Goal: Task Accomplishment & Management: Complete application form

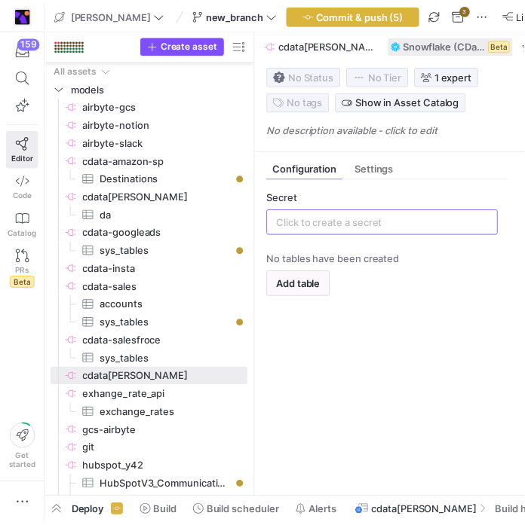
scroll to position [308, 0]
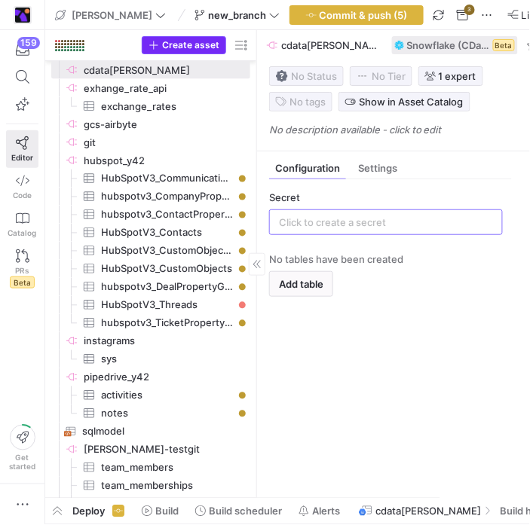
click at [164, 44] on span "Create asset" at bounding box center [190, 45] width 57 height 11
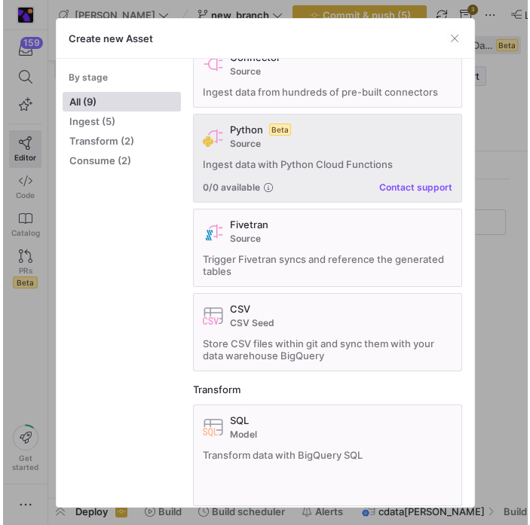
scroll to position [211, 0]
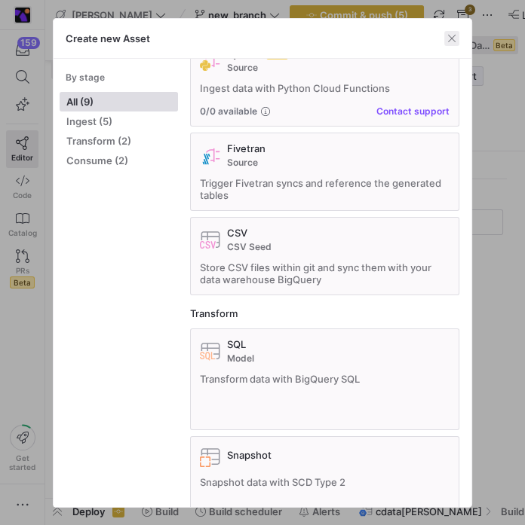
click at [459, 35] on span "button" at bounding box center [451, 38] width 15 height 15
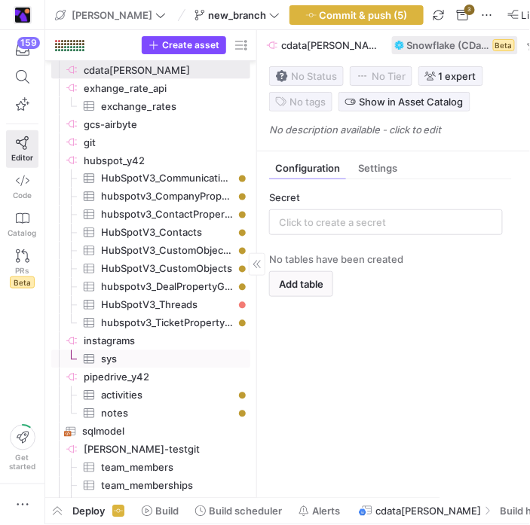
scroll to position [376, 0]
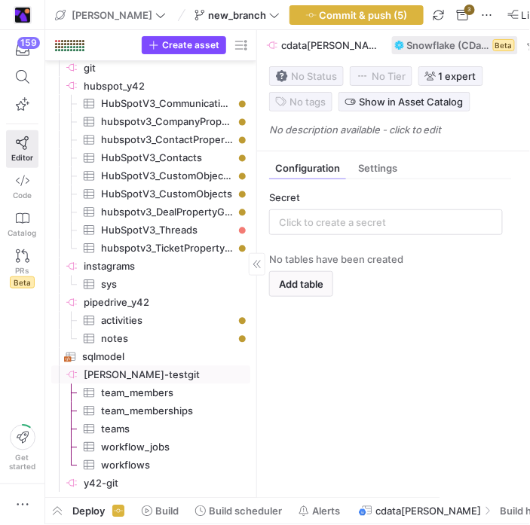
click at [183, 367] on span "[PERSON_NAME]-testgit​​​​​​​​" at bounding box center [166, 375] width 164 height 17
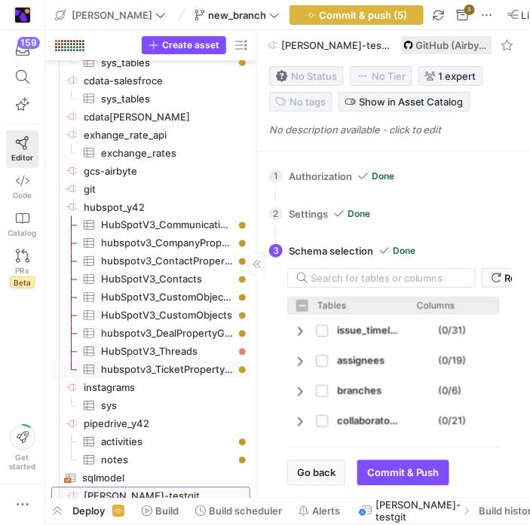
scroll to position [133, 0]
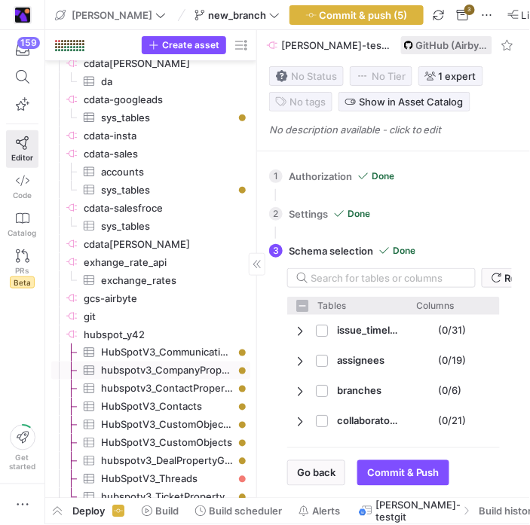
checkbox input "false"
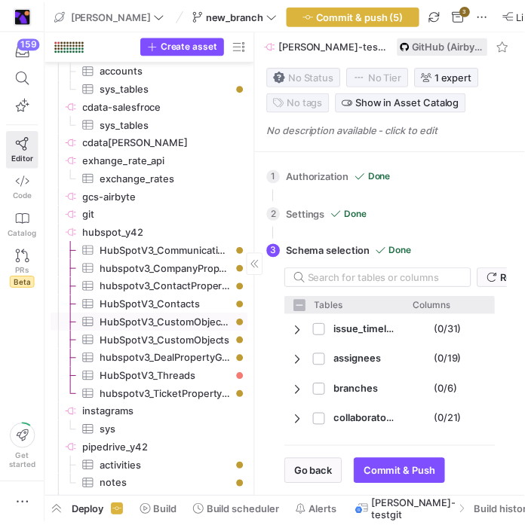
scroll to position [376, 0]
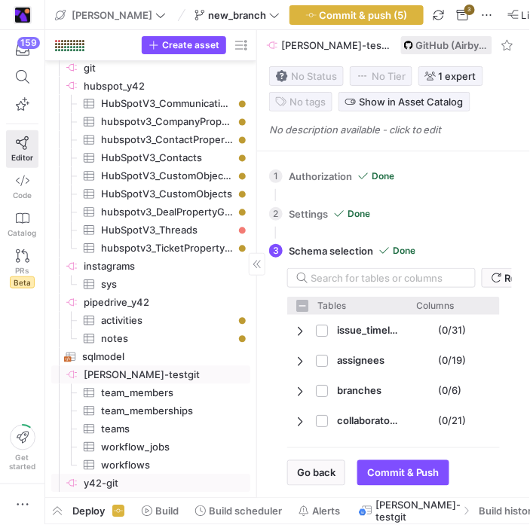
click at [115, 478] on span "y42-git​​​​​​​​" at bounding box center [166, 484] width 164 height 17
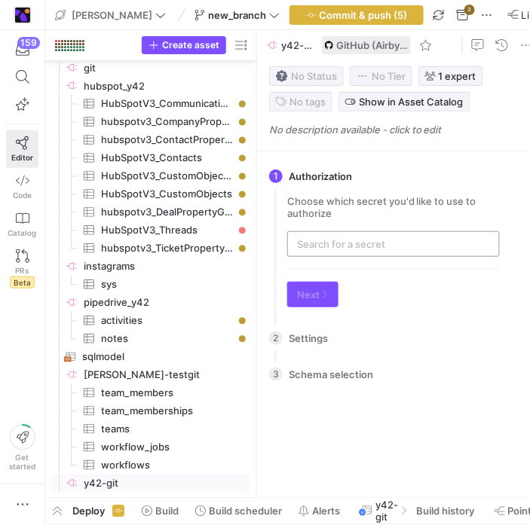
click at [292, 242] on div at bounding box center [393, 244] width 213 height 26
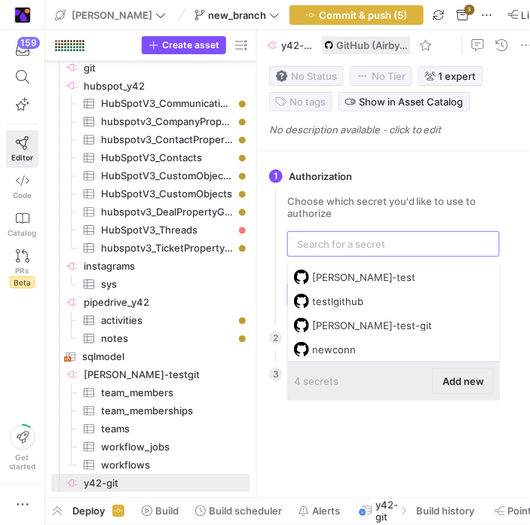
click at [454, 381] on span "Add new" at bounding box center [463, 381] width 41 height 12
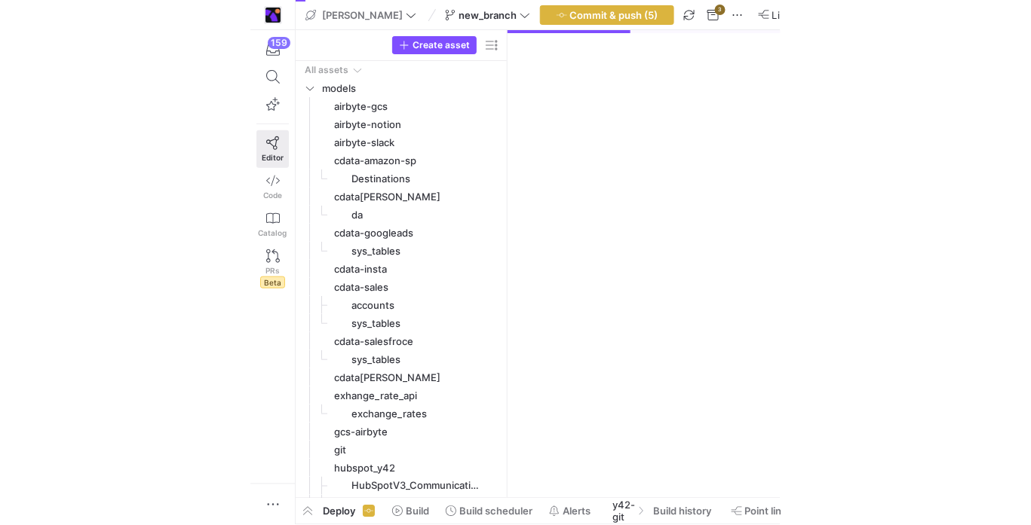
scroll to position [376, 0]
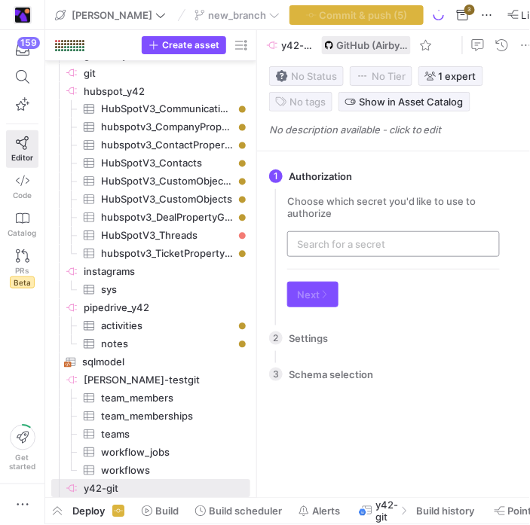
click at [385, 239] on div at bounding box center [393, 244] width 193 height 24
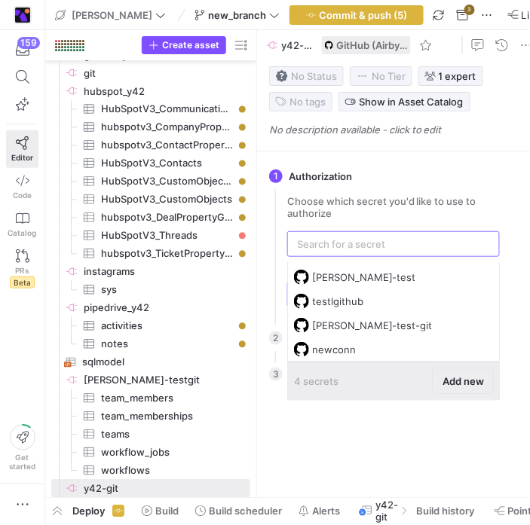
click at [458, 381] on span "Add new" at bounding box center [463, 381] width 41 height 12
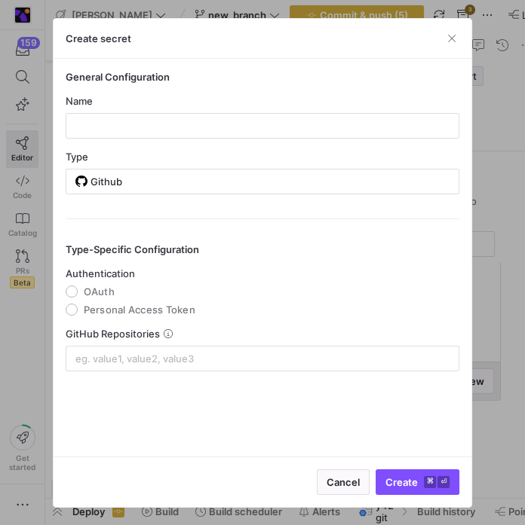
click at [107, 292] on span "OAuth" at bounding box center [99, 292] width 31 height 12
click at [78, 292] on input "OAuth" at bounding box center [72, 292] width 12 height 12
radio input "true"
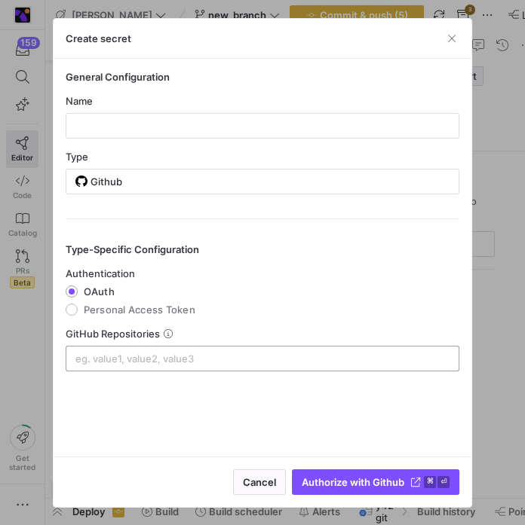
click at [151, 357] on input at bounding box center [262, 359] width 375 height 12
click at [282, 357] on input at bounding box center [262, 359] width 375 height 12
click at [207, 357] on input at bounding box center [262, 359] width 375 height 12
paste input "sch"
type input "sch"
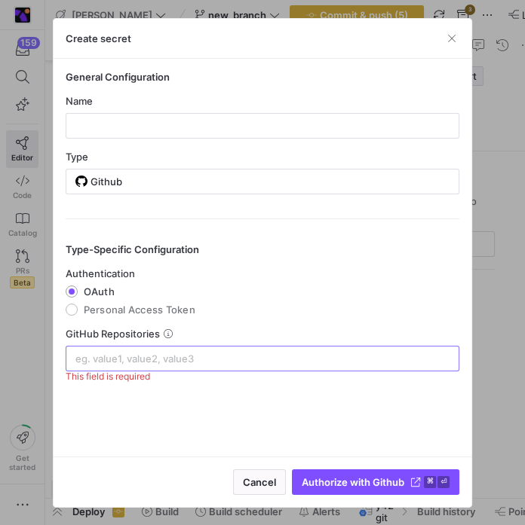
paste input "goes-funky/cdata-wrapper"
type input "goes-funky/cdata-wrapper"
click at [278, 304] on mat-radio-group "Authentication [GEOGRAPHIC_DATA] Personal Access Token" at bounding box center [263, 292] width 394 height 48
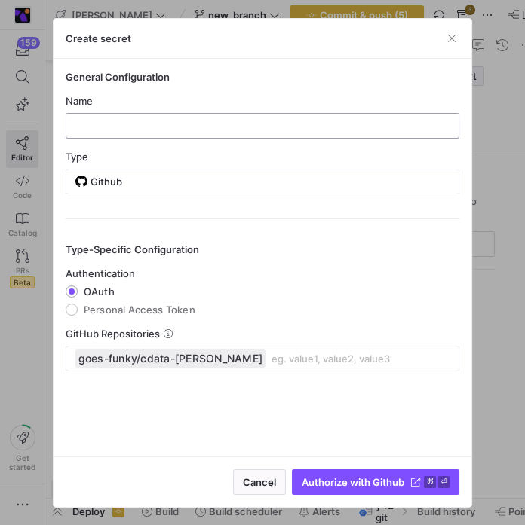
click at [283, 137] on div at bounding box center [263, 126] width 394 height 26
click at [286, 124] on input "text" at bounding box center [262, 126] width 369 height 12
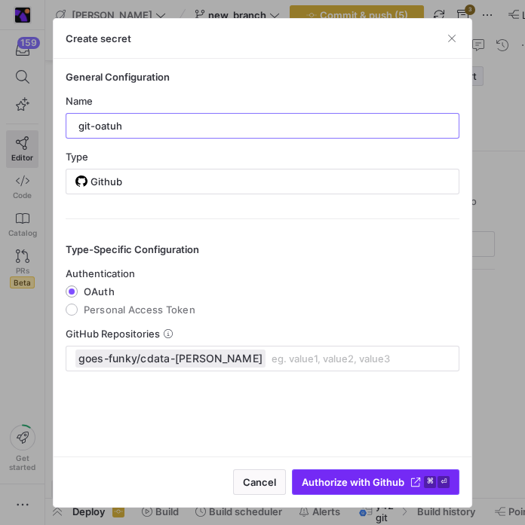
type input "git-oatuh"
drag, startPoint x: 381, startPoint y: 479, endPoint x: 390, endPoint y: 478, distance: 8.3
click at [381, 479] on span "Authorize with Github" at bounding box center [353, 482] width 103 height 12
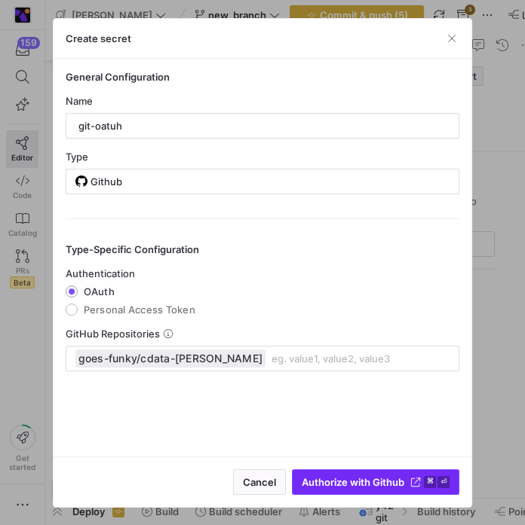
click at [397, 482] on span "Authorize with Github" at bounding box center [353, 482] width 103 height 12
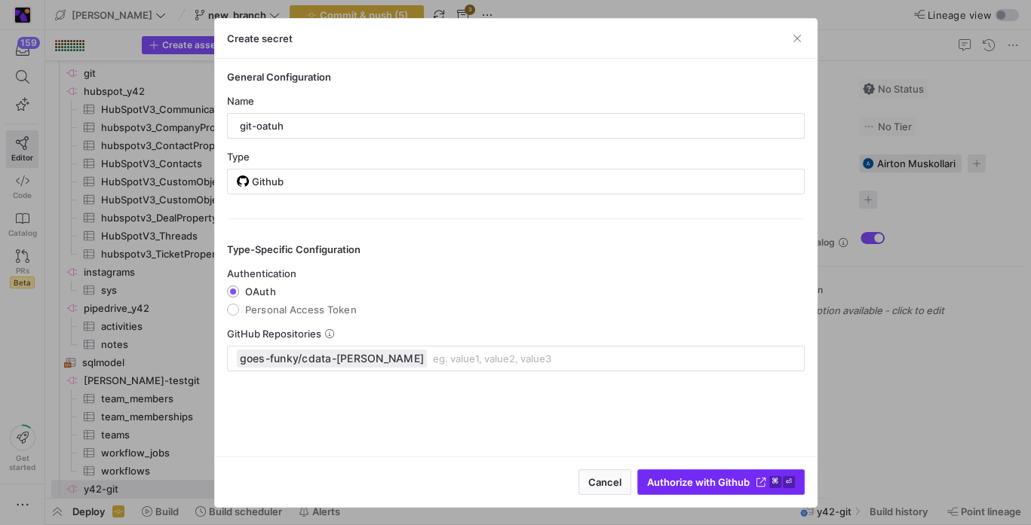
click at [529, 485] on span "Authorize with Github" at bounding box center [698, 482] width 103 height 12
click at [529, 287] on mat-radio-group "Authentication [GEOGRAPHIC_DATA] Personal Access Token" at bounding box center [515, 292] width 577 height 48
click at [360, 347] on div "goes-funky/cdata-wrapper" at bounding box center [516, 359] width 558 height 24
click at [358, 357] on span "goes-funky/cdata-wrapper" at bounding box center [328, 358] width 176 height 15
click at [345, 357] on span "goes-funky/cdata-wrapper" at bounding box center [328, 358] width 176 height 15
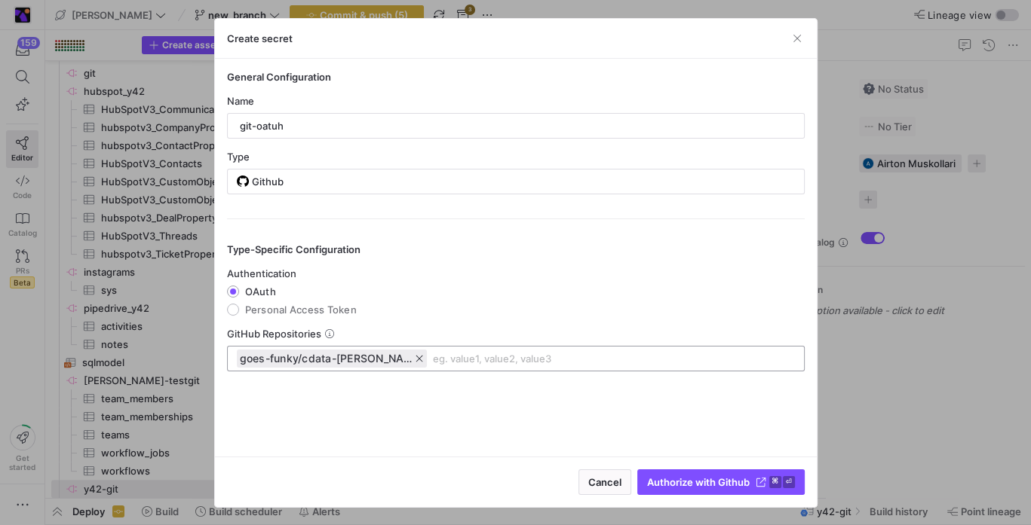
click at [345, 357] on span "goes-funky/cdata-wrapper" at bounding box center [328, 358] width 176 height 15
click at [367, 354] on span "goes-funky/cdata-wrapper" at bounding box center [328, 358] width 176 height 15
click at [414, 354] on icon "button" at bounding box center [419, 359] width 11 height 11
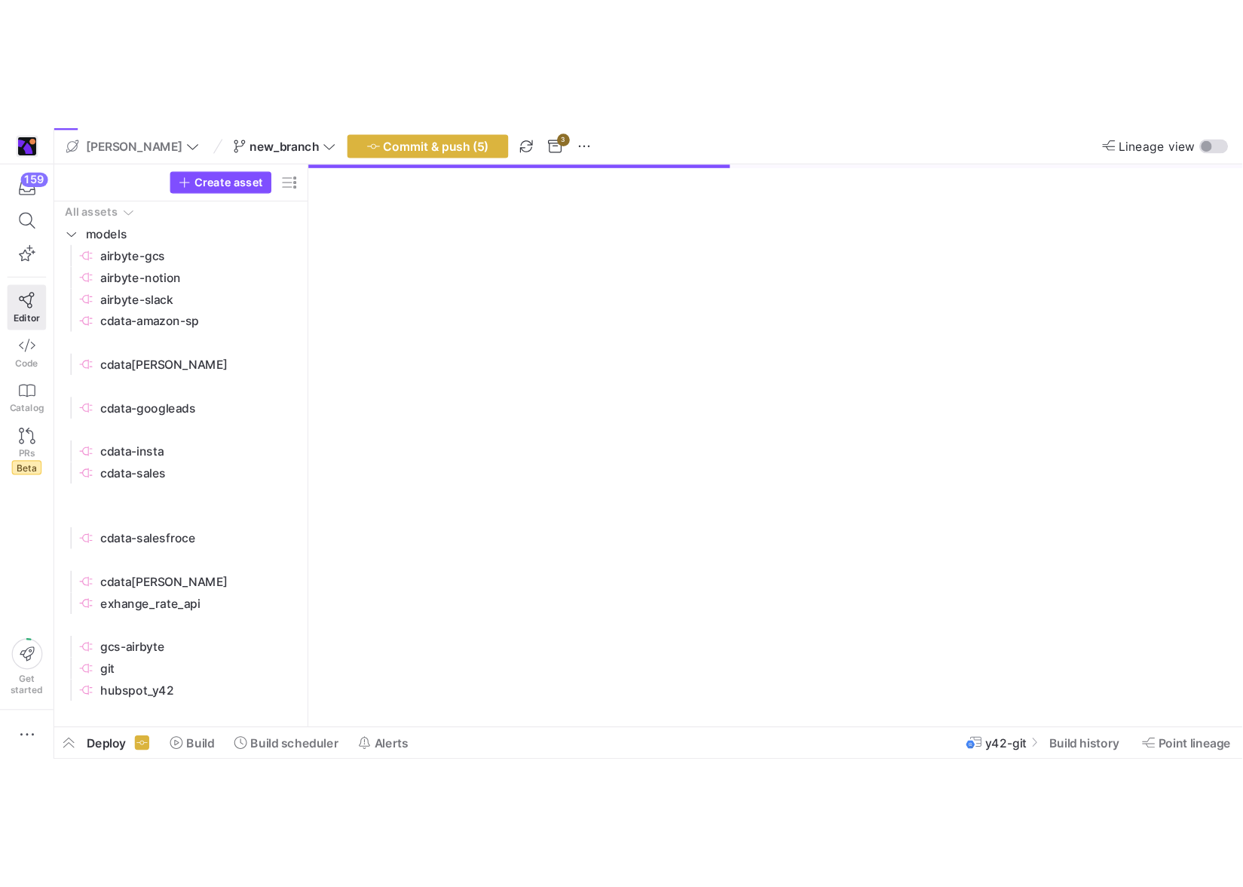
scroll to position [376, 0]
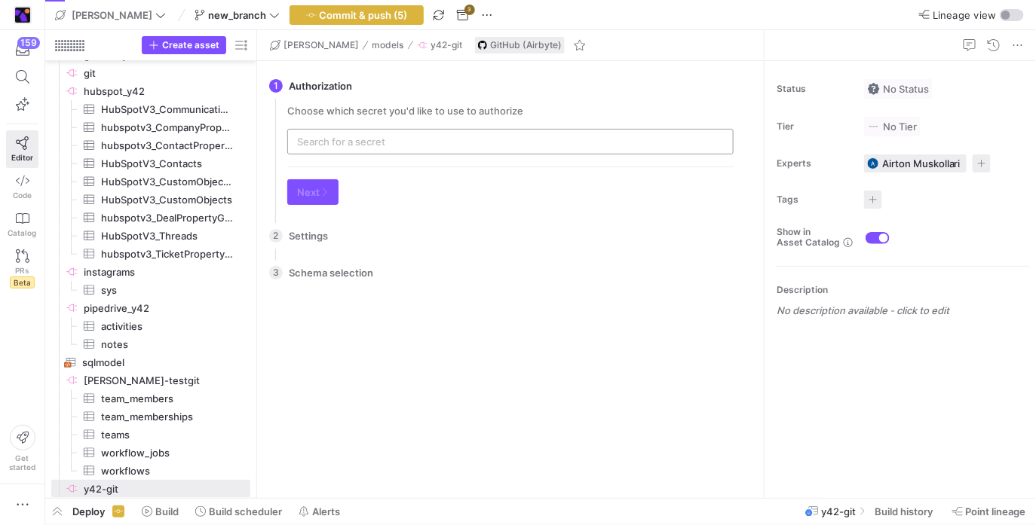
click at [394, 134] on div at bounding box center [510, 142] width 427 height 24
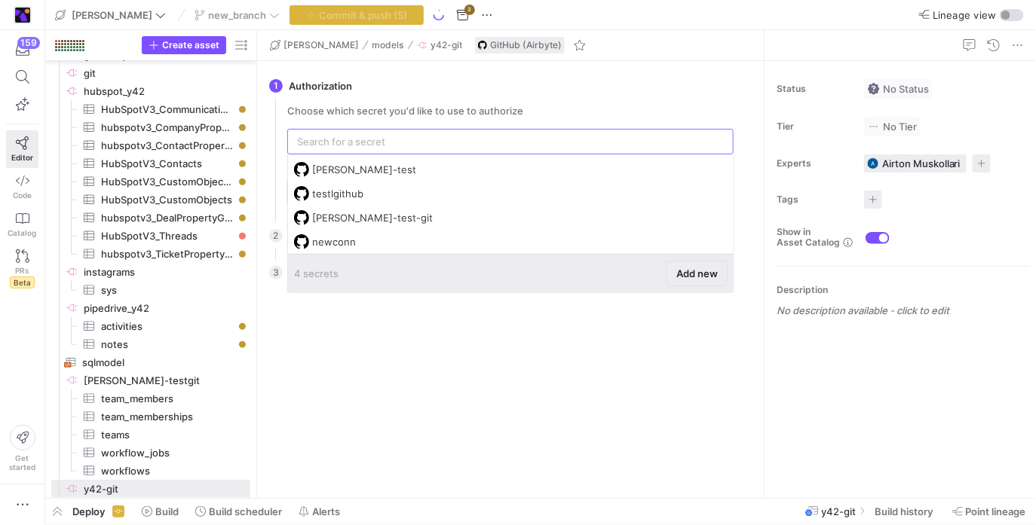
click at [697, 278] on span "Add new" at bounding box center [696, 274] width 41 height 12
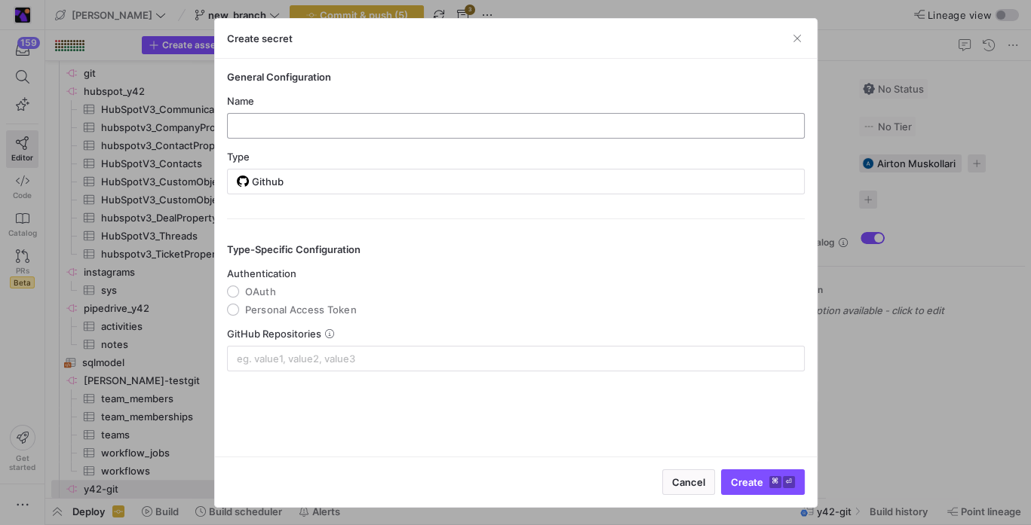
click at [375, 130] on input "text" at bounding box center [516, 126] width 552 height 12
type input "[PERSON_NAME]-test"
click at [268, 287] on span "OAuth" at bounding box center [260, 292] width 31 height 12
click at [239, 287] on input "OAuth" at bounding box center [233, 292] width 12 height 12
radio input "true"
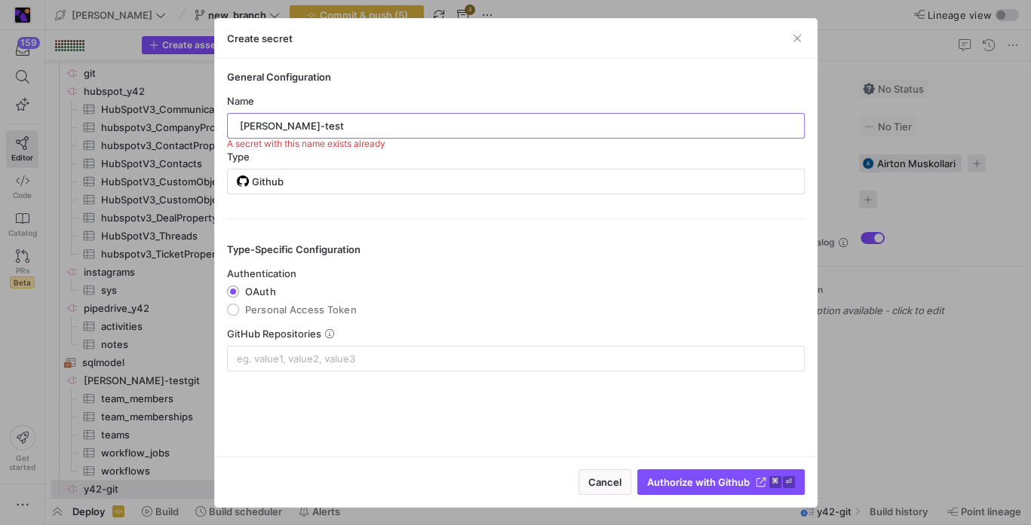
click at [326, 122] on input "[PERSON_NAME]-test" at bounding box center [516, 126] width 552 height 12
type input "toni-test-github-oauth"
click at [321, 347] on div at bounding box center [516, 359] width 558 height 24
click at [320, 354] on input at bounding box center [516, 359] width 558 height 12
paste input "goes-funky/cdata-wrapper"
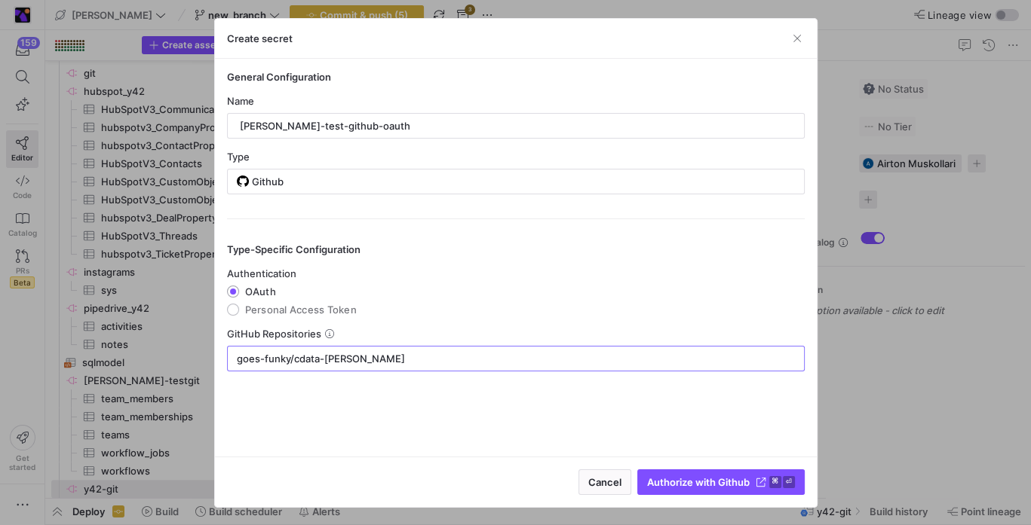
type input "goes-funky/cdata-wrapper"
click at [491, 321] on y42-json-schema-form-fields "Authentication OAuth Personal Access Token GitHub Repositories goes-funky/cdata…" at bounding box center [515, 320] width 577 height 104
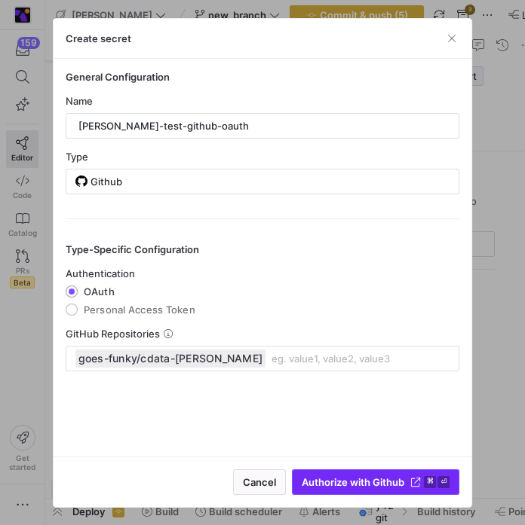
click at [407, 479] on span "Authorize with Github ⌘ ⏎" at bounding box center [376, 482] width 148 height 12
click at [381, 470] on button "Authorize with Github ⌘ ⏎" at bounding box center [375, 483] width 167 height 26
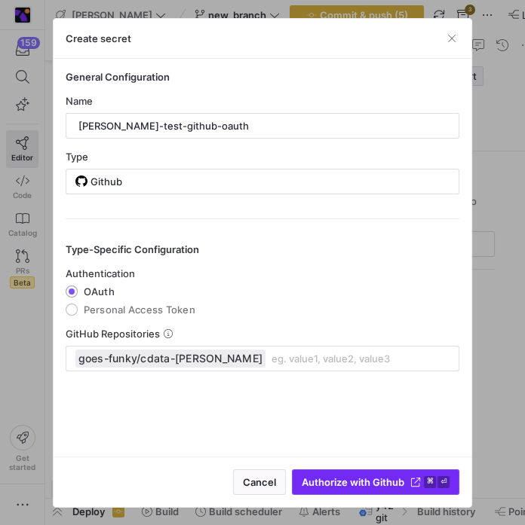
click at [381, 470] on button "Authorize with Github ⌘ ⏎" at bounding box center [375, 483] width 167 height 26
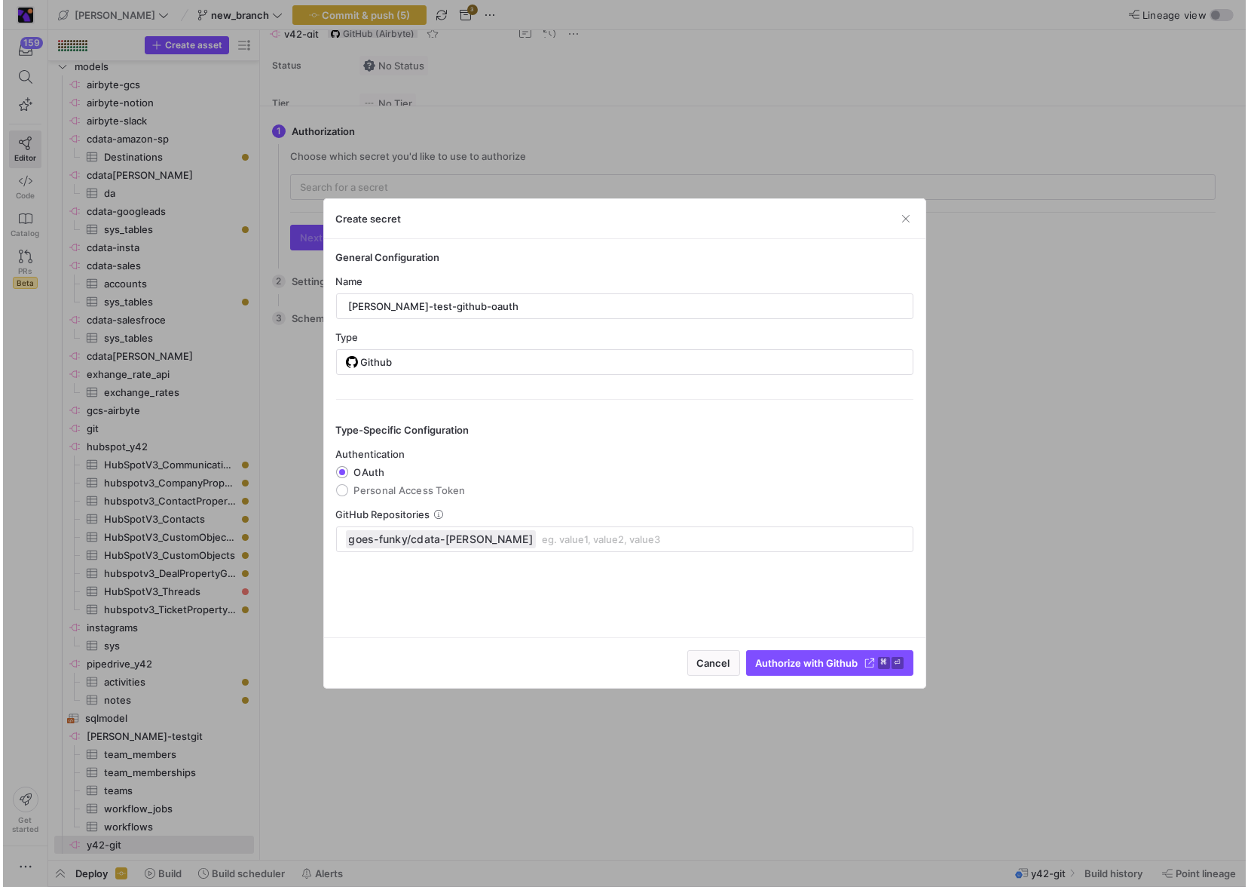
scroll to position [15, 0]
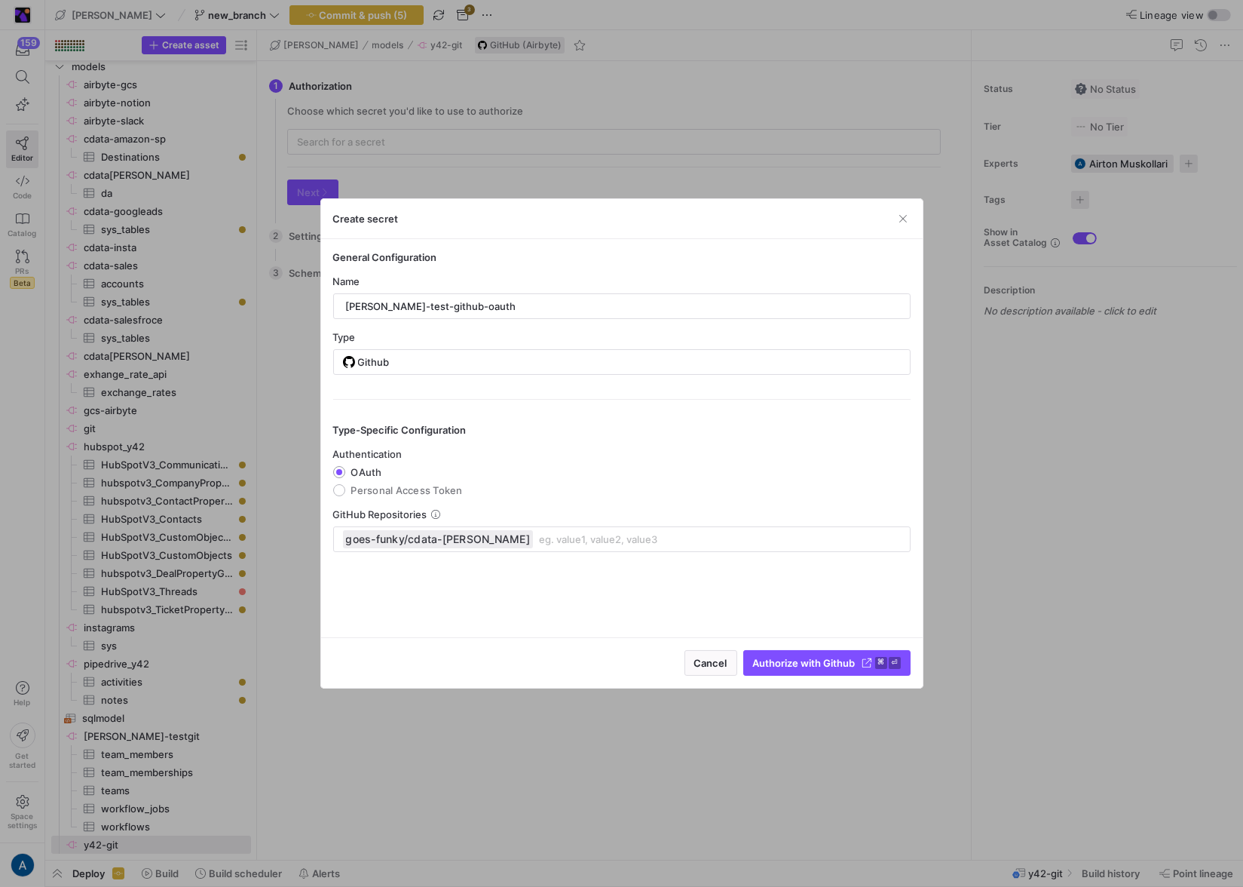
click at [557, 389] on y42-credential-form "General Configuration Name toni-test-github-oauth Type Github Type-Specific Con…" at bounding box center [621, 401] width 577 height 301
click at [423, 482] on mat-radio-group "Authentication [GEOGRAPHIC_DATA] Personal Access Token" at bounding box center [621, 472] width 577 height 48
click at [774, 525] on span "Authorize with Github" at bounding box center [804, 663] width 103 height 12
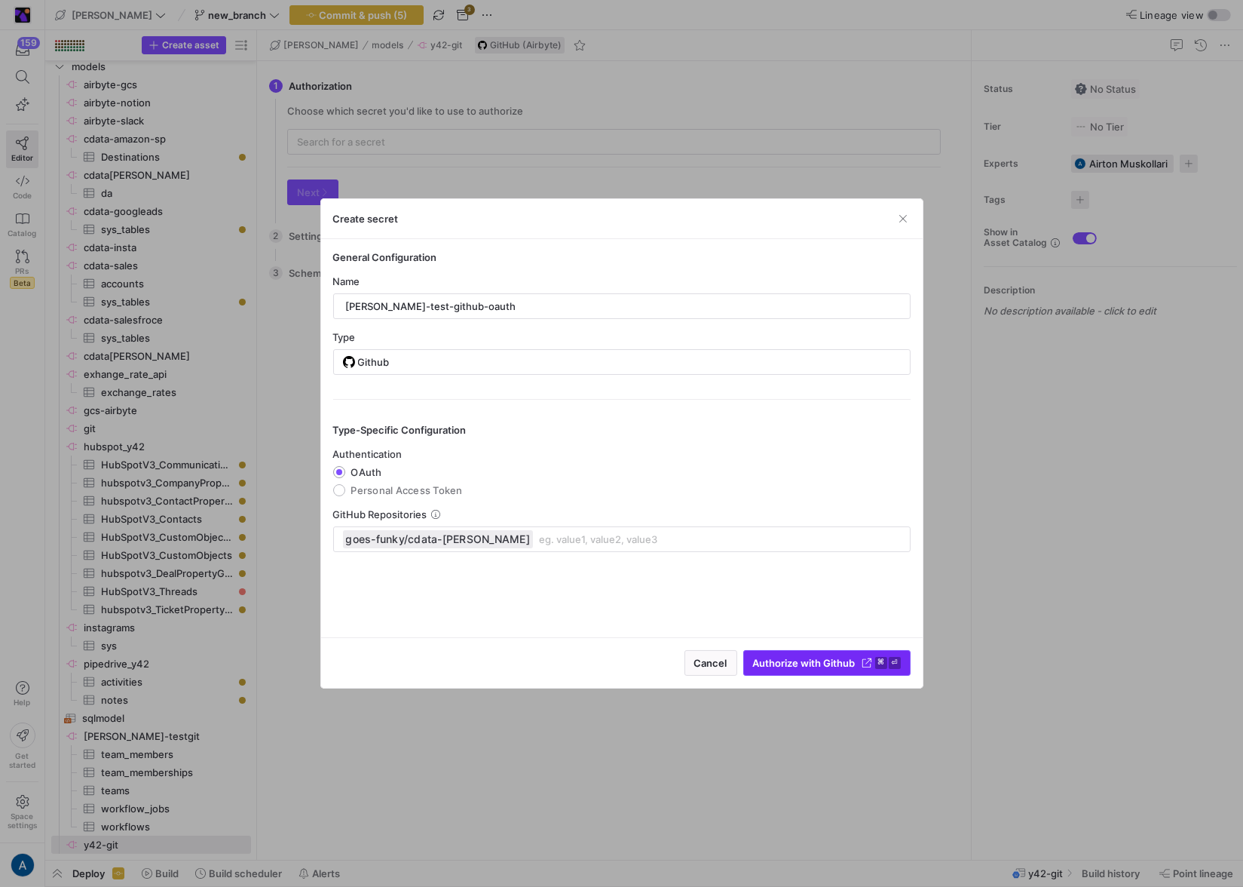
click at [774, 525] on span "Authorize with Github" at bounding box center [804, 663] width 103 height 12
click at [786, 525] on div at bounding box center [621, 443] width 1243 height 887
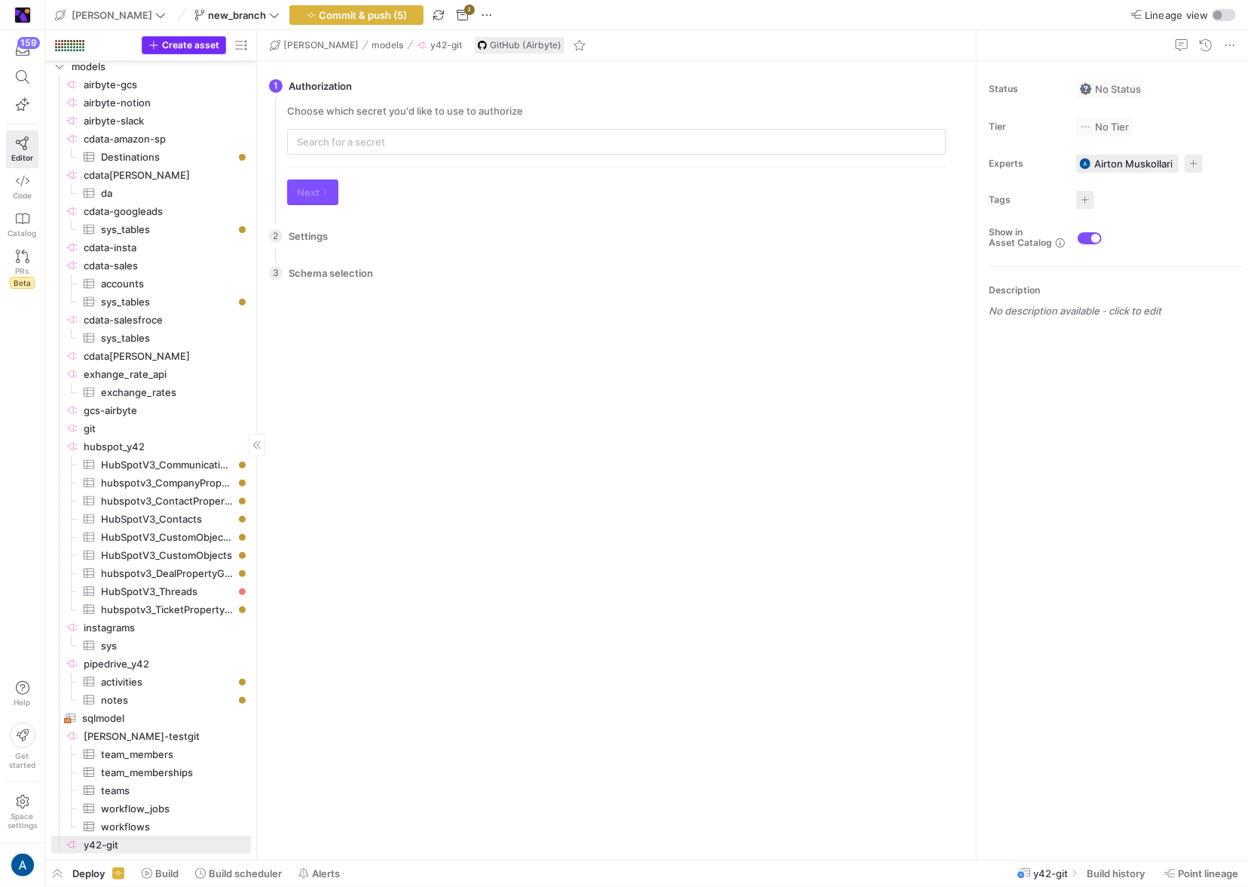
click at [159, 50] on icon "button" at bounding box center [154, 45] width 11 height 11
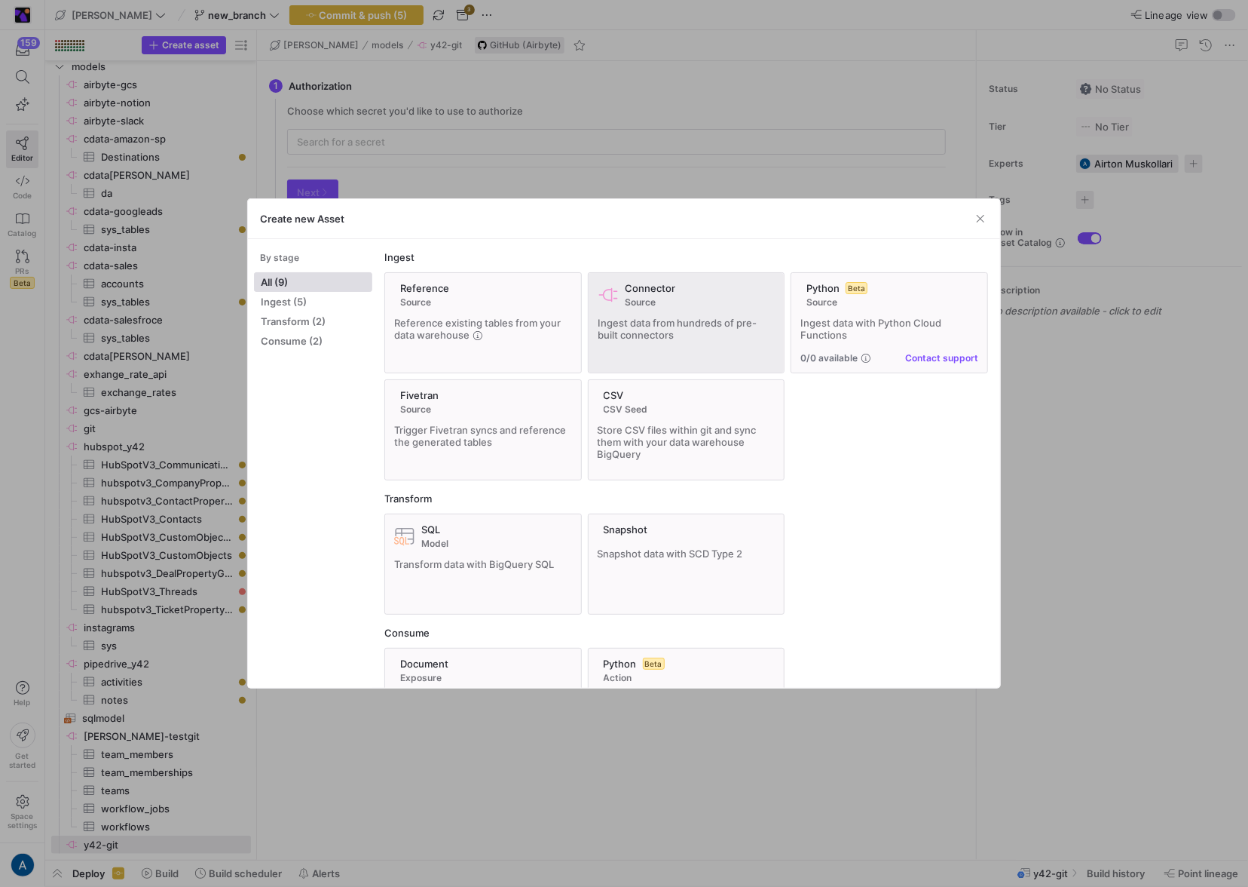
click at [640, 323] on span "Ingest data from hundreds of pre-built connectors" at bounding box center [677, 329] width 159 height 24
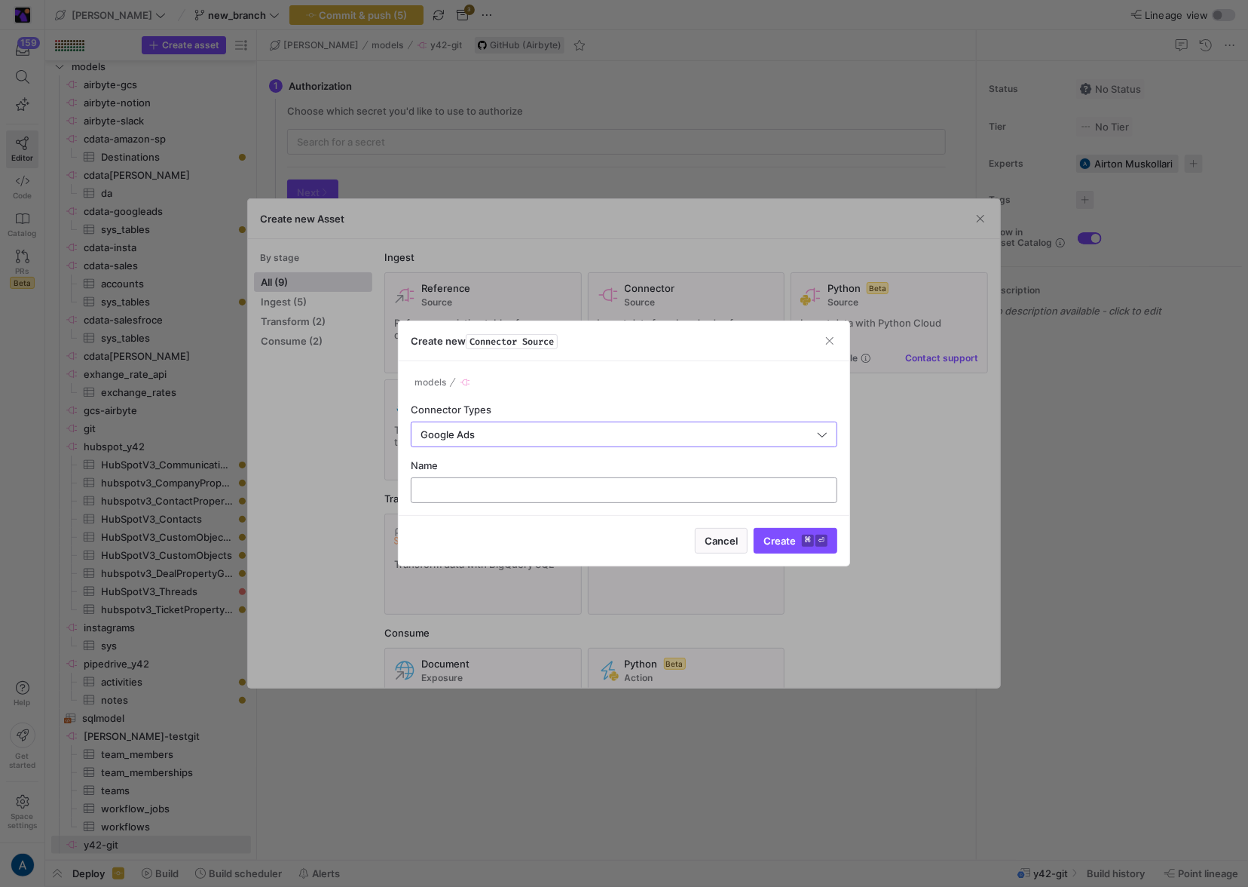
type input "Google Ads"
click at [541, 477] on div at bounding box center [624, 490] width 427 height 26
click at [541, 492] on input "text" at bounding box center [624, 490] width 401 height 12
type input "gasds"
click at [794, 525] on span "submit" at bounding box center [796, 540] width 82 height 24
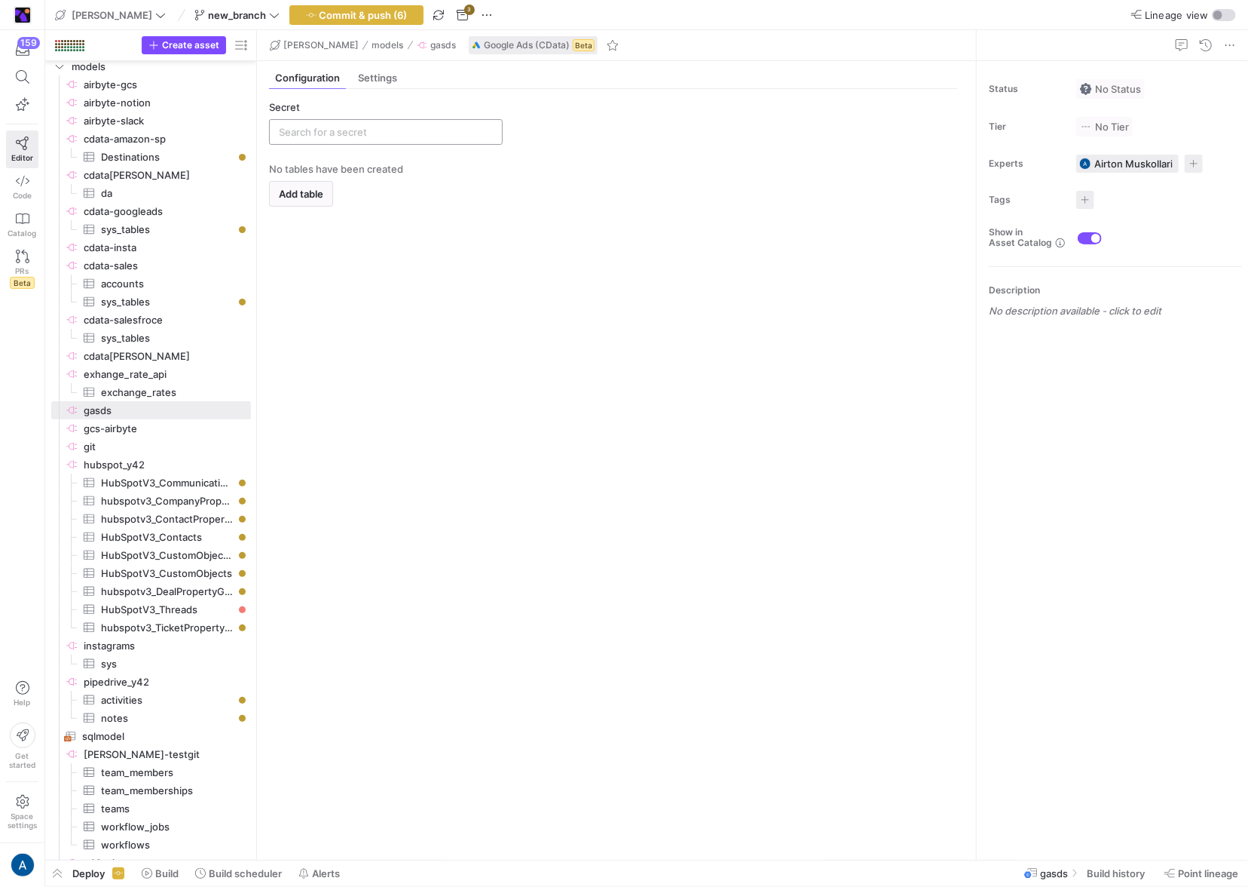
click at [429, 124] on div at bounding box center [386, 132] width 214 height 24
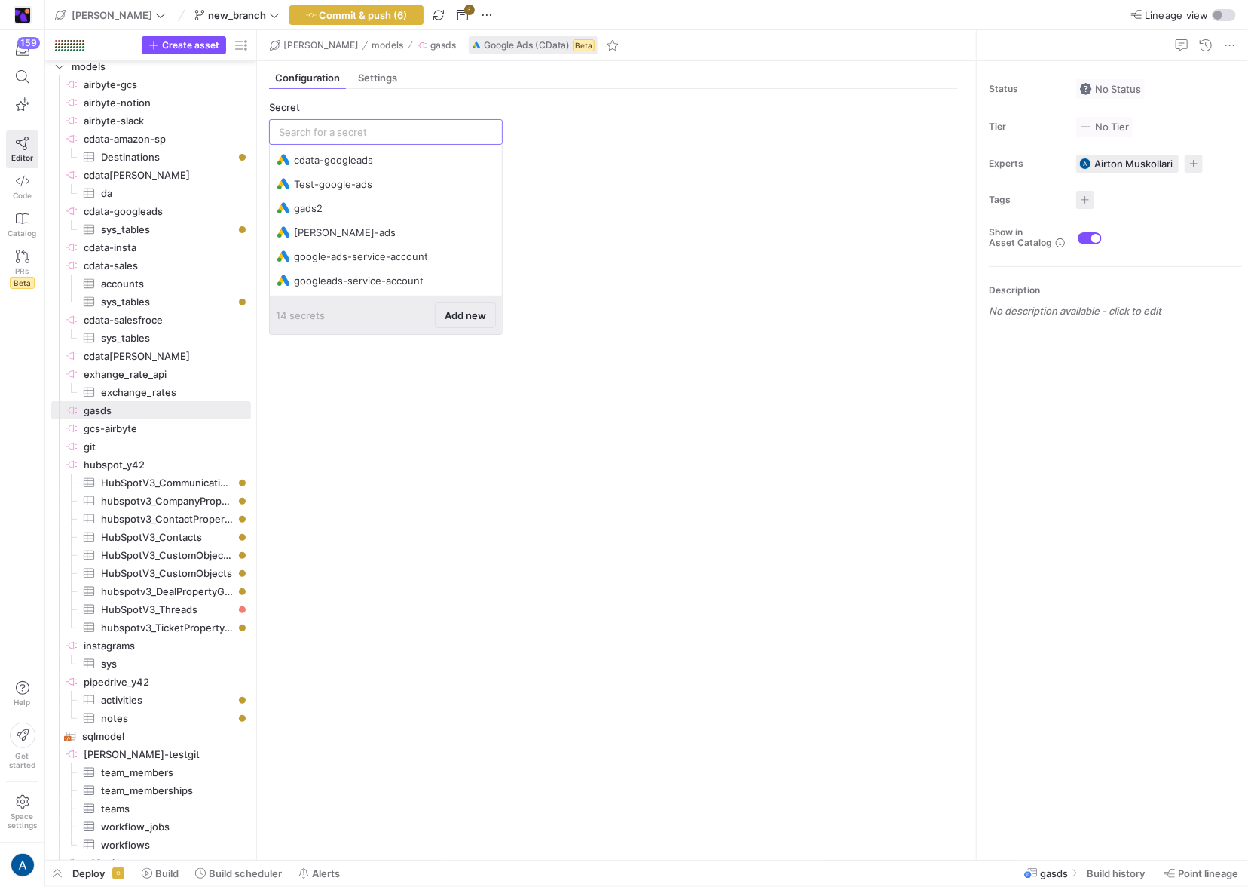
click at [442, 308] on span at bounding box center [466, 315] width 60 height 24
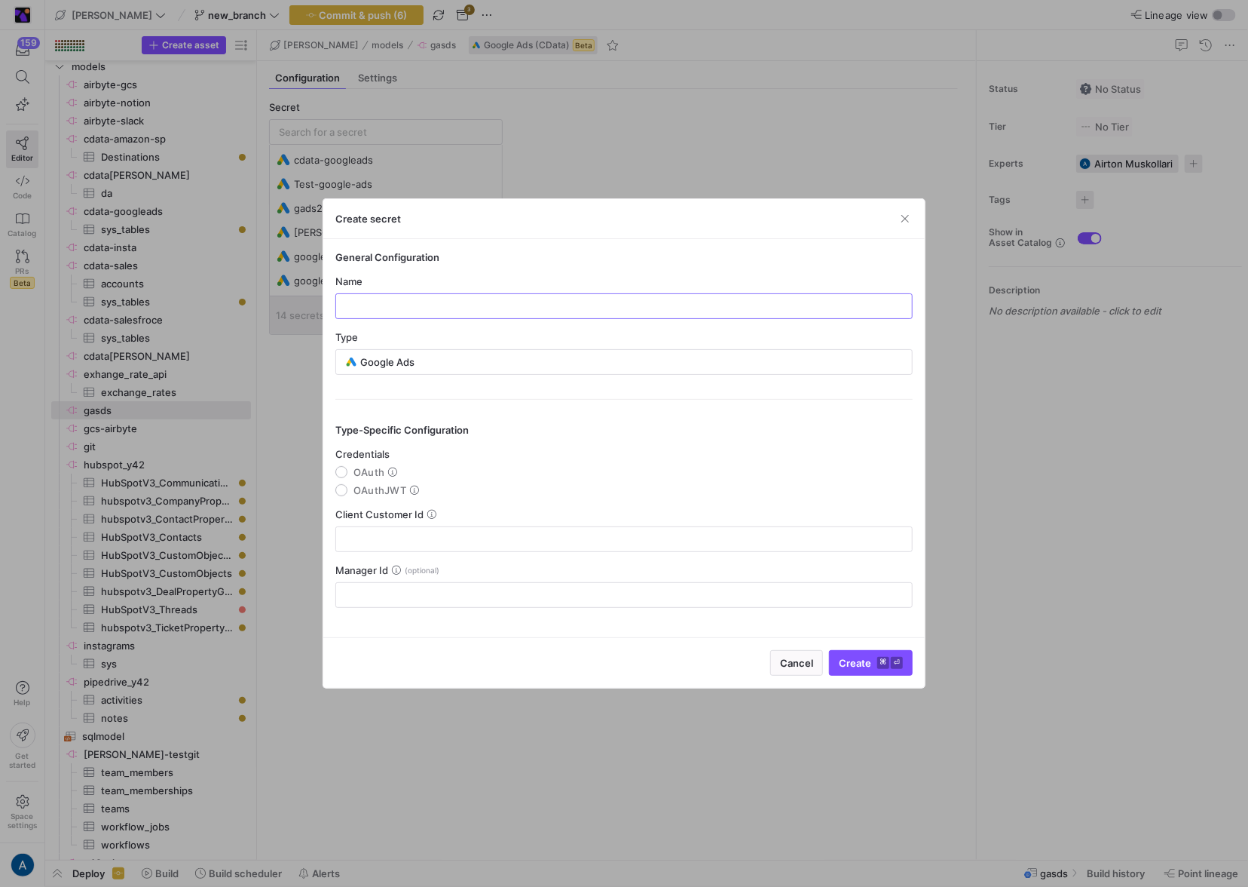
click at [442, 308] on input "text" at bounding box center [624, 306] width 552 height 12
type input "aafssaf"
click at [391, 525] on input "text" at bounding box center [624, 539] width 552 height 12
type input "2134567"
click at [363, 479] on mat-radio-group "Credentials OAuth OAuthJWT" at bounding box center [623, 472] width 577 height 48
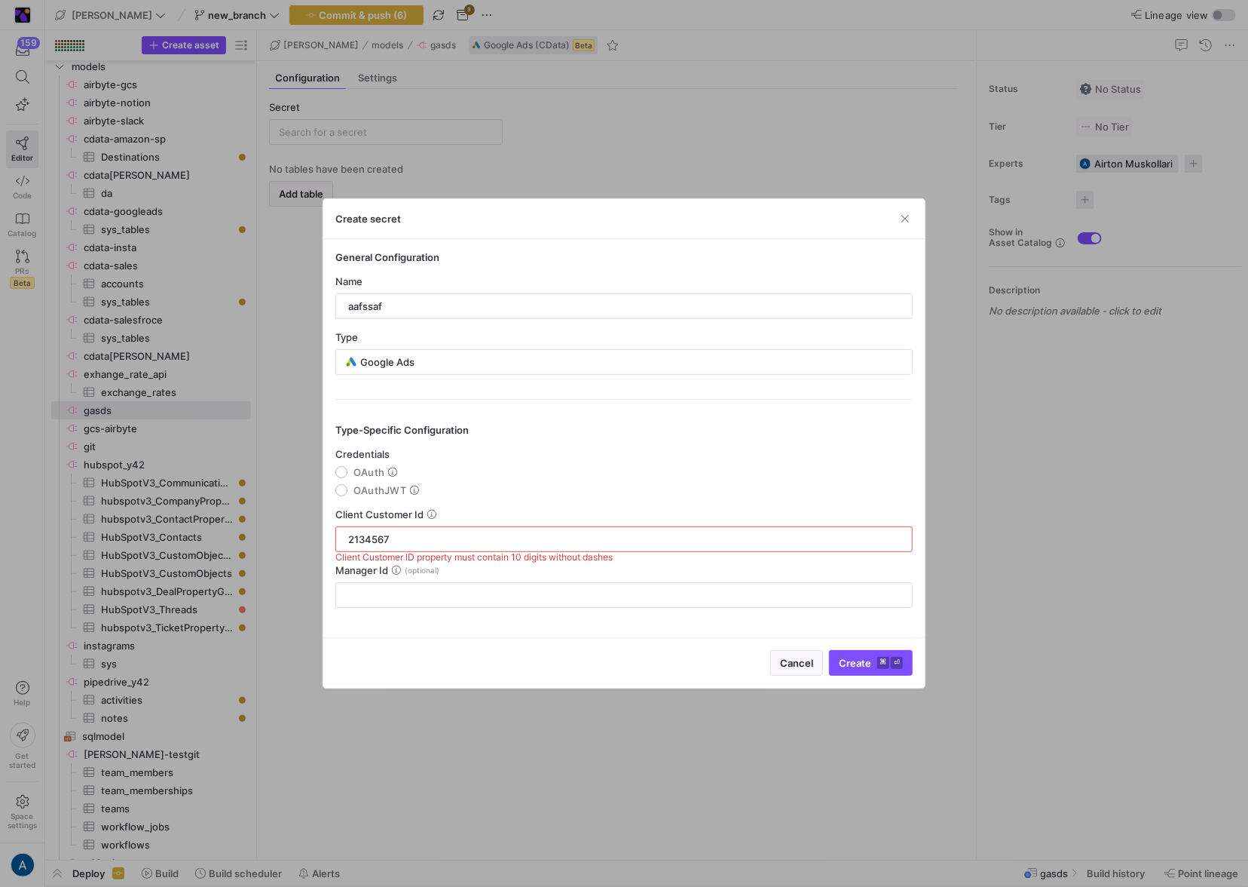
click at [366, 467] on span "OAuth" at bounding box center [369, 472] width 31 height 12
click at [348, 467] on input "OAuth" at bounding box center [341, 472] width 12 height 12
radio input "true"
click at [433, 525] on div "2134567" at bounding box center [624, 539] width 552 height 24
type input "2134567532"
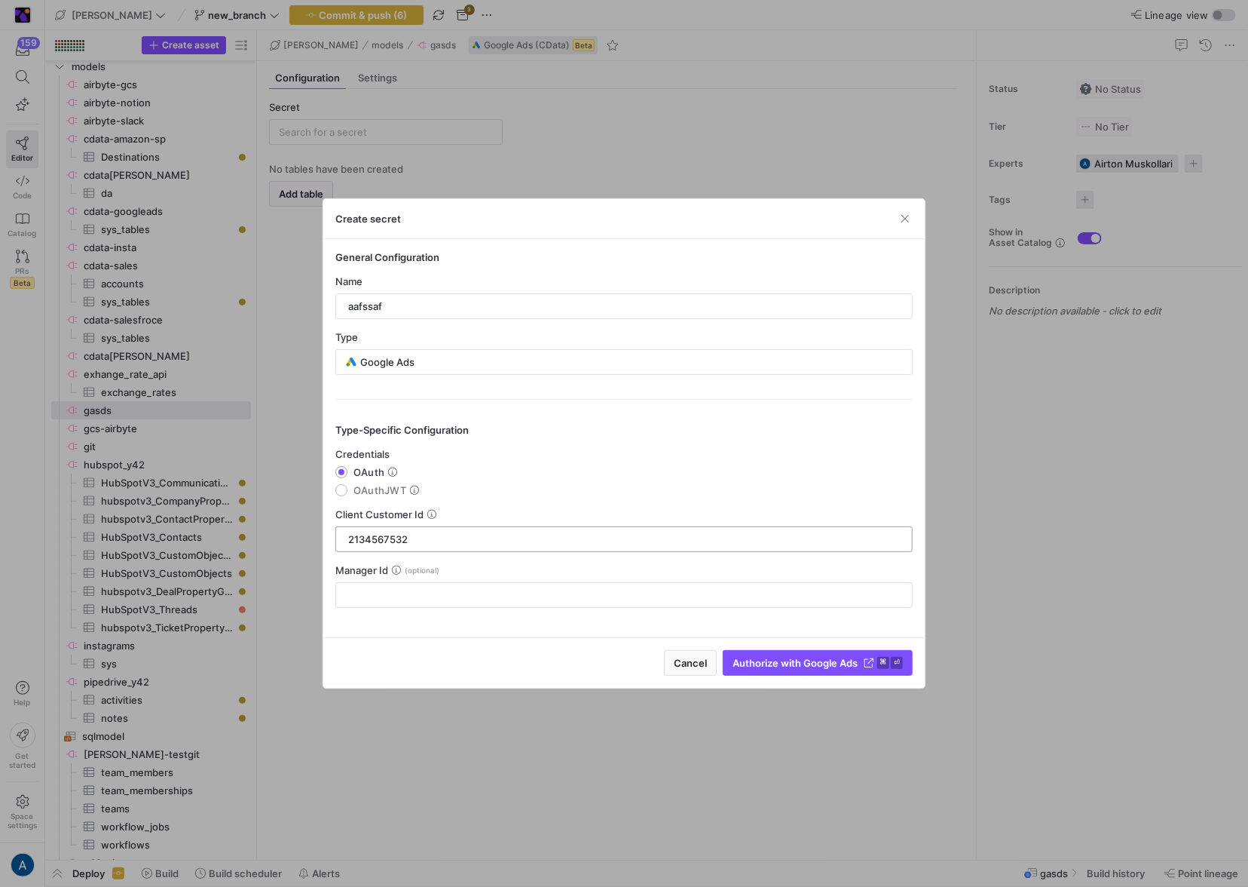
click at [706, 525] on div "2134567532" at bounding box center [624, 539] width 552 height 24
click at [765, 525] on span "submit" at bounding box center [818, 663] width 188 height 24
type input "aafssaf"
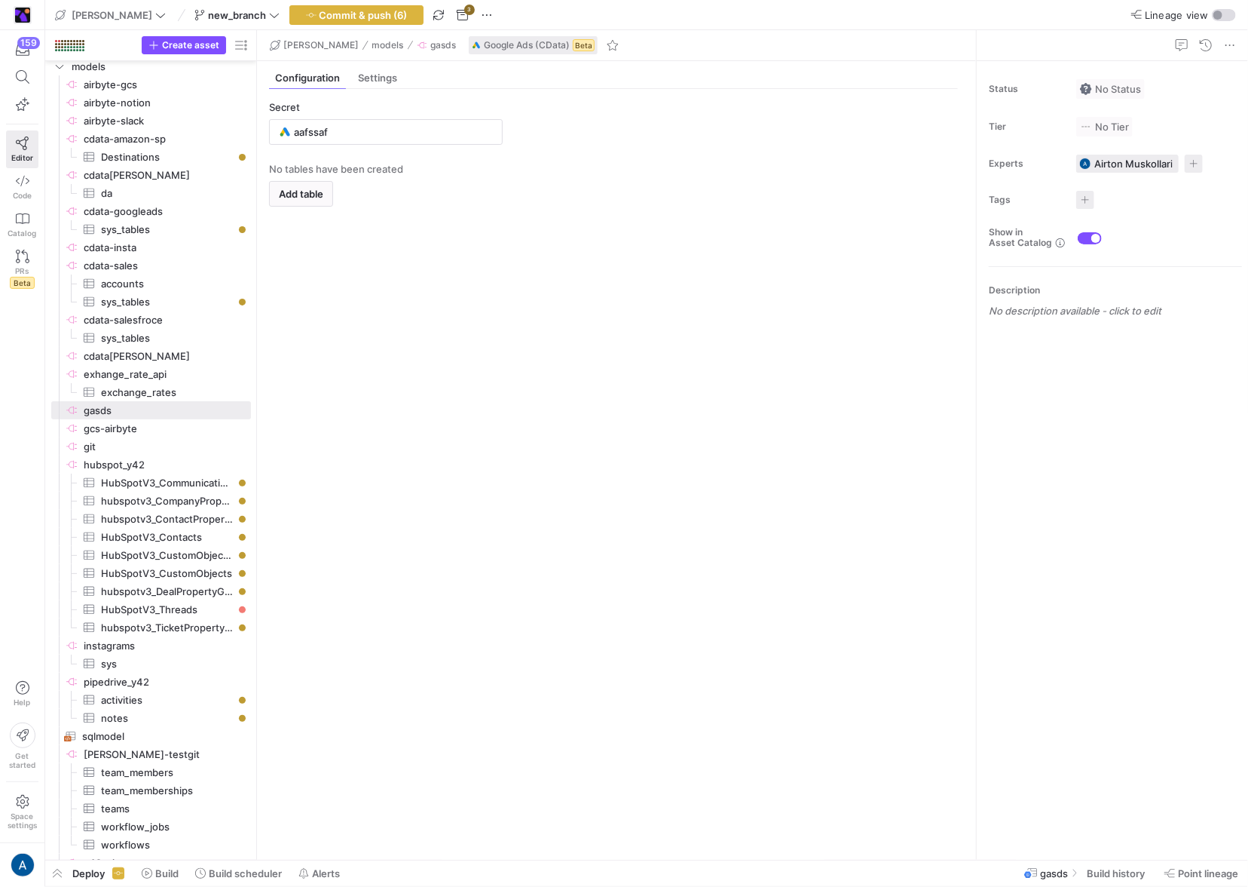
click at [374, 249] on y42-empty-state "No tables have been created Add table" at bounding box center [613, 505] width 689 height 685
click at [368, 126] on input "aafssaf" at bounding box center [393, 132] width 199 height 12
click at [462, 179] on button "Add new" at bounding box center [465, 192] width 61 height 26
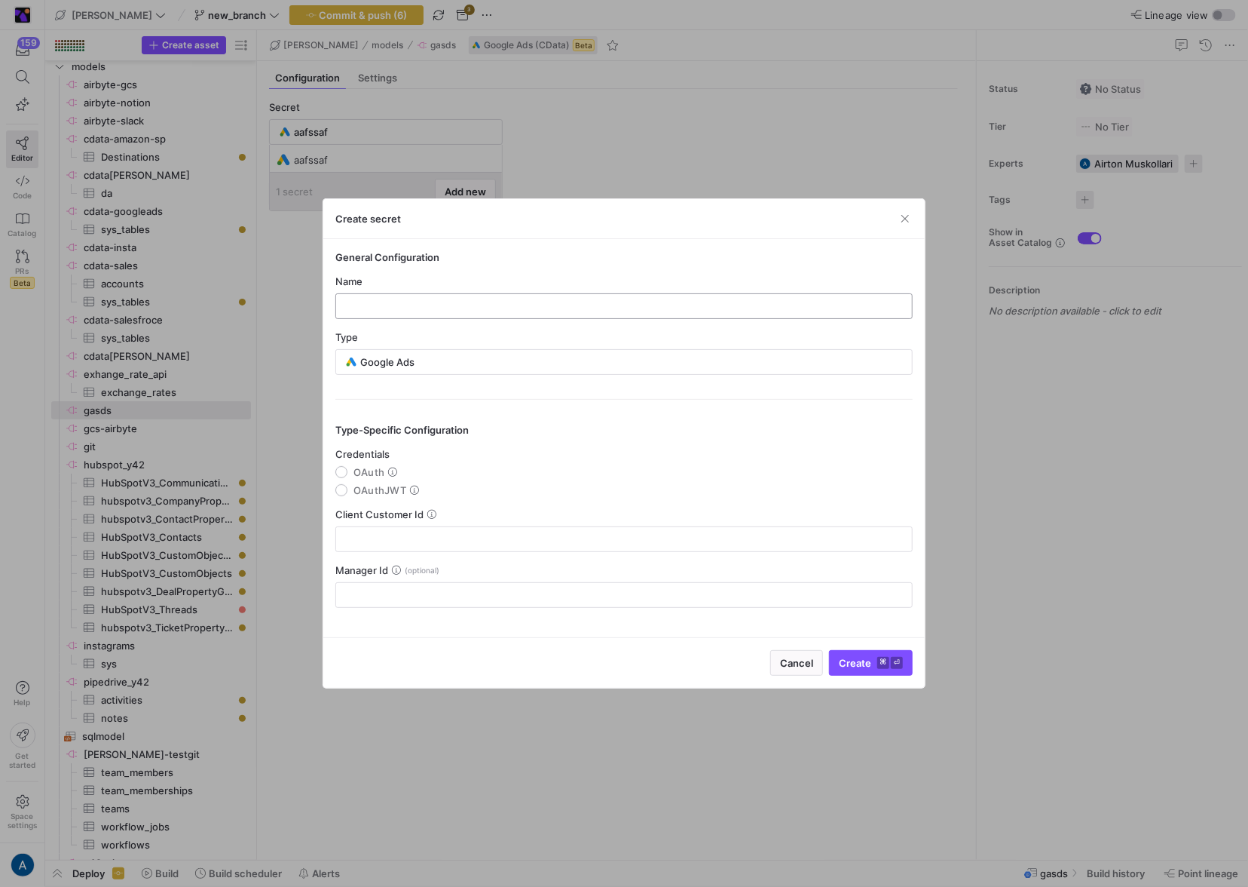
click at [455, 306] on input "text" at bounding box center [624, 306] width 552 height 12
click at [436, 349] on div "Google Ads" at bounding box center [623, 362] width 577 height 26
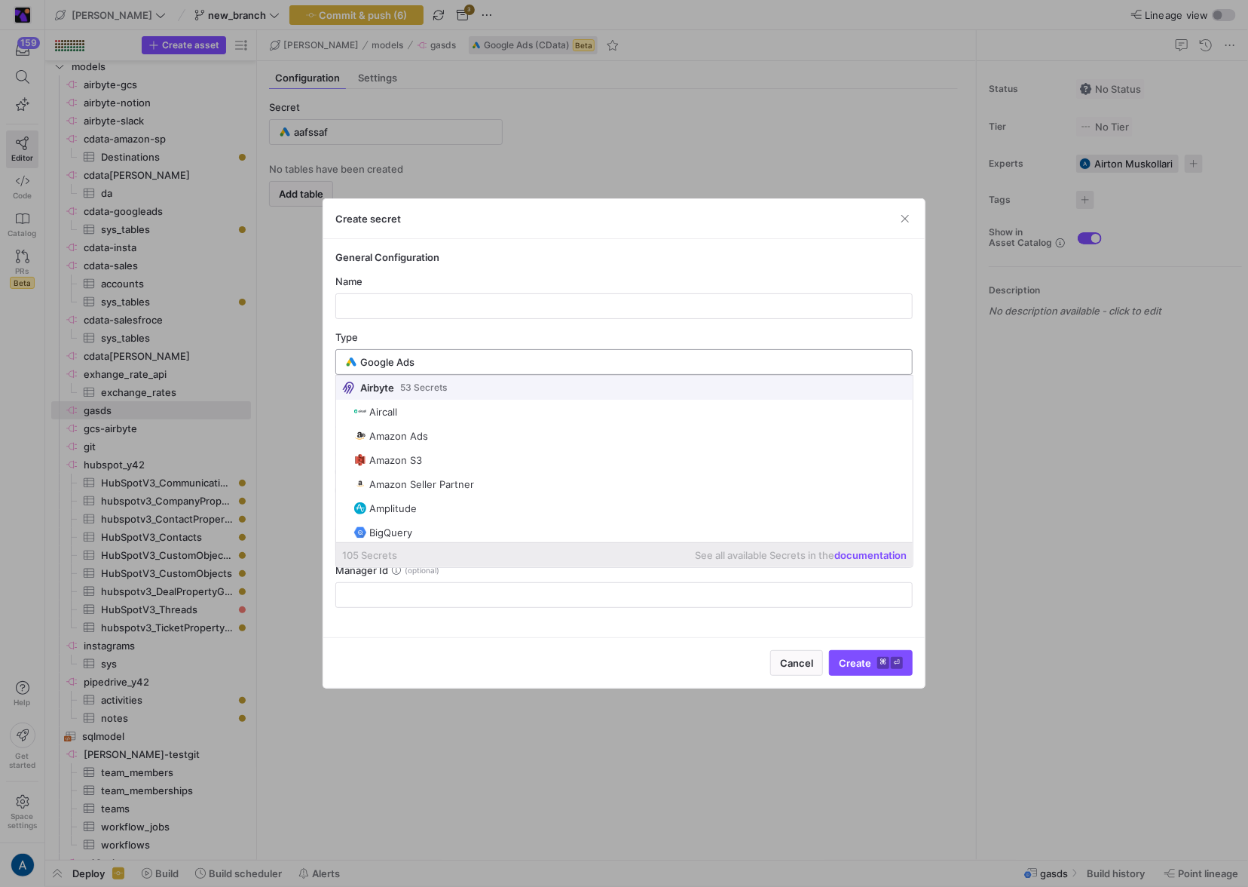
click at [433, 354] on div "Google Ads" at bounding box center [631, 362] width 543 height 24
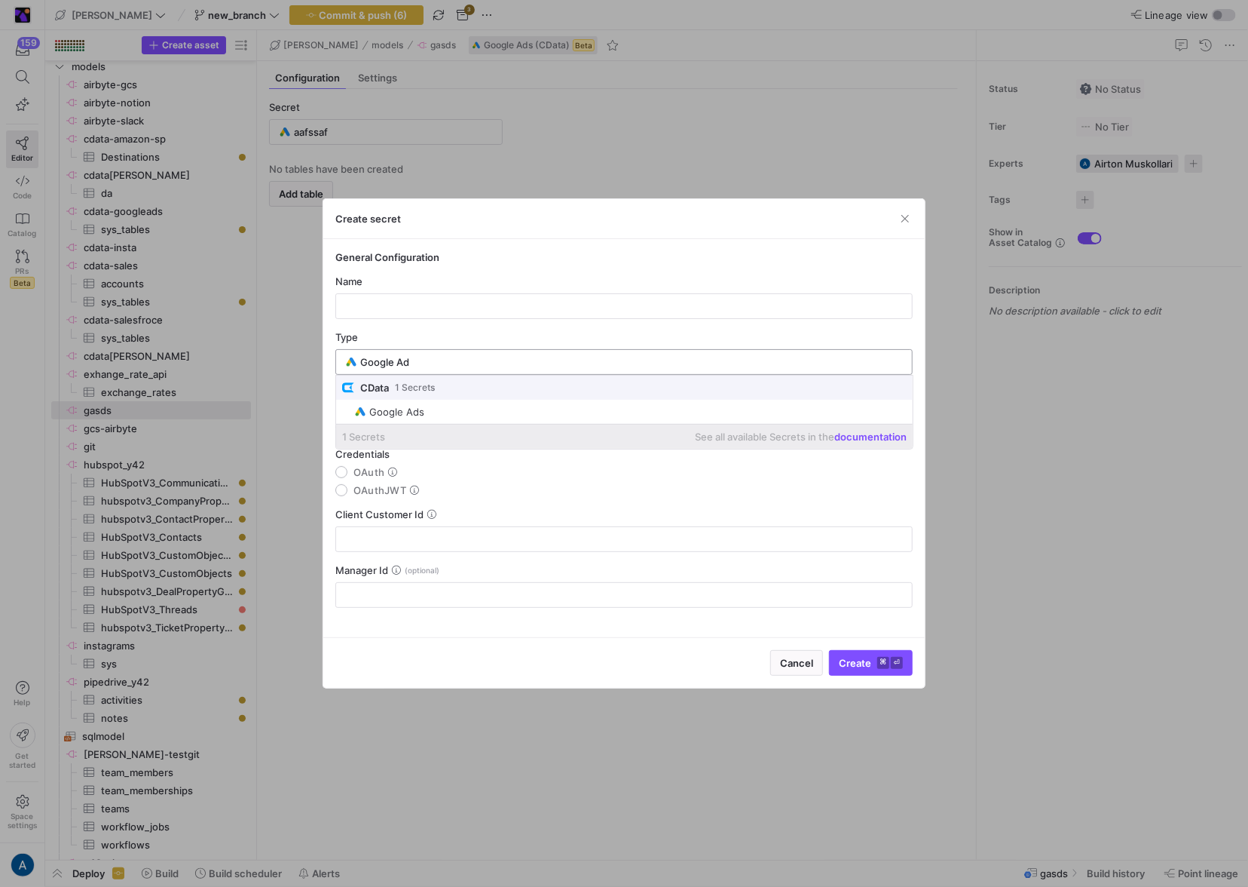
click at [433, 354] on div "Google Ad" at bounding box center [631, 362] width 543 height 24
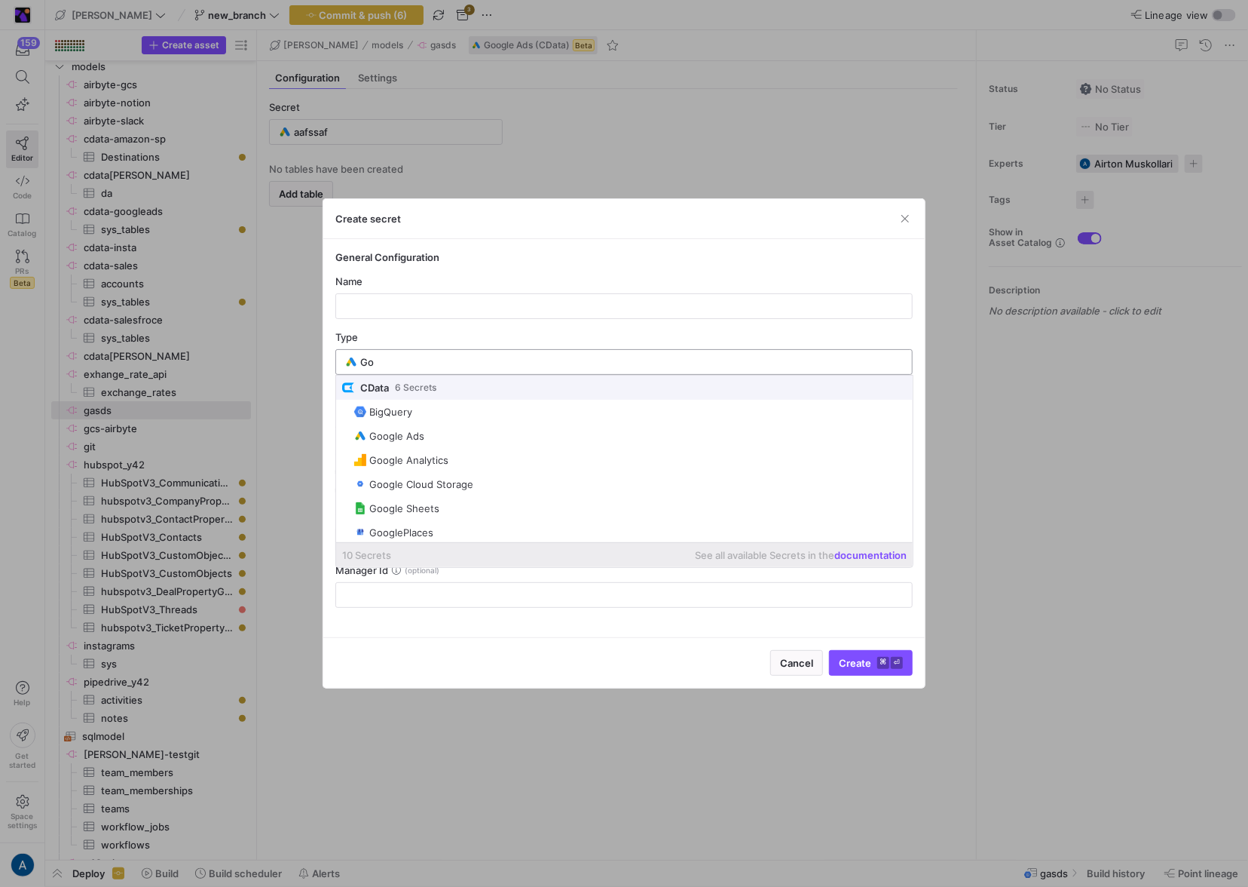
type input "G"
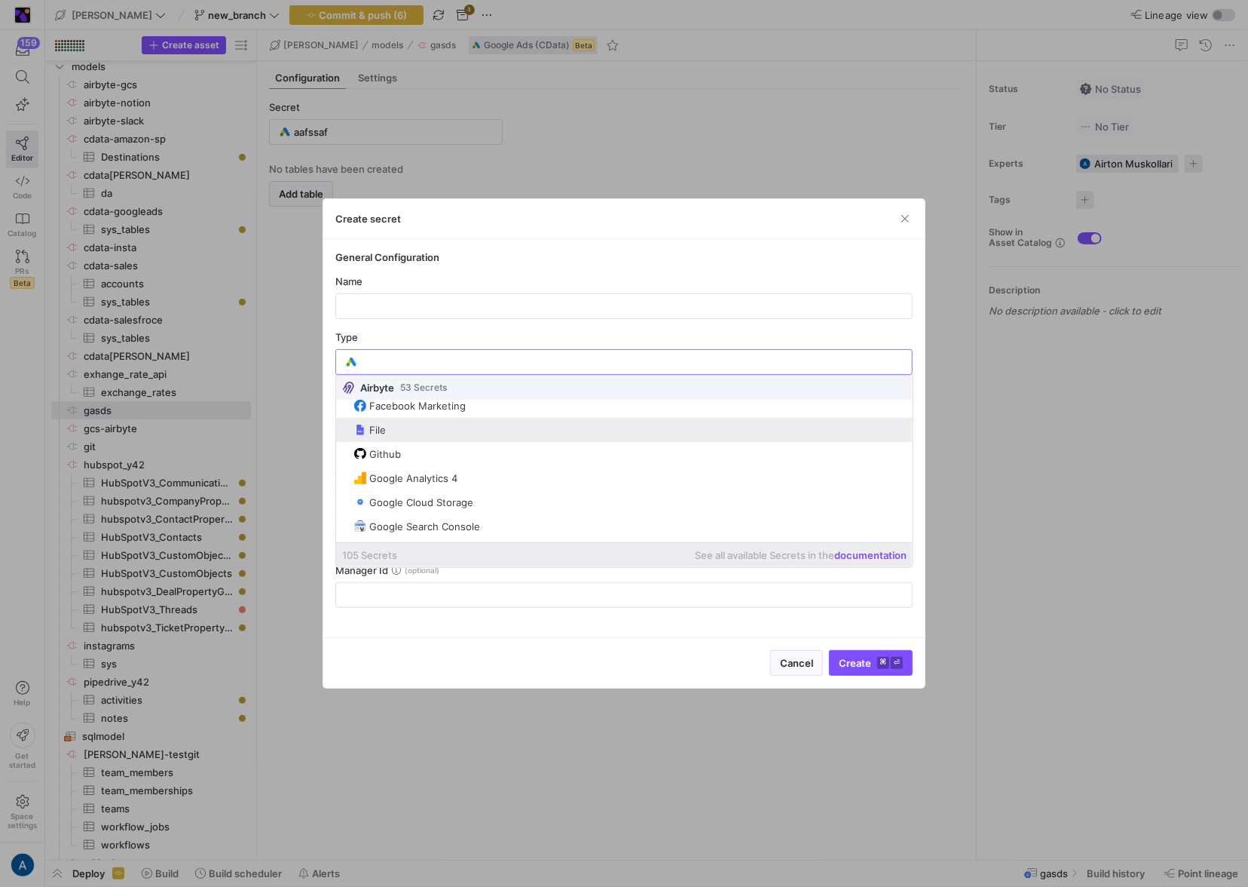
scroll to position [239, 0]
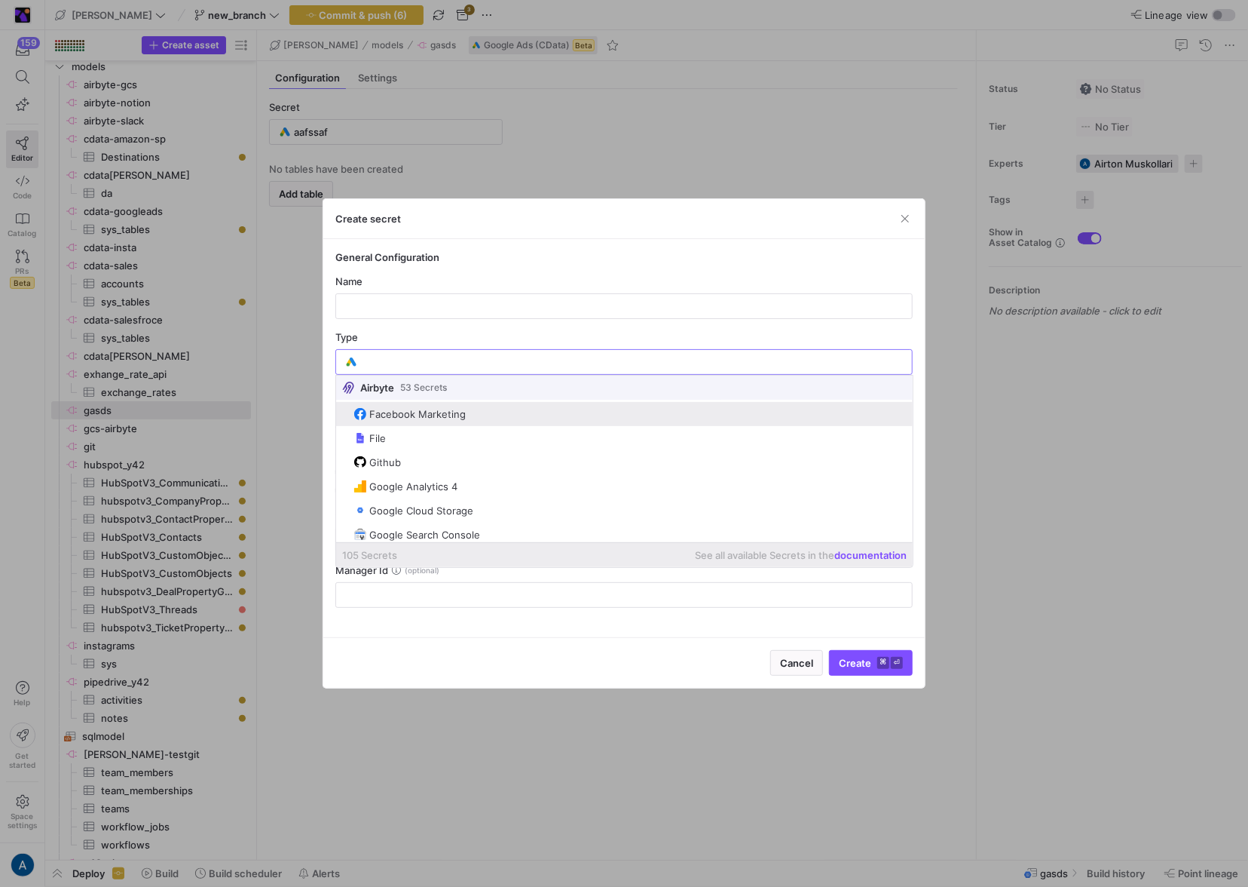
click at [466, 409] on span "Facebook Marketing" at bounding box center [630, 414] width 553 height 12
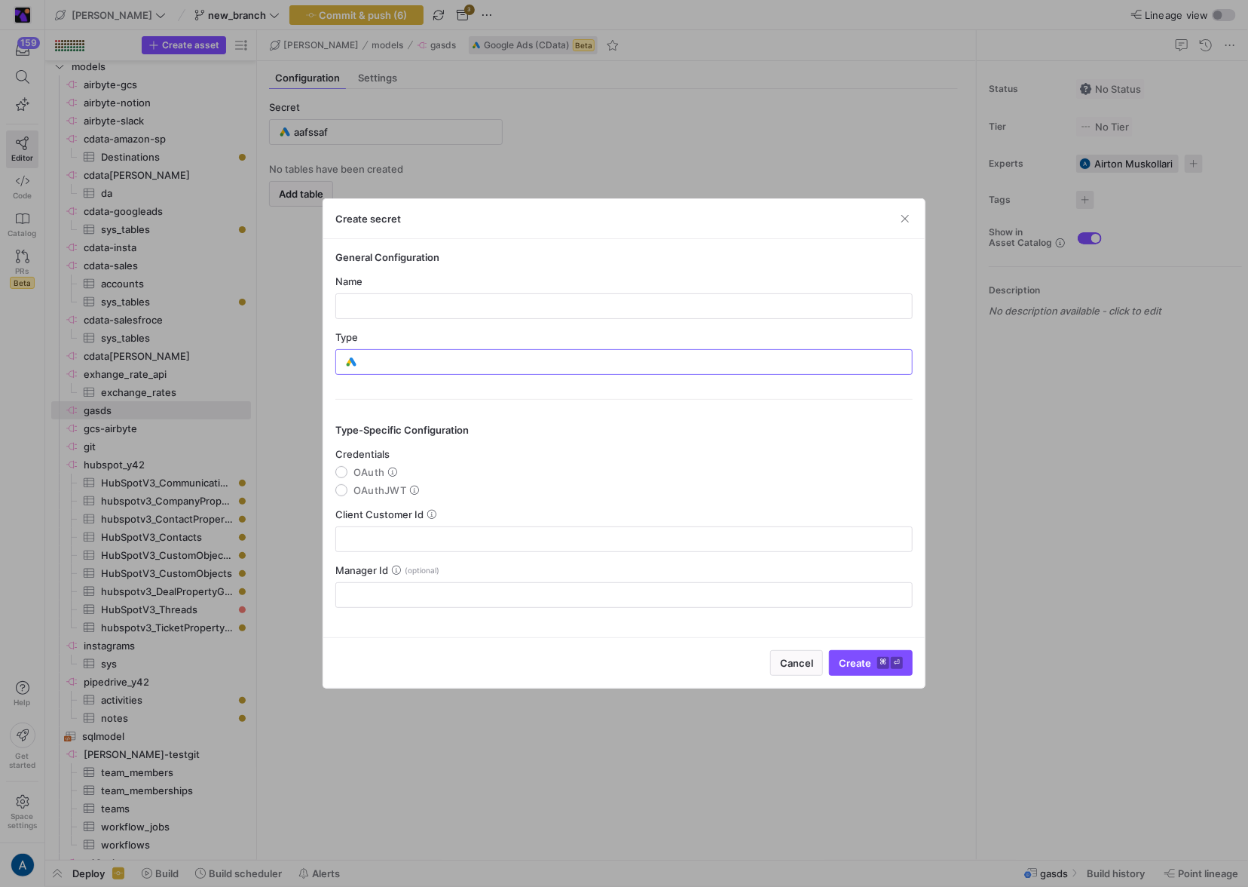
type input "Facebook Marketing"
click at [433, 492] on div "General Configuration Name Type Facebook Marketing Type-Specific Configuration …" at bounding box center [624, 438] width 602 height 398
click at [441, 482] on input "text" at bounding box center [624, 479] width 552 height 12
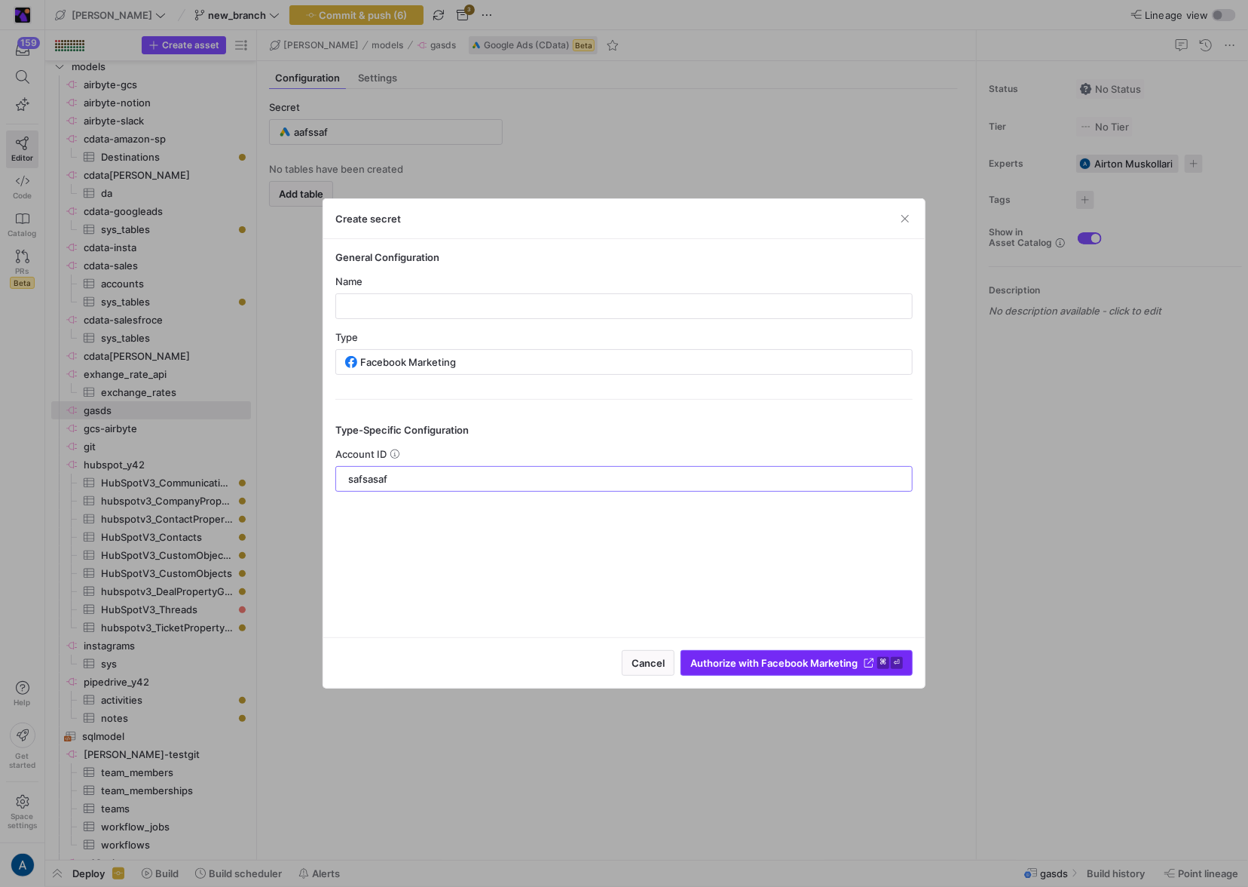
type input "safsasaf"
click at [727, 525] on span "submit" at bounding box center [796, 663] width 231 height 24
click at [743, 525] on span "Authorize with Facebook Marketing" at bounding box center [774, 663] width 167 height 12
click at [443, 305] on input "text" at bounding box center [624, 306] width 552 height 12
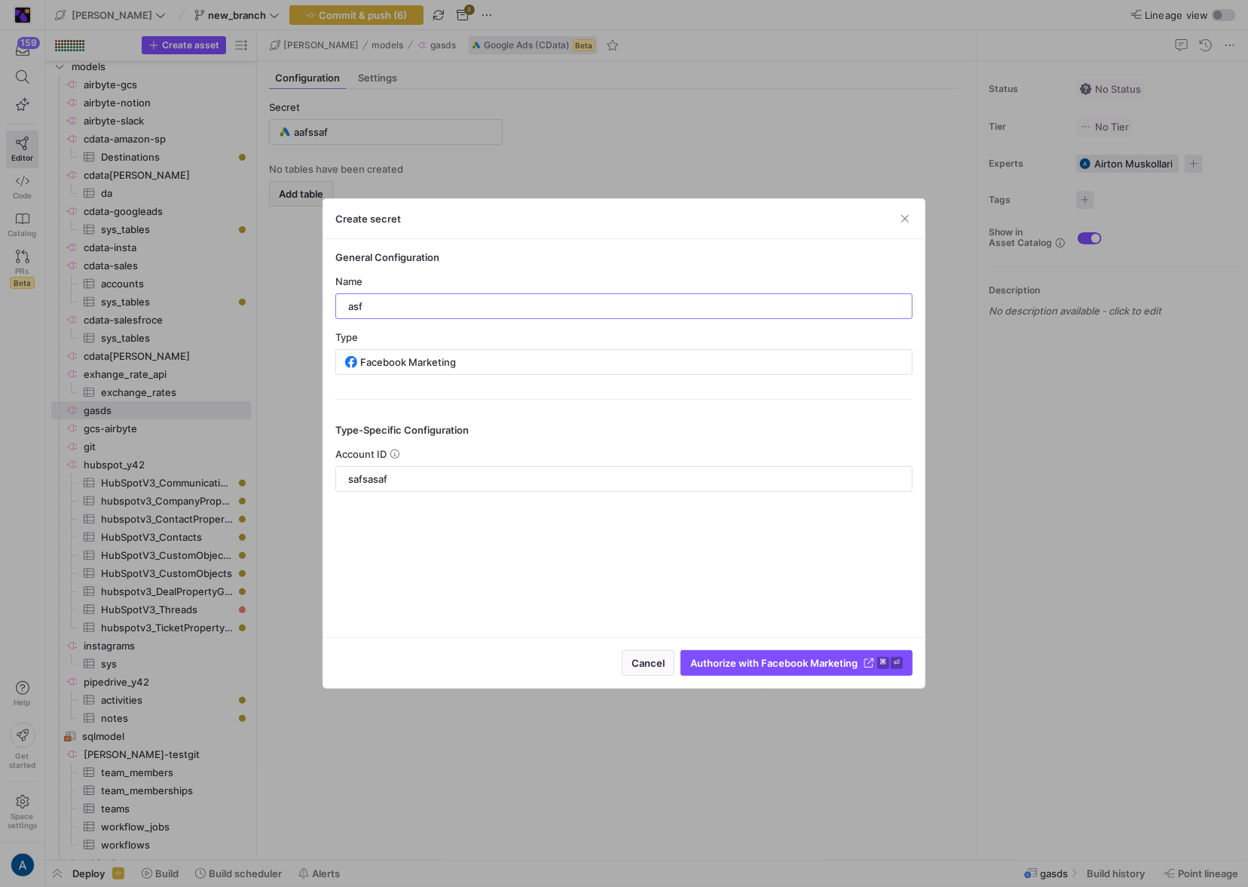
type input "asf"
click at [802, 525] on div "Cancel Authorize with Facebook Marketing ⌘ ⏎" at bounding box center [624, 662] width 602 height 51
click at [818, 525] on span "Authorize with Facebook Marketing" at bounding box center [774, 663] width 167 height 12
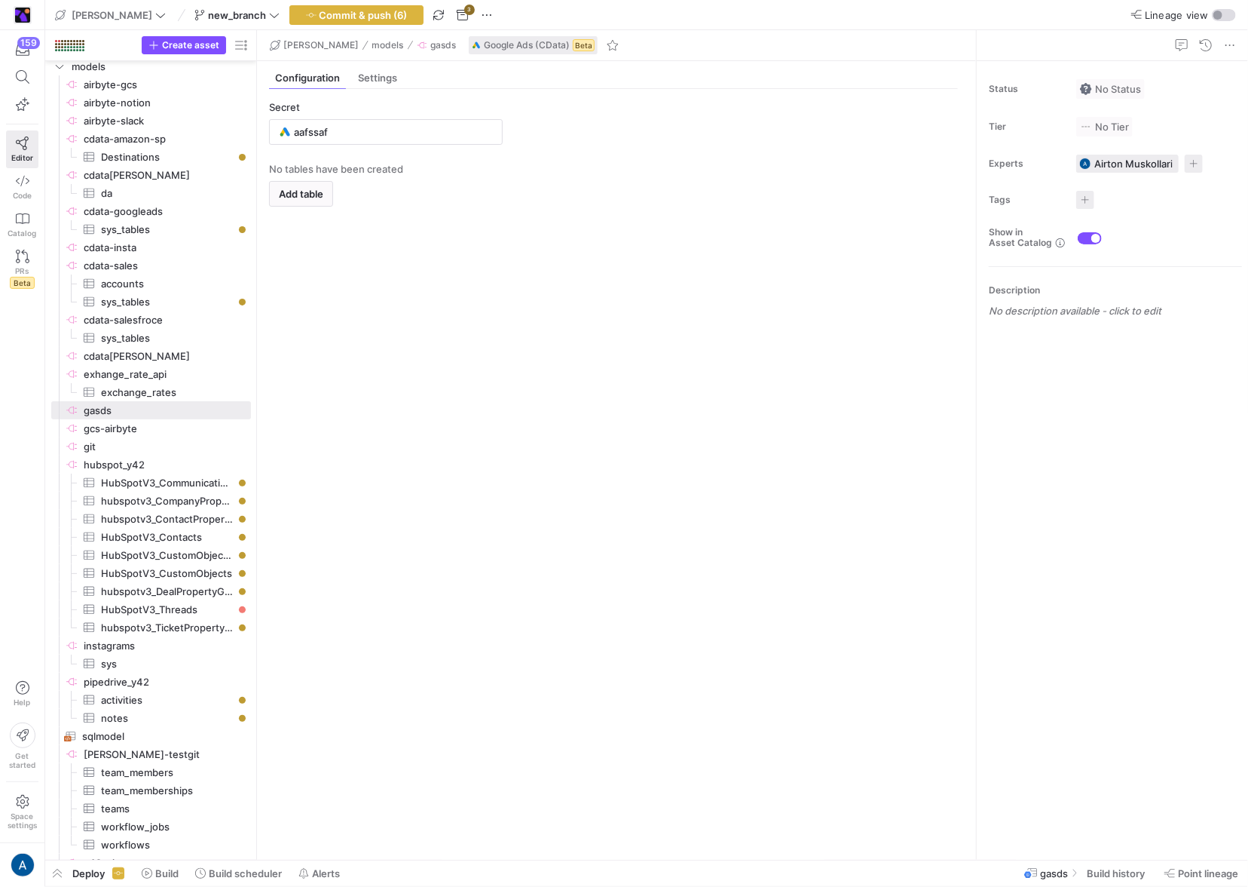
type input "asf"
click at [701, 199] on y42-empty-state "No tables have been created Add table" at bounding box center [613, 505] width 689 height 685
click at [160, 446] on span "git​​​​​​​​" at bounding box center [166, 446] width 165 height 17
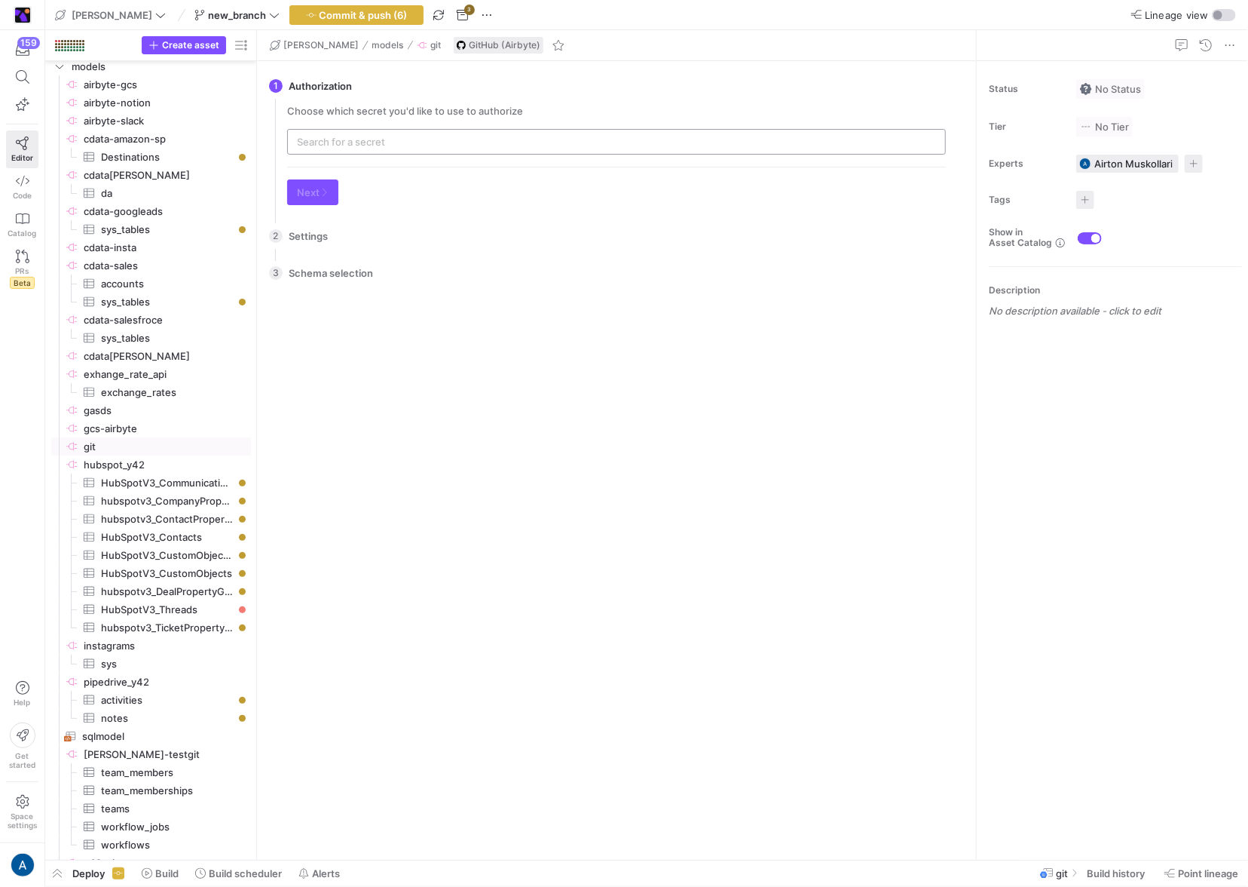
click at [384, 145] on input "text" at bounding box center [616, 142] width 639 height 12
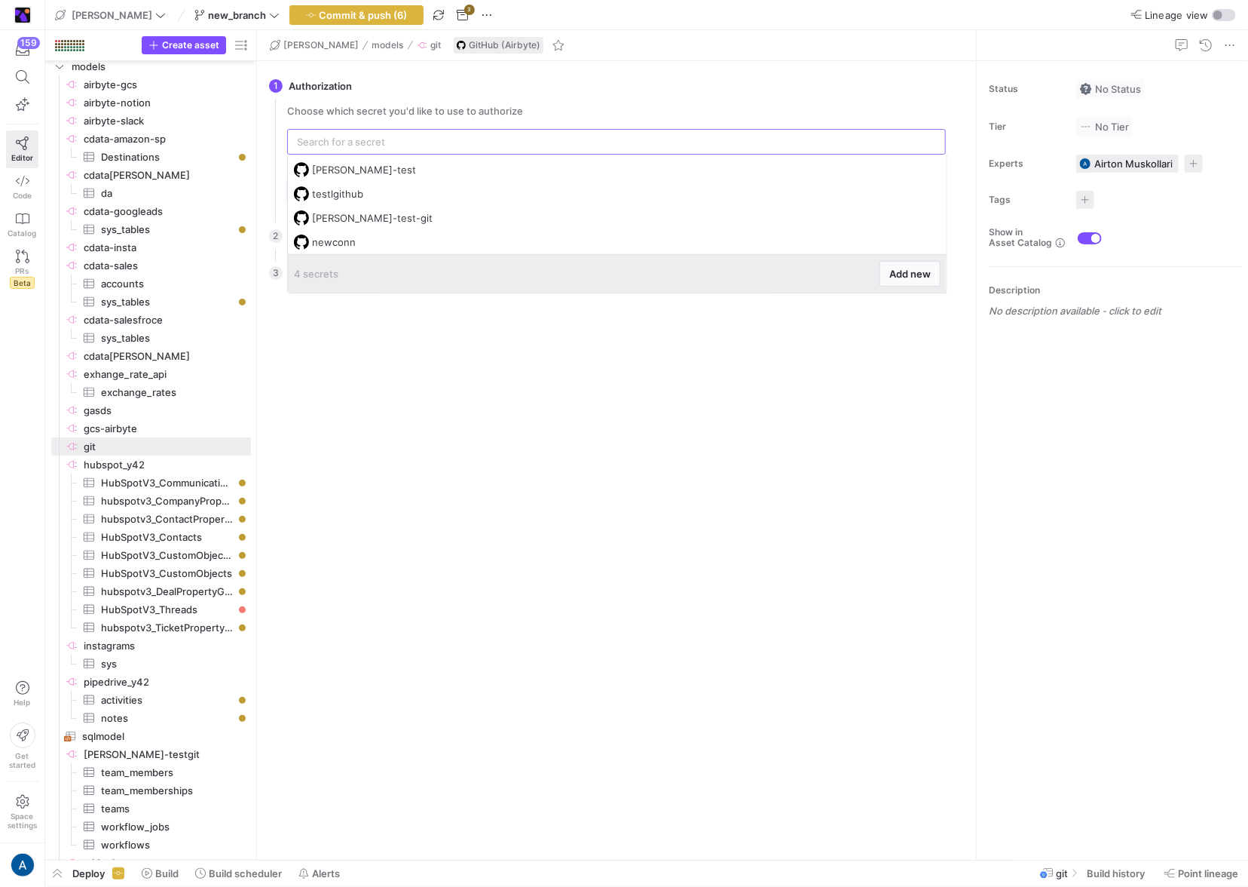
click at [943, 276] on div "4 secrets Add new" at bounding box center [617, 273] width 659 height 38
click at [928, 277] on span "Add new" at bounding box center [910, 274] width 41 height 12
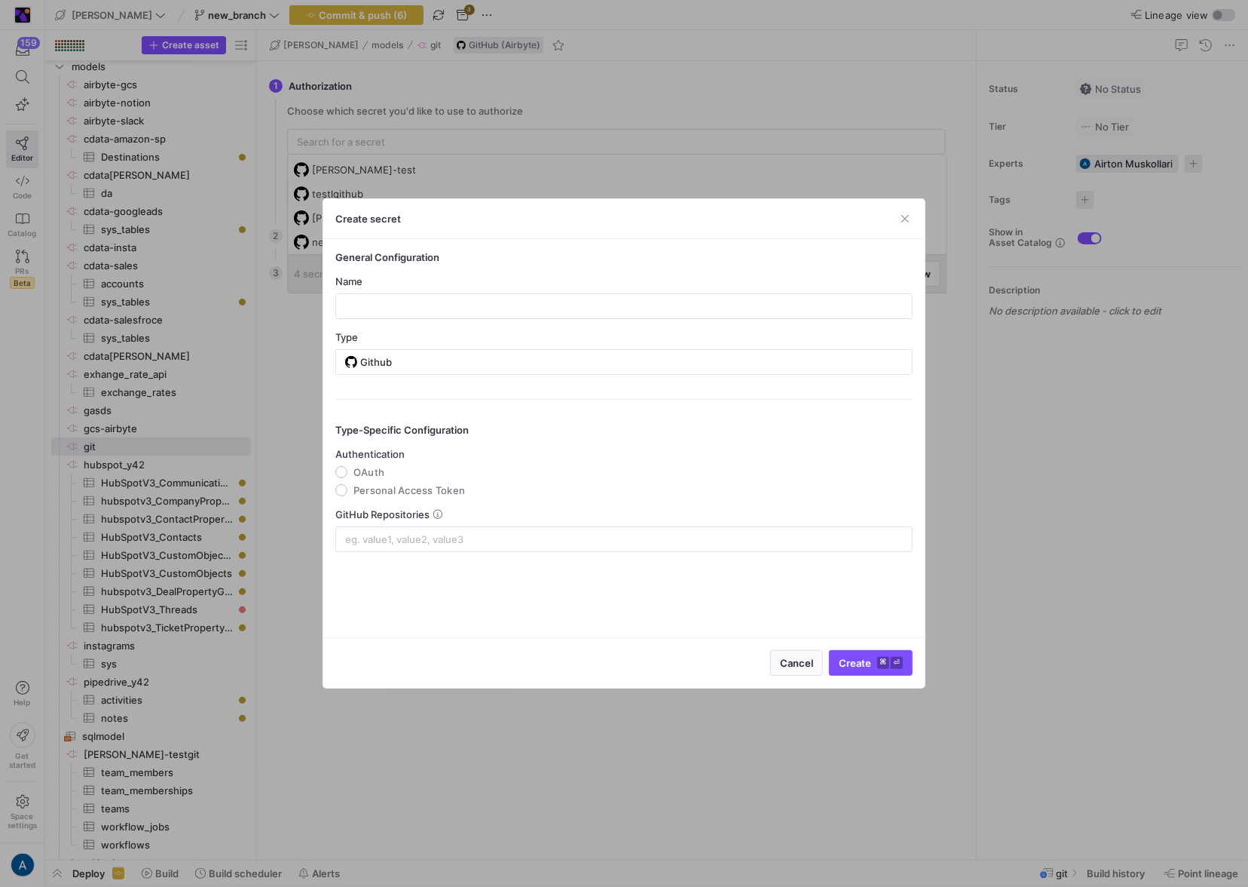
click at [356, 468] on span "OAuth" at bounding box center [369, 472] width 31 height 12
click at [348, 468] on input "OAuth" at bounding box center [341, 472] width 12 height 12
radio input "true"
click at [405, 525] on input at bounding box center [624, 539] width 558 height 12
type input "tesa"
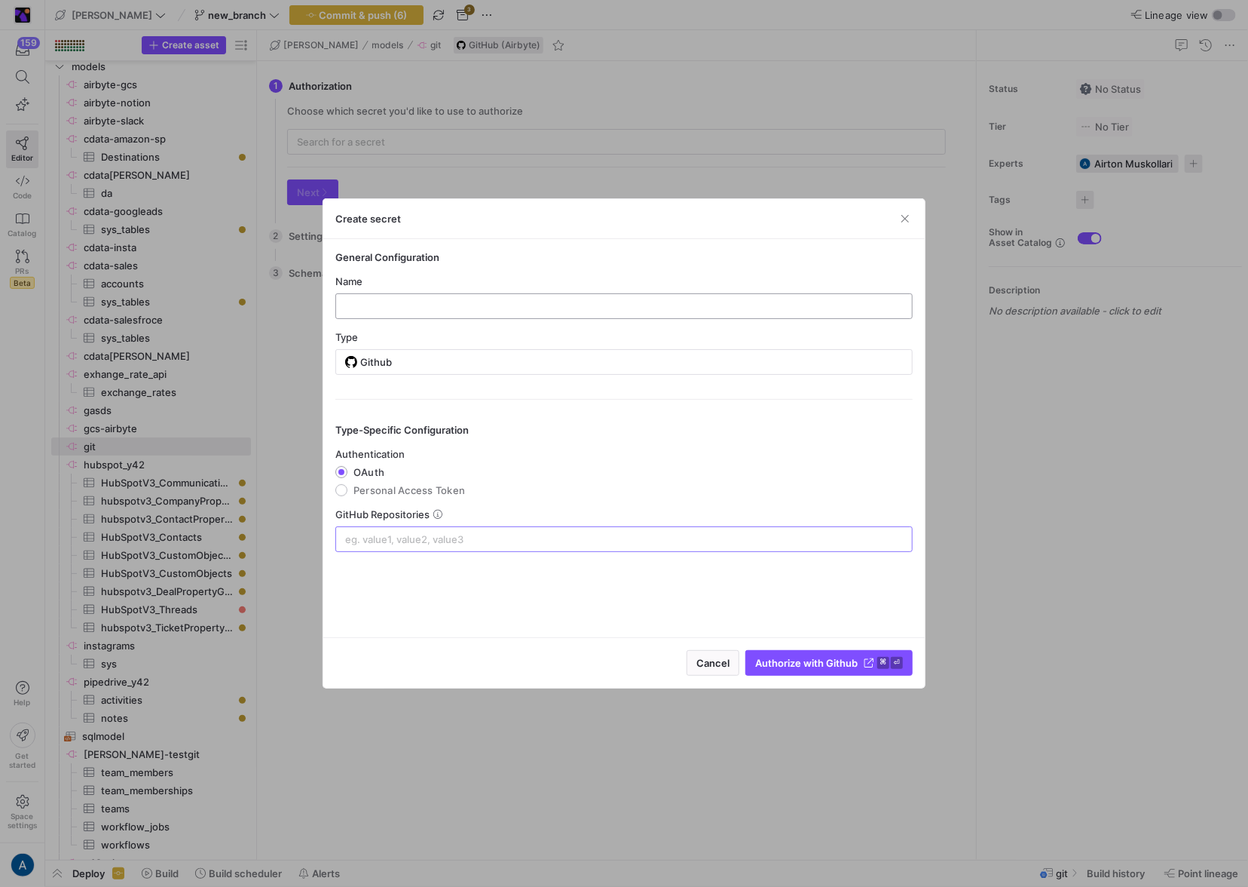
click at [375, 298] on div at bounding box center [624, 306] width 552 height 24
type input "safafa"
click at [808, 525] on span "submit" at bounding box center [829, 663] width 166 height 24
click at [805, 525] on span "Authorize with Github" at bounding box center [806, 663] width 103 height 12
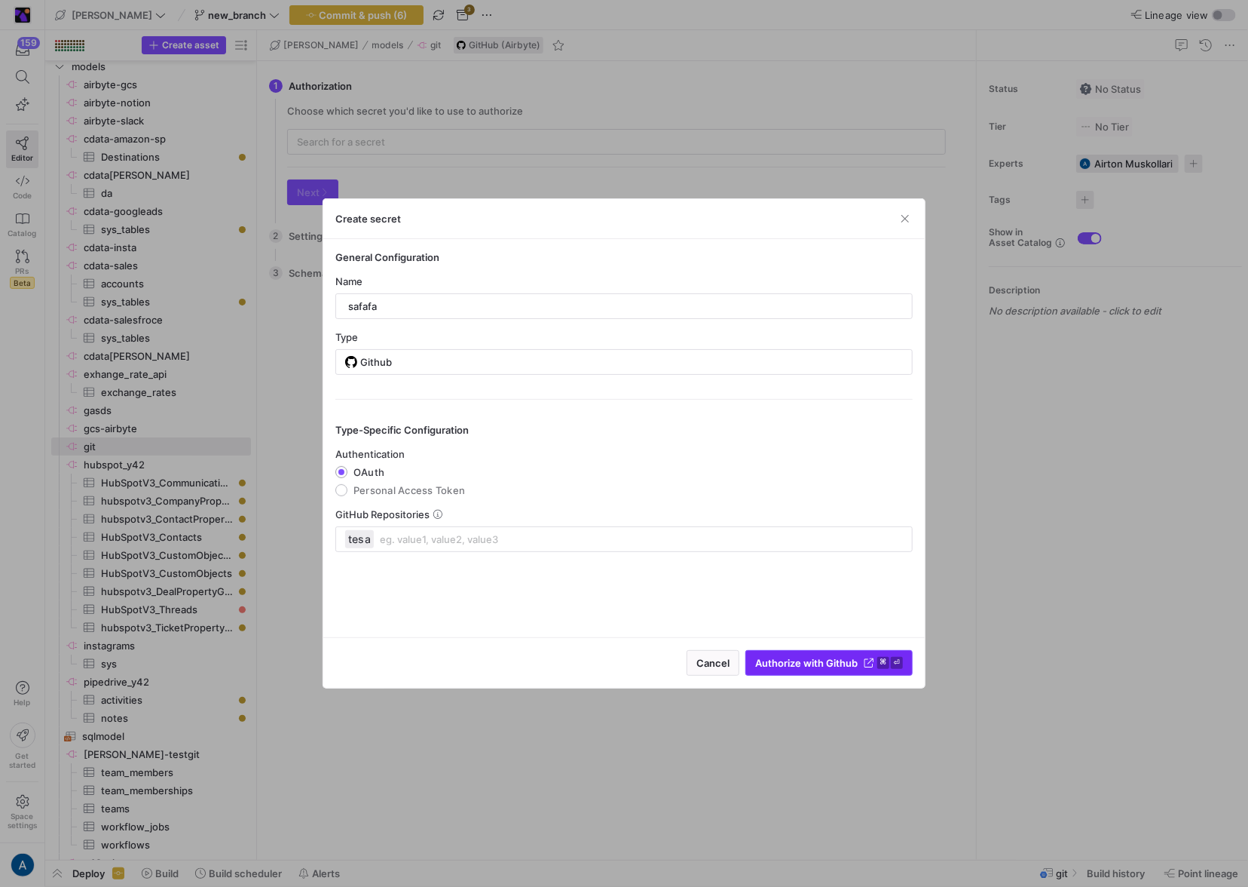
click at [805, 525] on span "Authorize with Github" at bounding box center [806, 663] width 103 height 12
click at [864, 525] on icon "submit" at bounding box center [869, 662] width 11 height 11
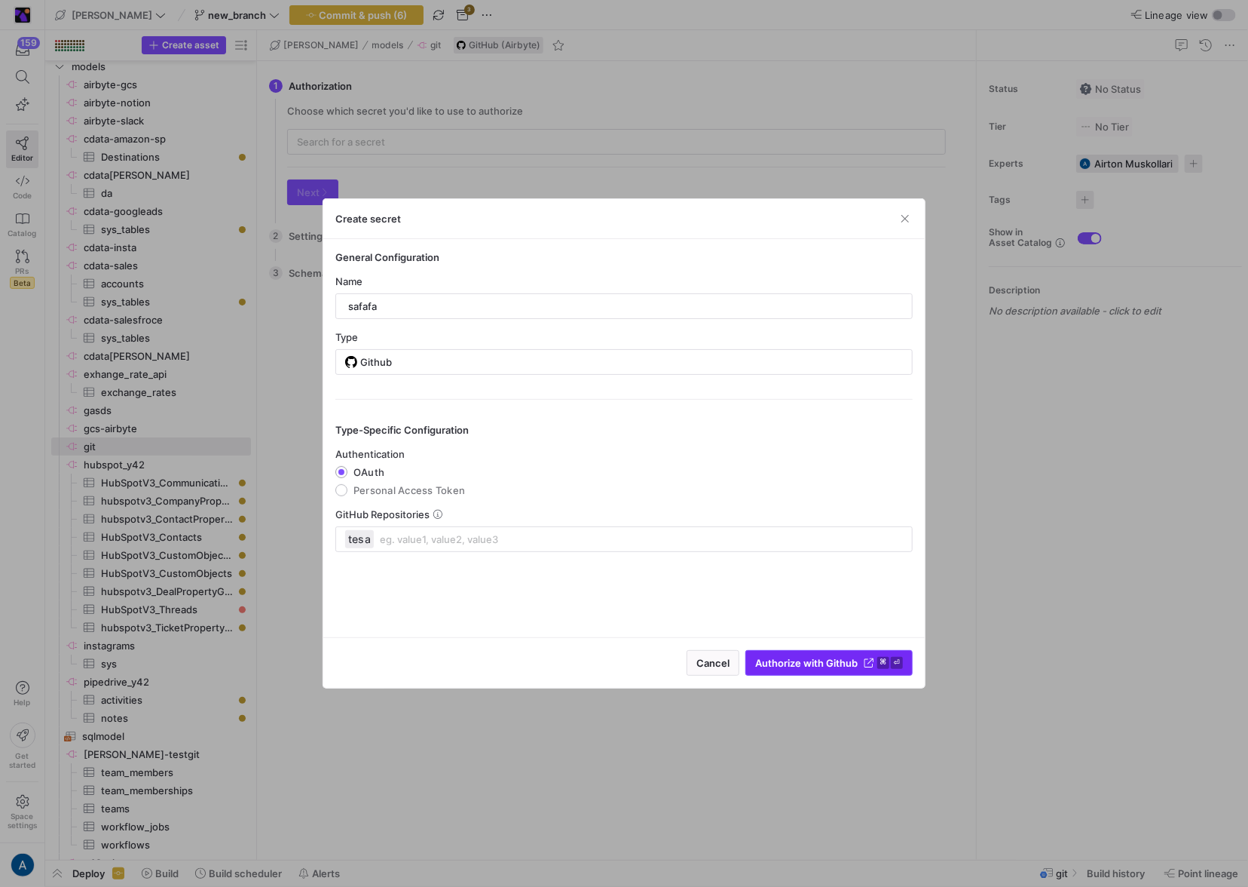
click at [864, 525] on icon "submit" at bounding box center [869, 662] width 11 height 11
drag, startPoint x: 863, startPoint y: 661, endPoint x: 945, endPoint y: 644, distance: 84.0
click at [861, 525] on button "Authorize with Github ⌘ ⏎" at bounding box center [829, 663] width 167 height 26
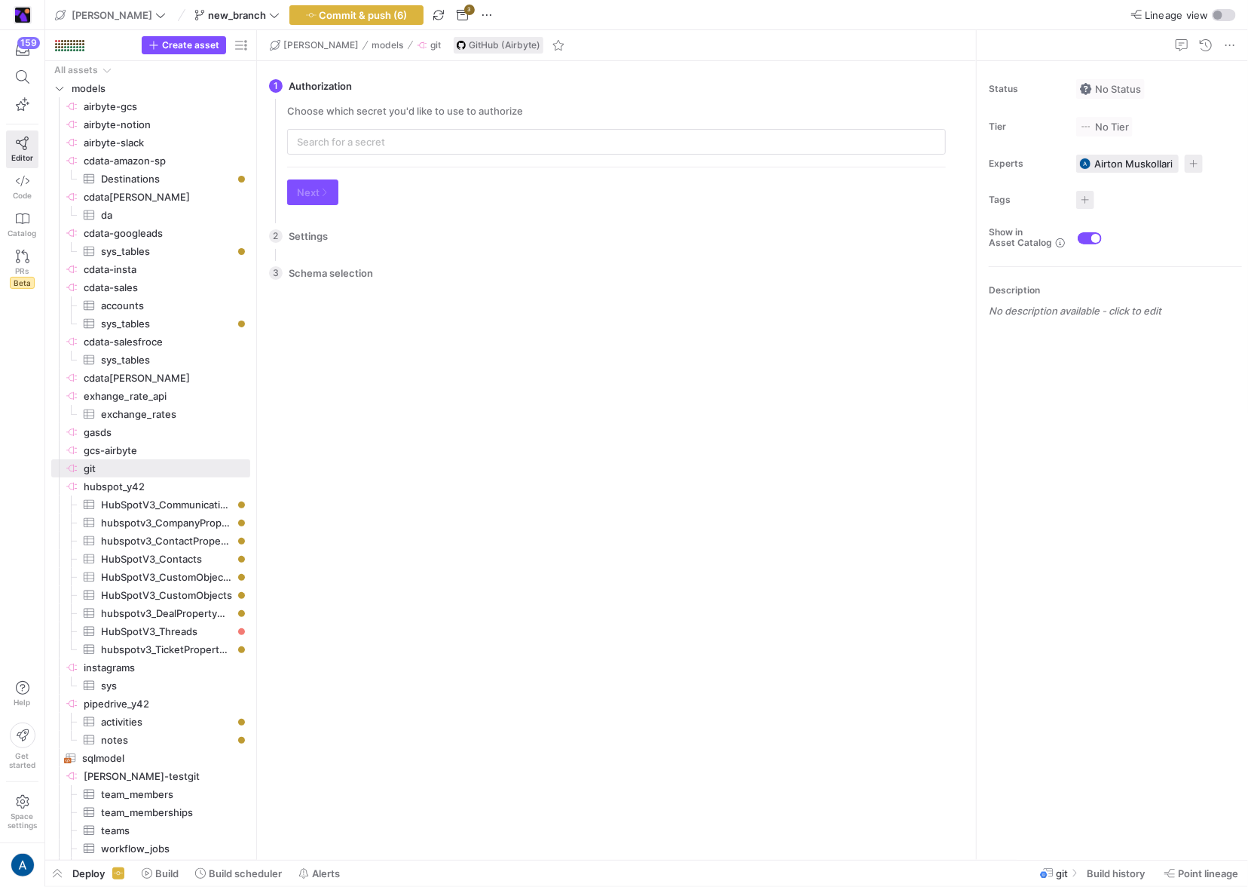
click at [899, 594] on div "There is no data to select from. Please configure the settings first. Go back C…" at bounding box center [616, 570] width 683 height 556
click at [353, 139] on input "text" at bounding box center [616, 142] width 639 height 12
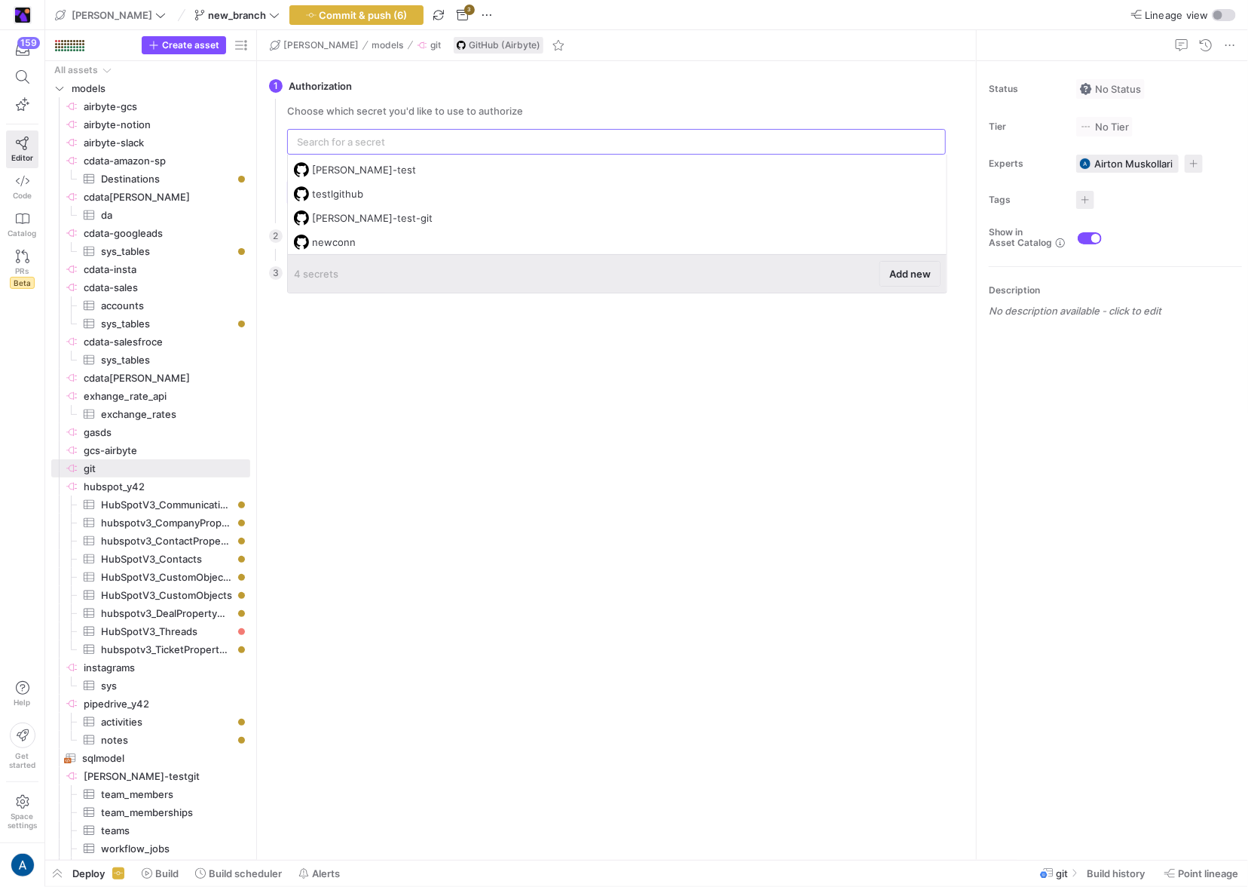
click at [931, 277] on span at bounding box center [911, 274] width 60 height 24
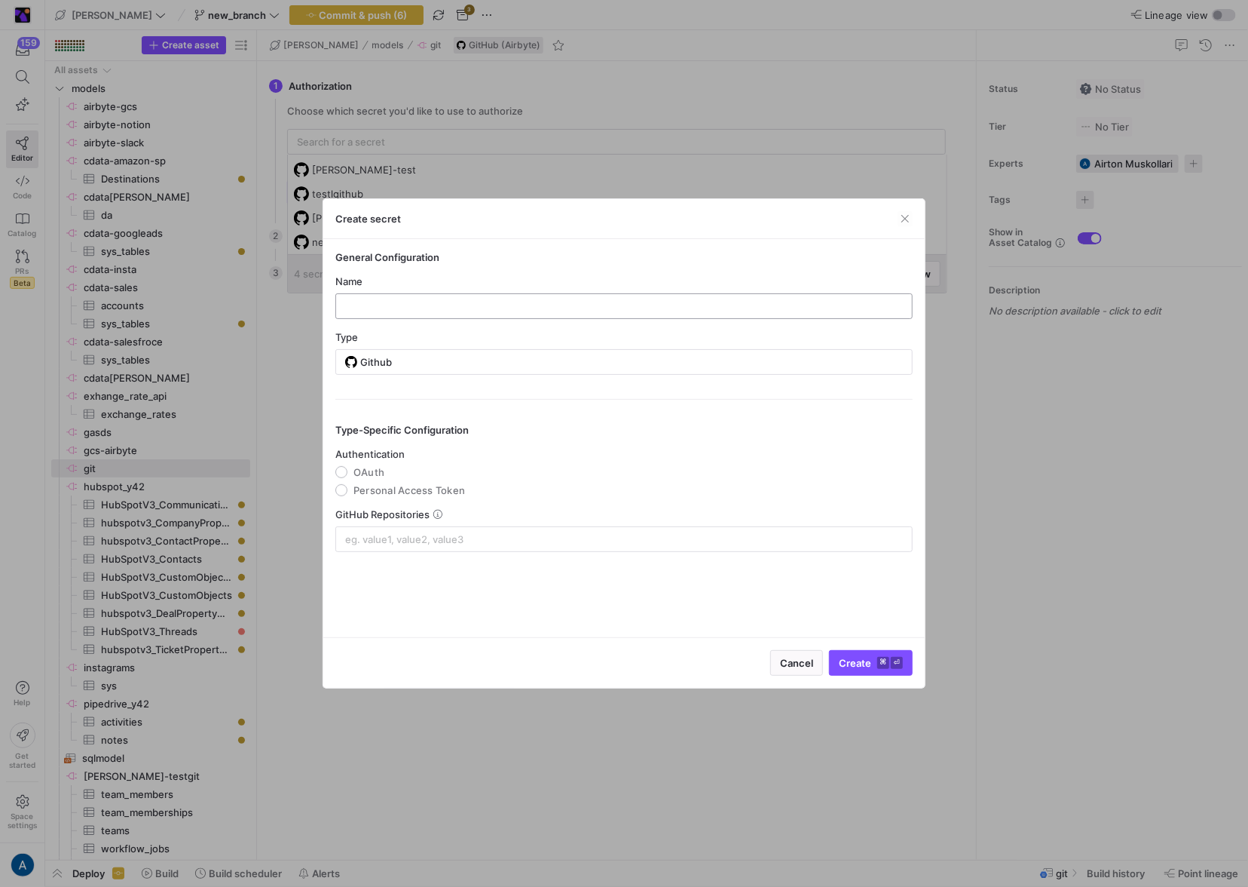
click at [529, 316] on div at bounding box center [624, 306] width 552 height 24
type input "tesaf"
click at [365, 479] on mat-radio-group "Authentication [GEOGRAPHIC_DATA] Personal Access Token" at bounding box center [623, 472] width 577 height 48
click at [366, 476] on span "OAuth" at bounding box center [369, 472] width 31 height 12
click at [348, 476] on input "OAuth" at bounding box center [341, 472] width 12 height 12
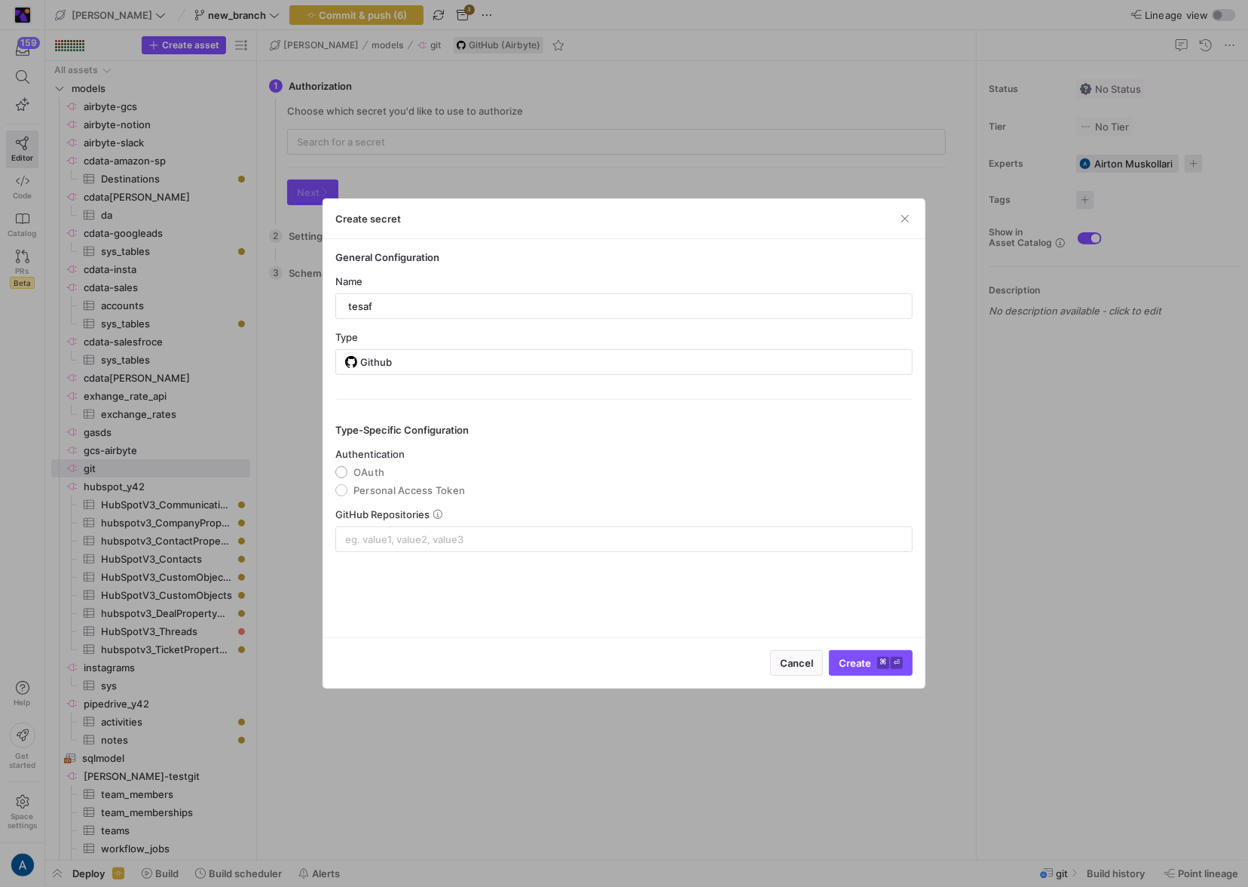
radio input "true"
click at [399, 543] on input at bounding box center [624, 539] width 558 height 12
type input "sad"
click at [642, 587] on div "General Configuration Name tesaf Type Github Type-Specific Configuration Authen…" at bounding box center [624, 438] width 602 height 398
click at [788, 671] on span "submit" at bounding box center [829, 663] width 166 height 24
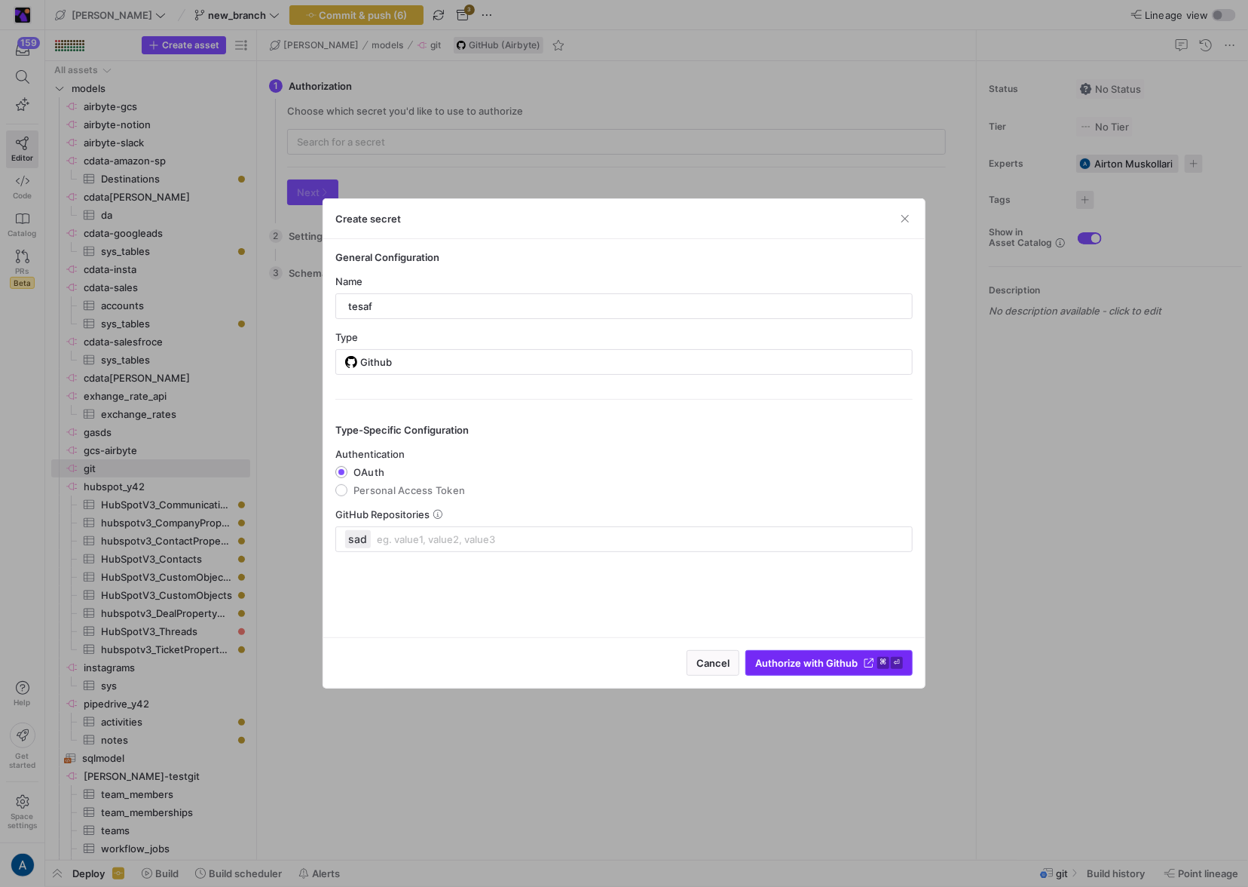
click at [799, 662] on span "Authorize with Github" at bounding box center [806, 663] width 103 height 12
click at [749, 535] on div "General Configuration Name tesaf Type Github Type-Specific Configuration Authen…" at bounding box center [624, 438] width 602 height 398
click at [787, 652] on span "submit" at bounding box center [829, 663] width 166 height 24
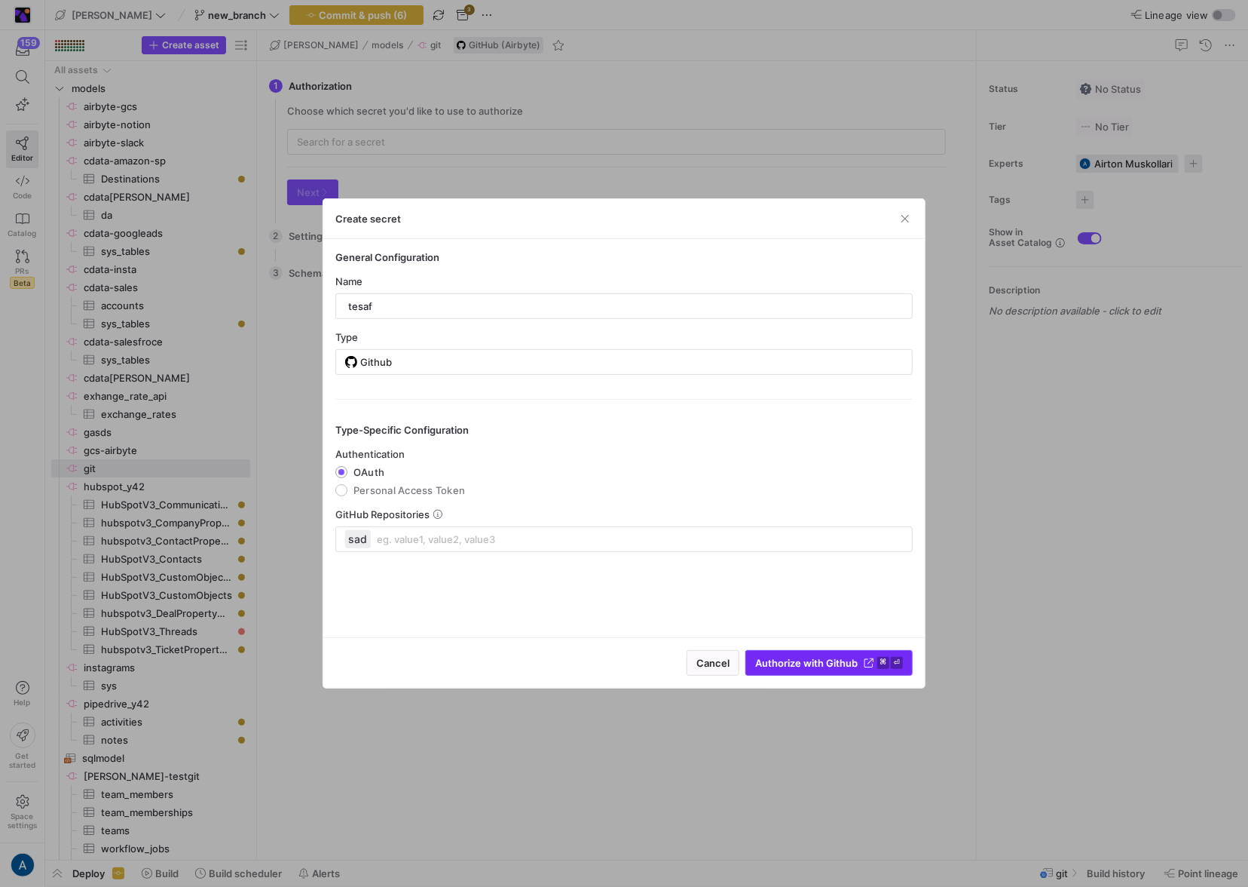
drag, startPoint x: 787, startPoint y: 652, endPoint x: 783, endPoint y: 661, distance: 9.8
click at [784, 662] on button "Authorize with Github ⌘ ⏎" at bounding box center [829, 663] width 167 height 26
drag, startPoint x: 783, startPoint y: 661, endPoint x: 776, endPoint y: 677, distance: 17.2
click at [778, 678] on div "Cancel Authorize with Github ⌘ ⏎" at bounding box center [624, 662] width 602 height 51
click at [773, 688] on div "Cancel Authorize with Github ⌘ ⏎" at bounding box center [624, 662] width 602 height 51
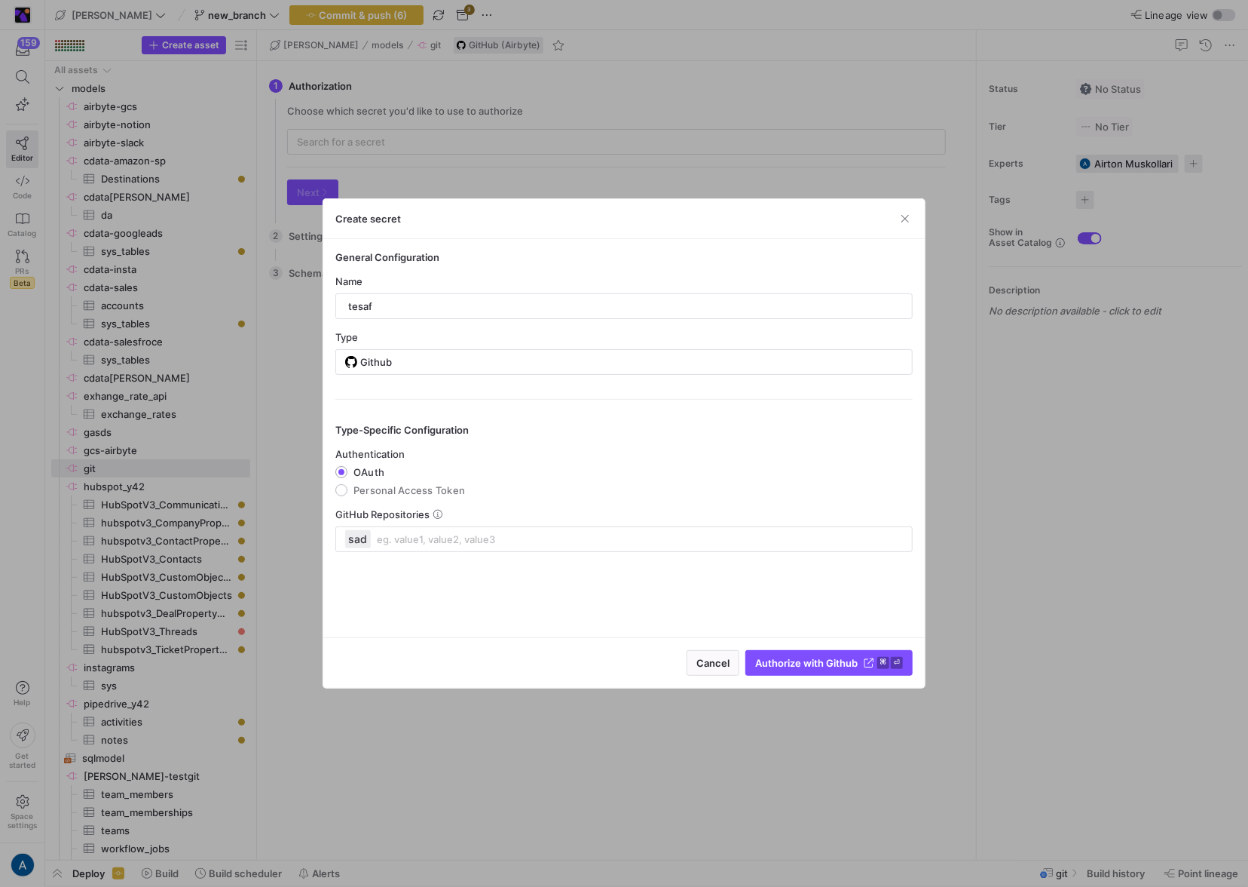
drag, startPoint x: 773, startPoint y: 679, endPoint x: 766, endPoint y: 692, distance: 14.5
click at [764, 709] on div "Create secret General Configuration Name tesaf Type Github Type-Specific Config…" at bounding box center [624, 443] width 1248 height 887
click at [794, 669] on span "submit" at bounding box center [829, 663] width 166 height 24
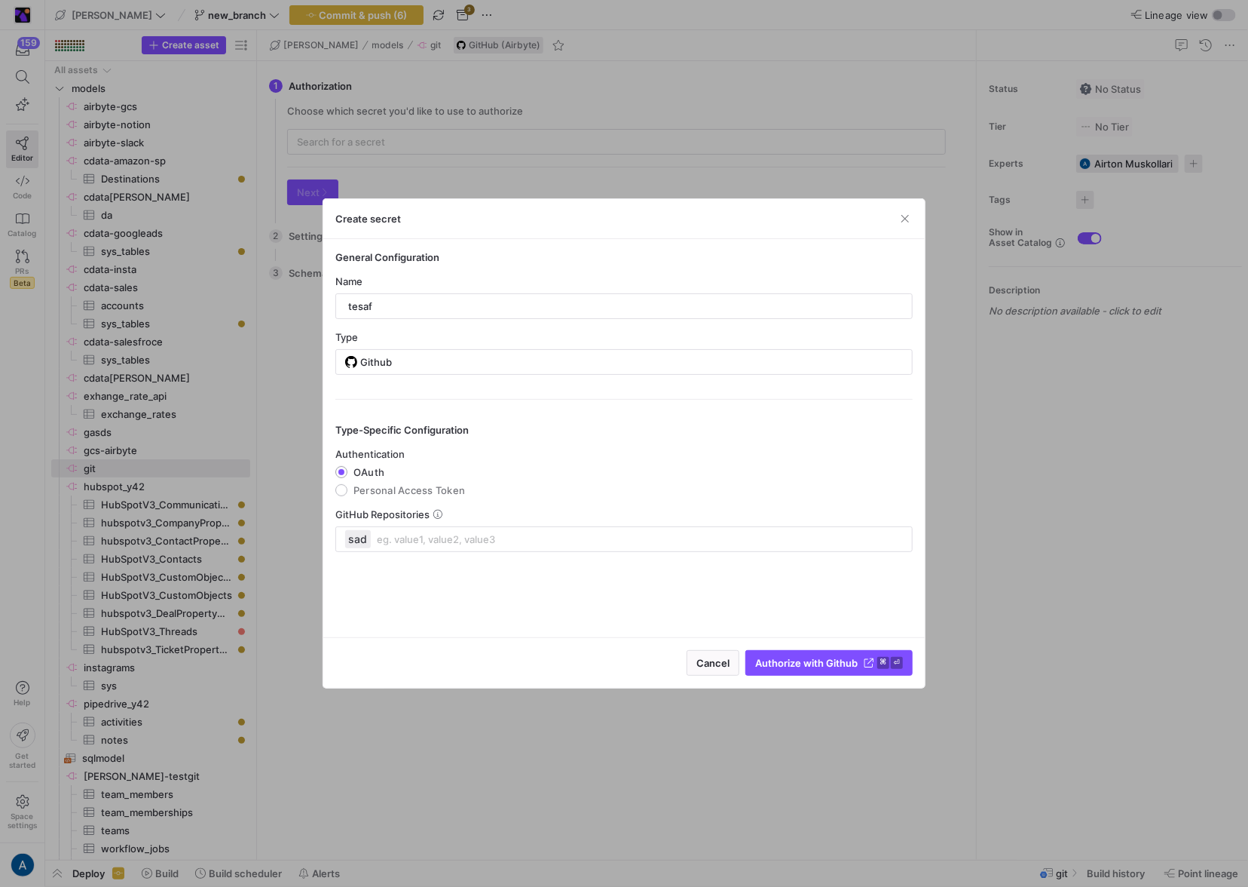
click at [777, 133] on div at bounding box center [624, 443] width 1248 height 887
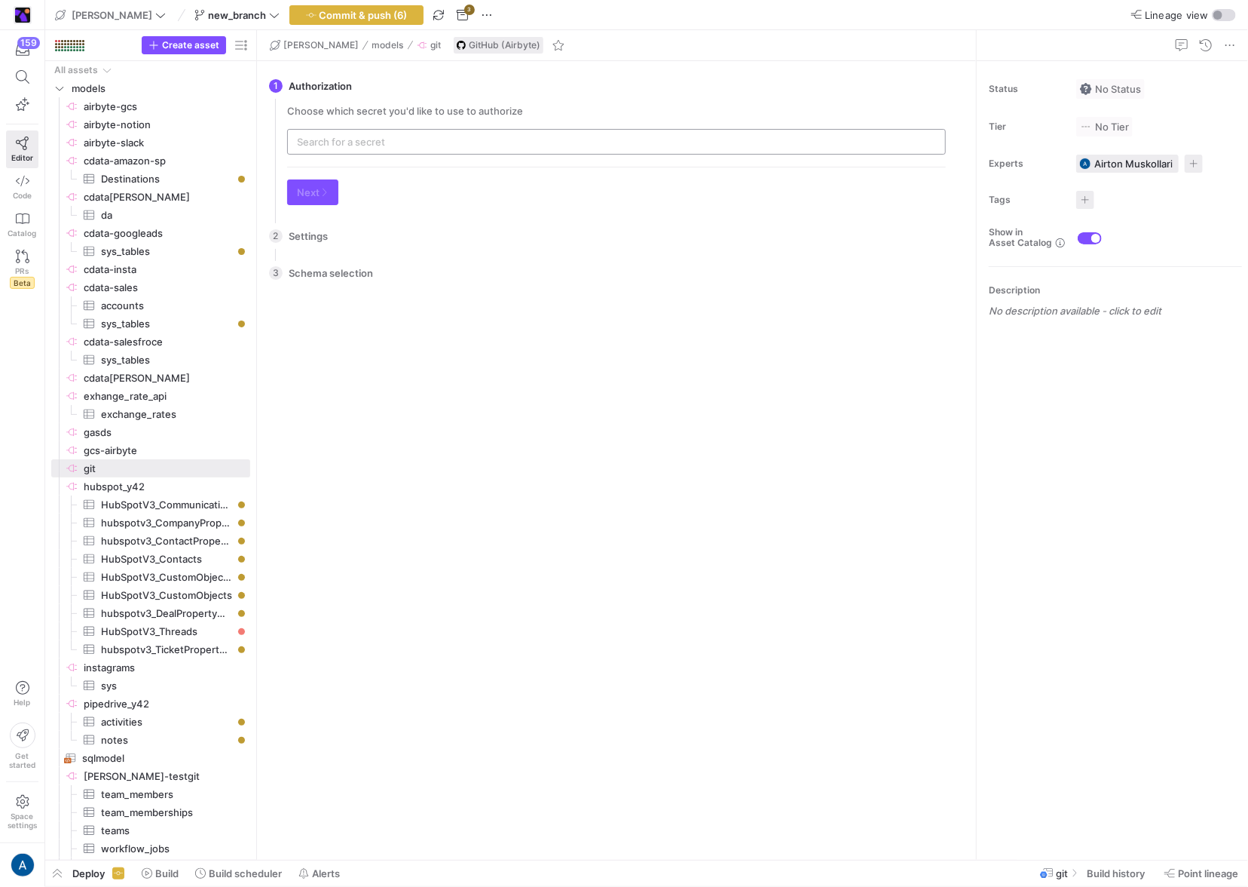
click at [456, 136] on input "text" at bounding box center [616, 142] width 639 height 12
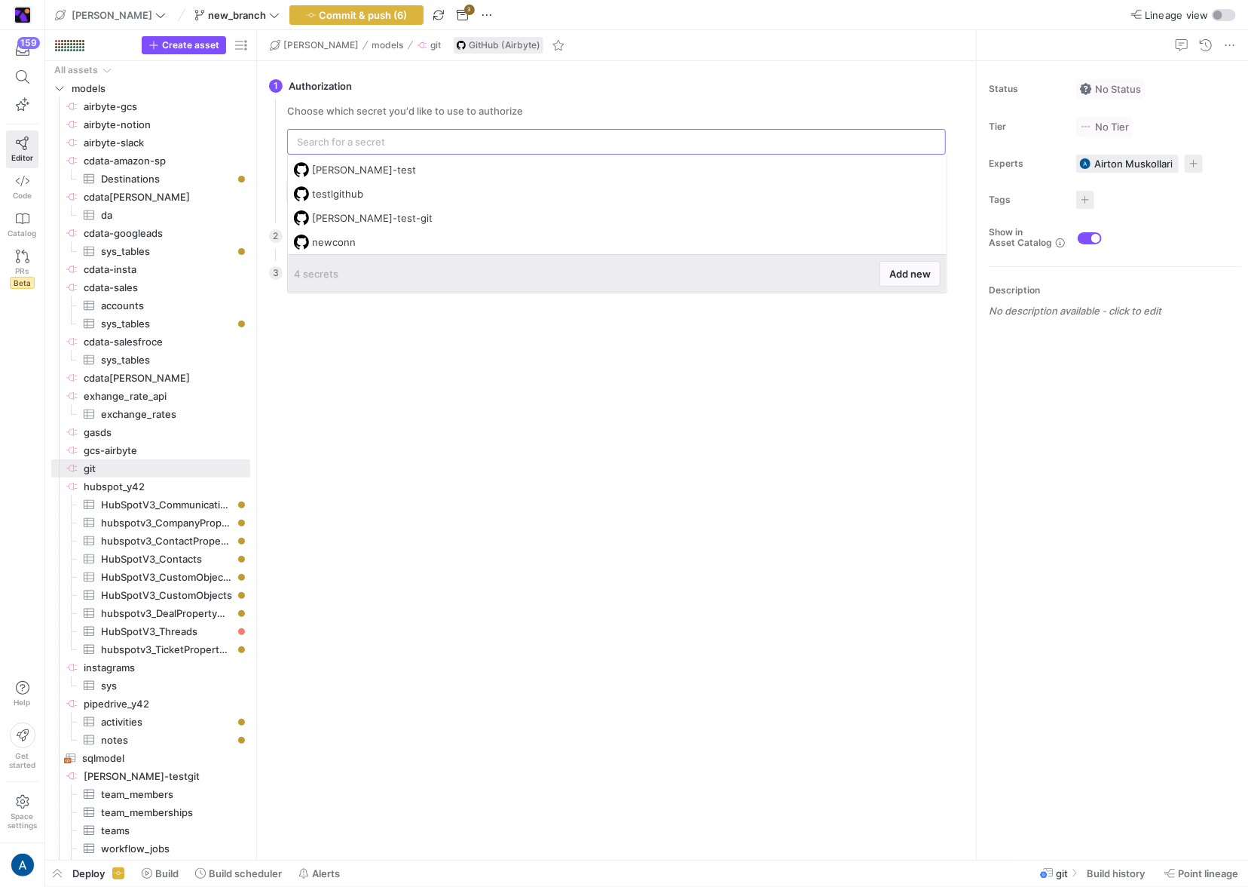
click at [926, 564] on div "There is no data to select from. Please configure the settings first. Go back C…" at bounding box center [616, 570] width 683 height 556
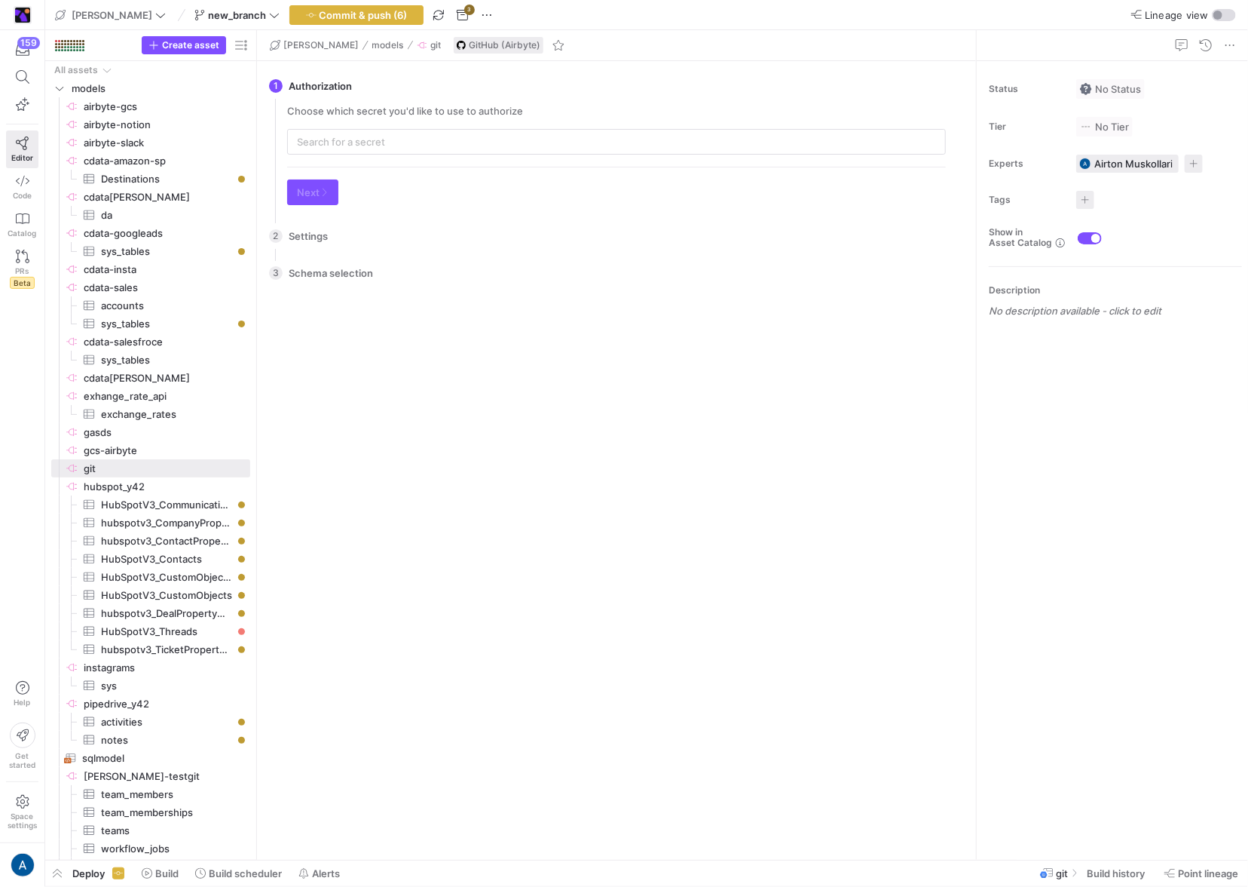
click at [794, 259] on div "3 Schema selection There is no data to select from. Please configure the settin…" at bounding box center [613, 551] width 689 height 593
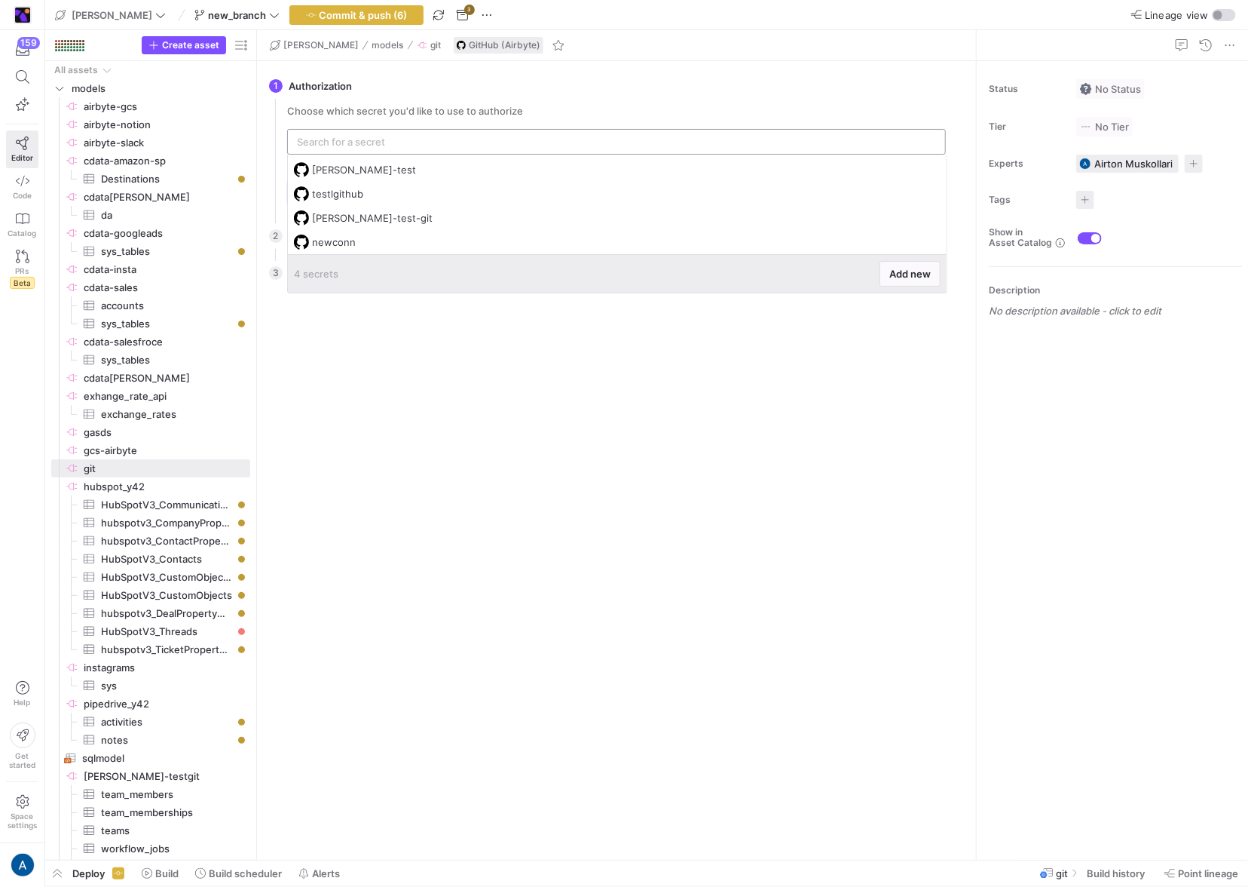
click at [509, 144] on input "text" at bounding box center [616, 142] width 639 height 12
click at [914, 268] on span "Add new" at bounding box center [910, 274] width 41 height 12
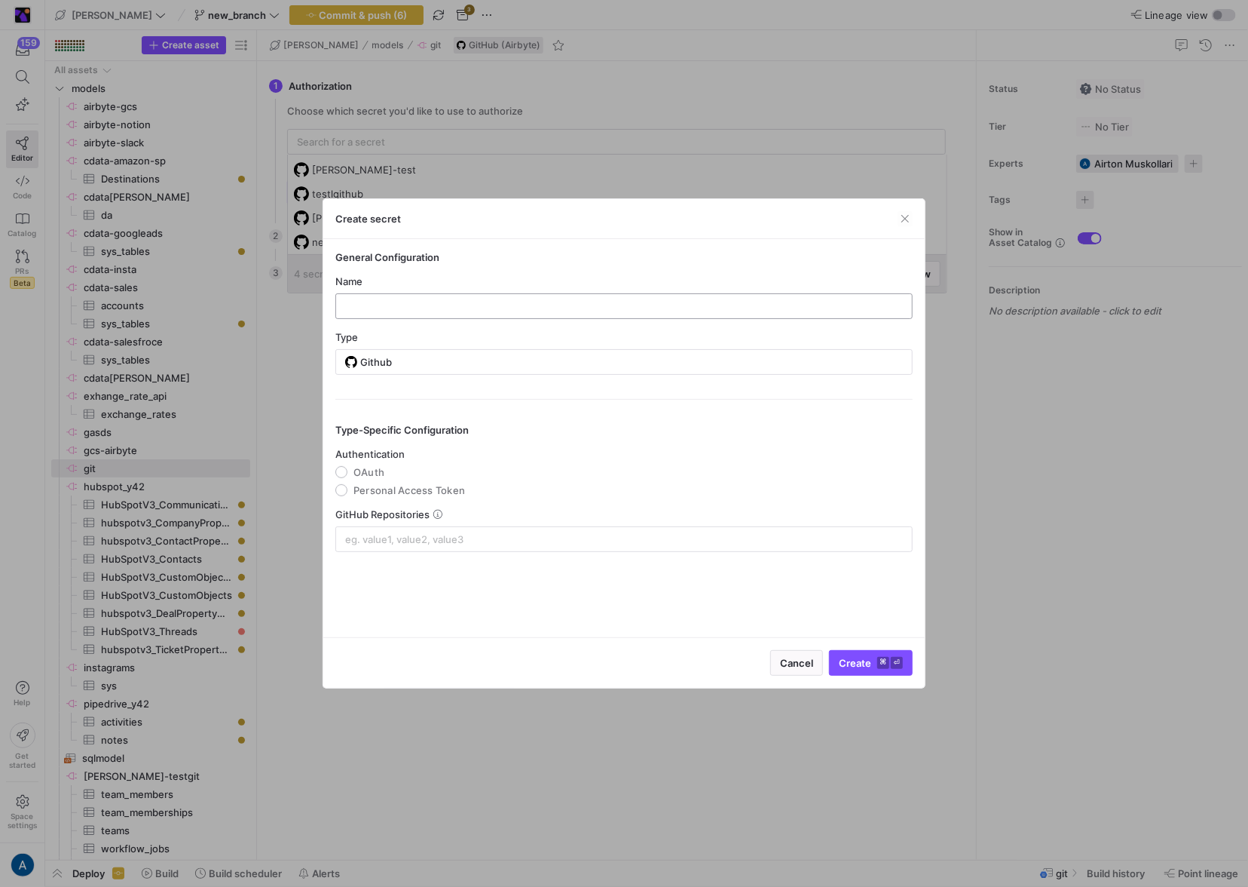
click at [490, 314] on div at bounding box center [624, 306] width 552 height 24
type input "gaddgsagdasdas"
click at [357, 474] on span "OAuth" at bounding box center [369, 472] width 31 height 12
click at [348, 474] on input "OAuth" at bounding box center [341, 472] width 12 height 12
radio input "true"
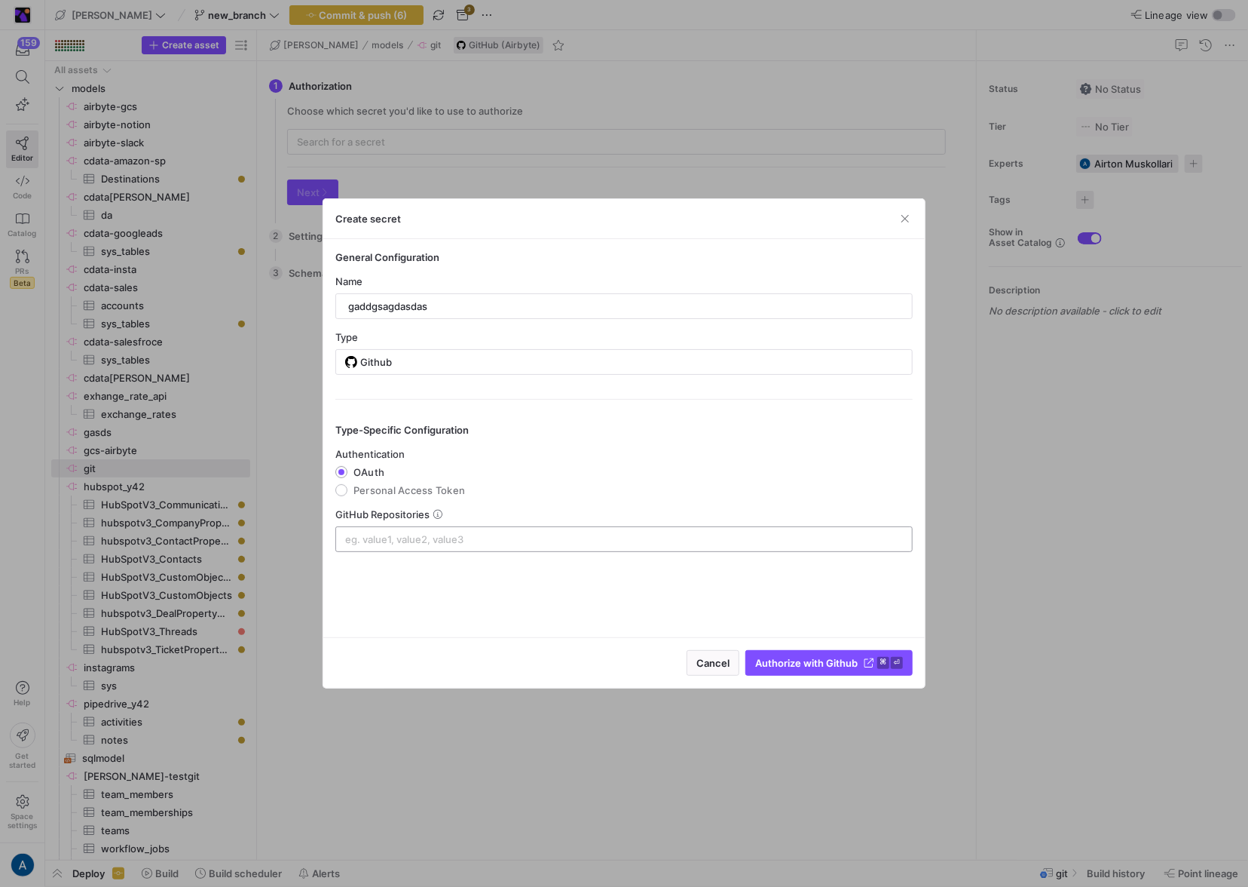
click at [382, 541] on input at bounding box center [624, 539] width 558 height 12
type input "asdfsdfds"
click at [792, 699] on div at bounding box center [624, 443] width 1248 height 887
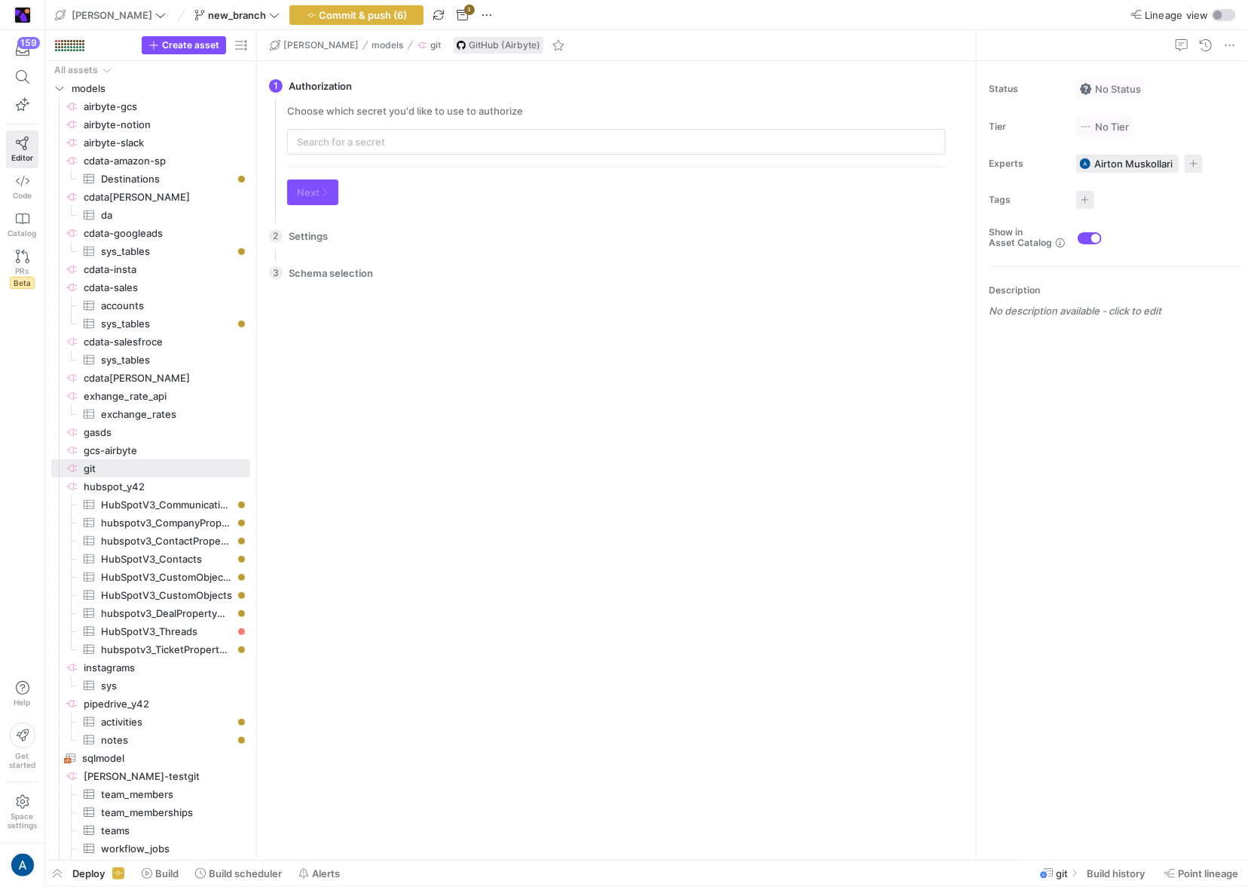
click at [479, 155] on div "Choose which secret you'd like to use to authorize Next" at bounding box center [616, 161] width 683 height 112
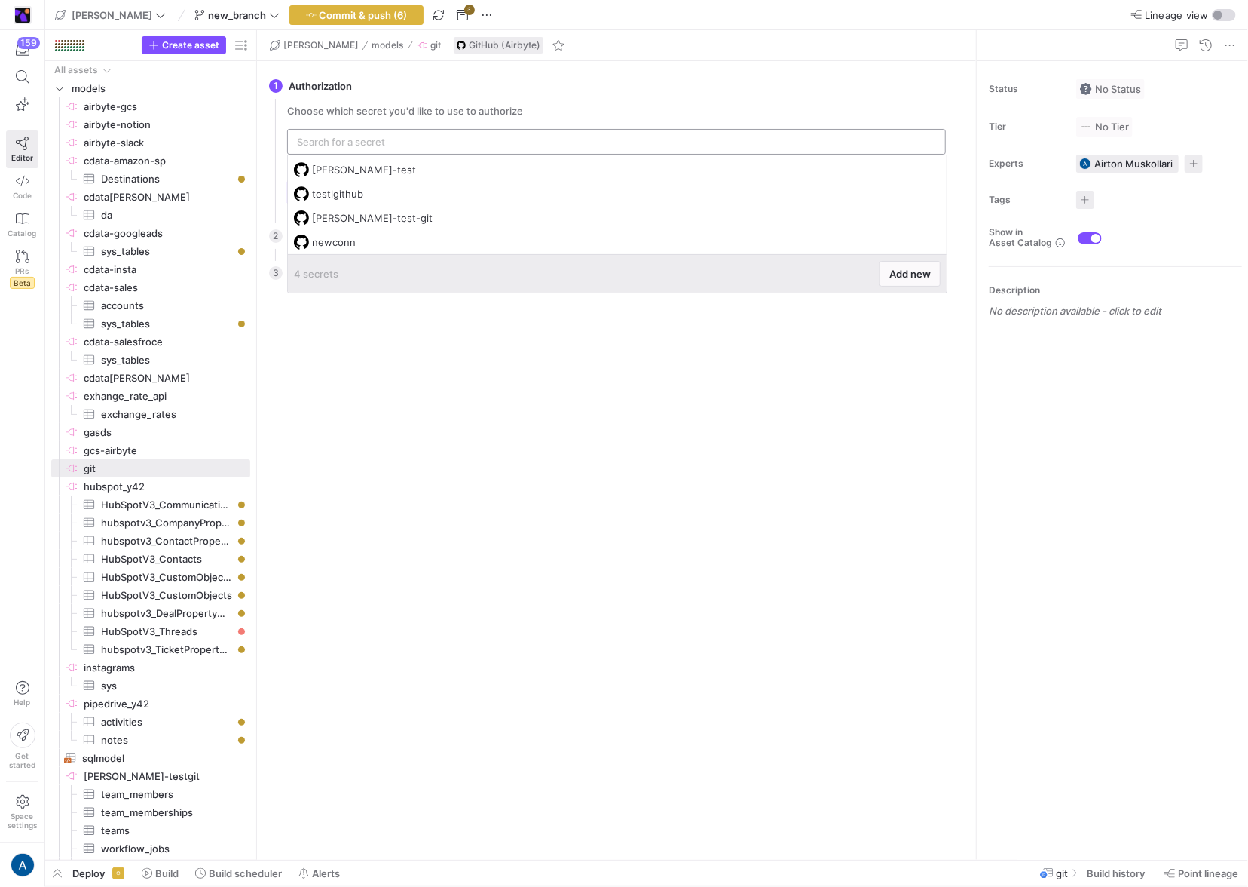
click at [495, 139] on input "text" at bounding box center [616, 142] width 639 height 12
click at [911, 262] on span at bounding box center [911, 274] width 60 height 24
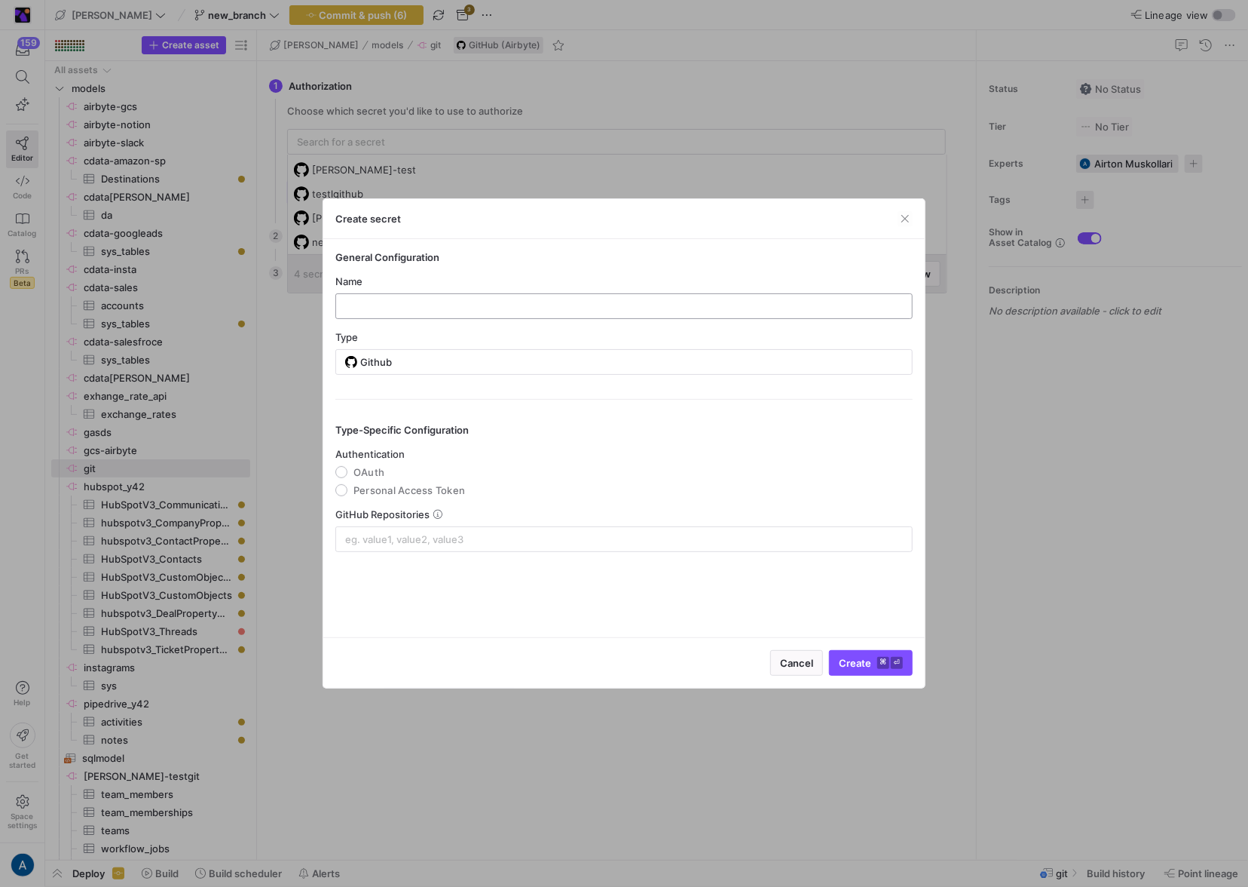
click at [574, 298] on div at bounding box center [624, 306] width 552 height 24
type input "gdsdgsds"
click at [390, 469] on mat-radio-group "Authentication [GEOGRAPHIC_DATA] Personal Access Token" at bounding box center [623, 472] width 577 height 48
click at [360, 476] on span "OAuth" at bounding box center [369, 472] width 31 height 12
click at [348, 476] on input "OAuth" at bounding box center [341, 472] width 12 height 12
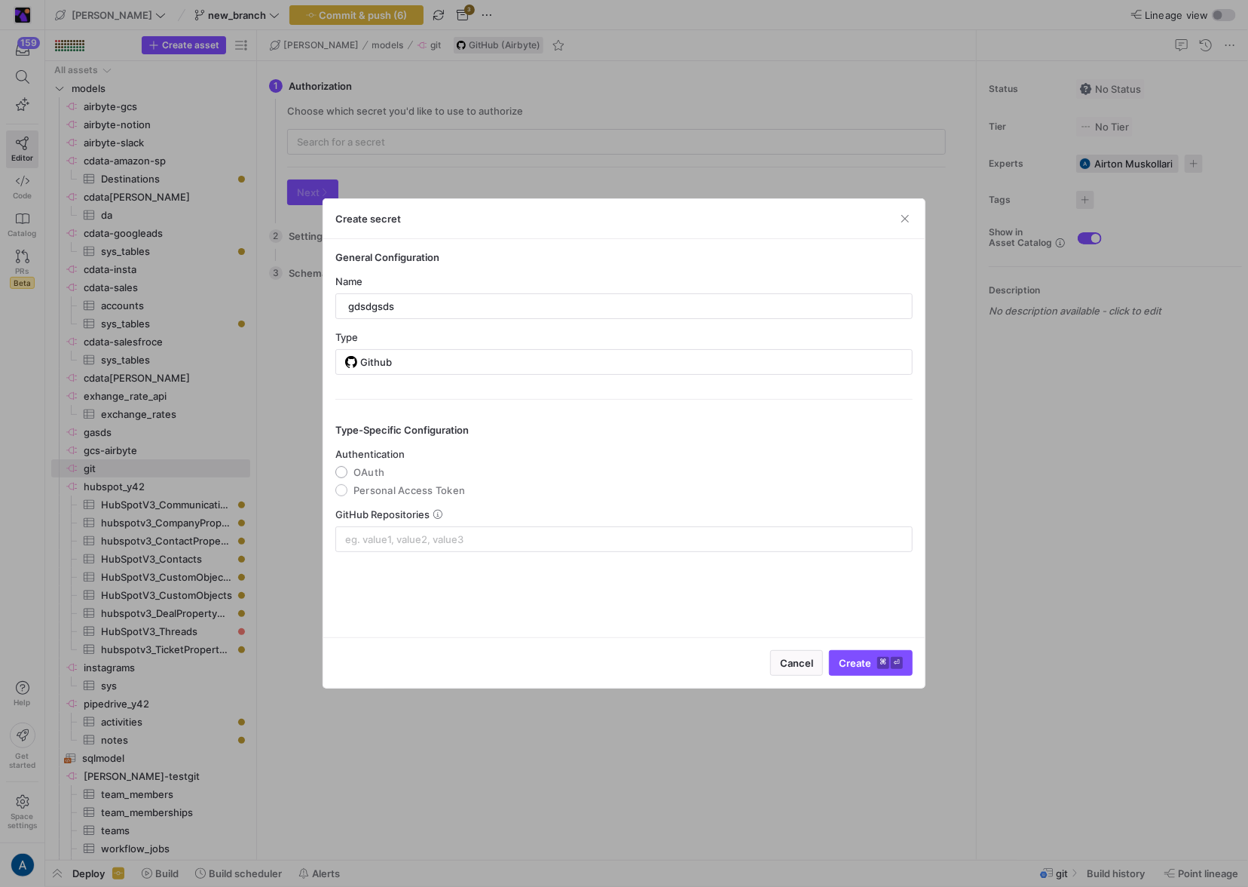
radio input "true"
click at [489, 542] on input at bounding box center [624, 539] width 558 height 12
type input "dsgdsg"
click at [655, 583] on div "General Configuration Name gdsdgsds Type Github Type-Specific Configuration Aut…" at bounding box center [624, 438] width 602 height 398
click at [803, 659] on span "Authorize with Github" at bounding box center [806, 663] width 103 height 12
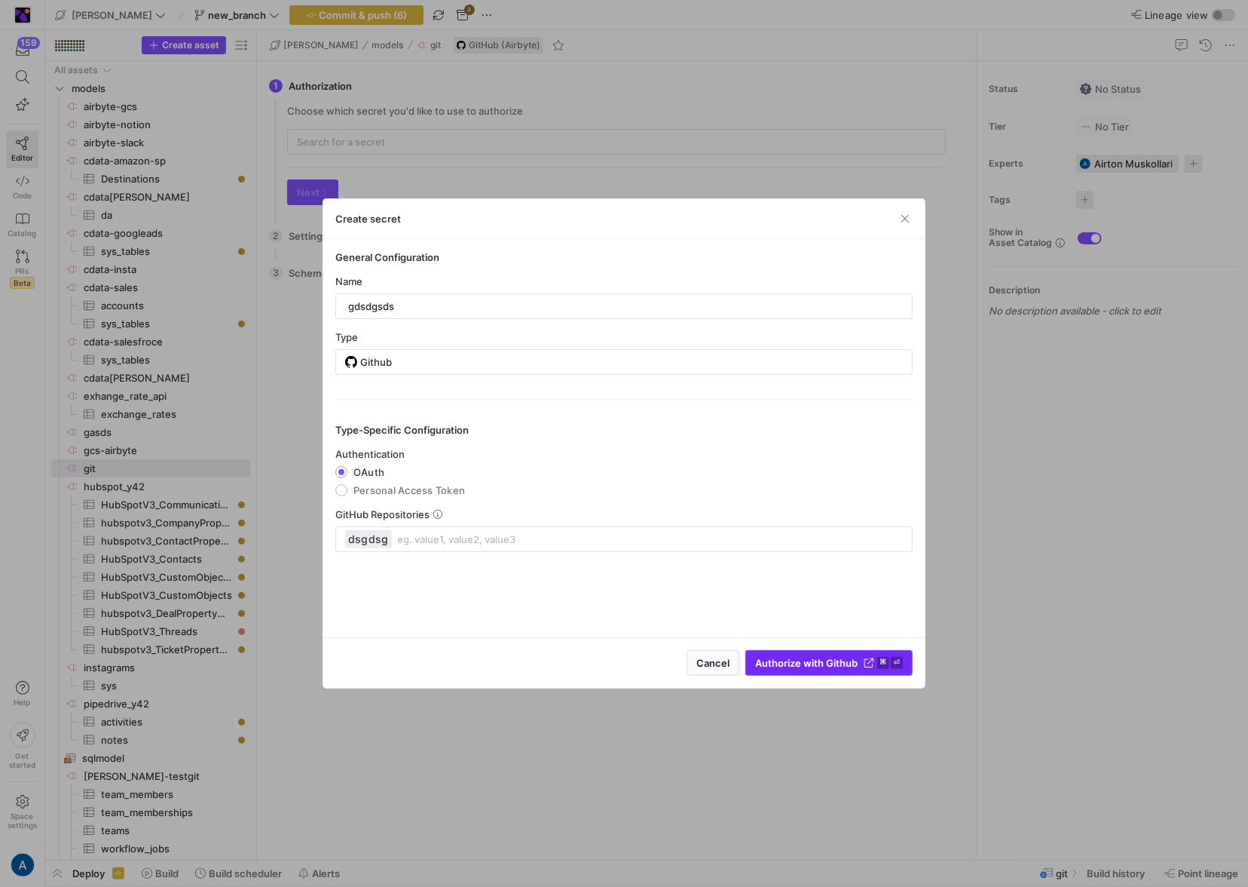
click at [803, 659] on span "Authorize with Github" at bounding box center [806, 663] width 103 height 12
click at [803, 660] on span "Authorize with Github" at bounding box center [806, 663] width 103 height 12
click at [862, 661] on span "Authorize with Github ⌘ ⏎" at bounding box center [829, 663] width 148 height 12
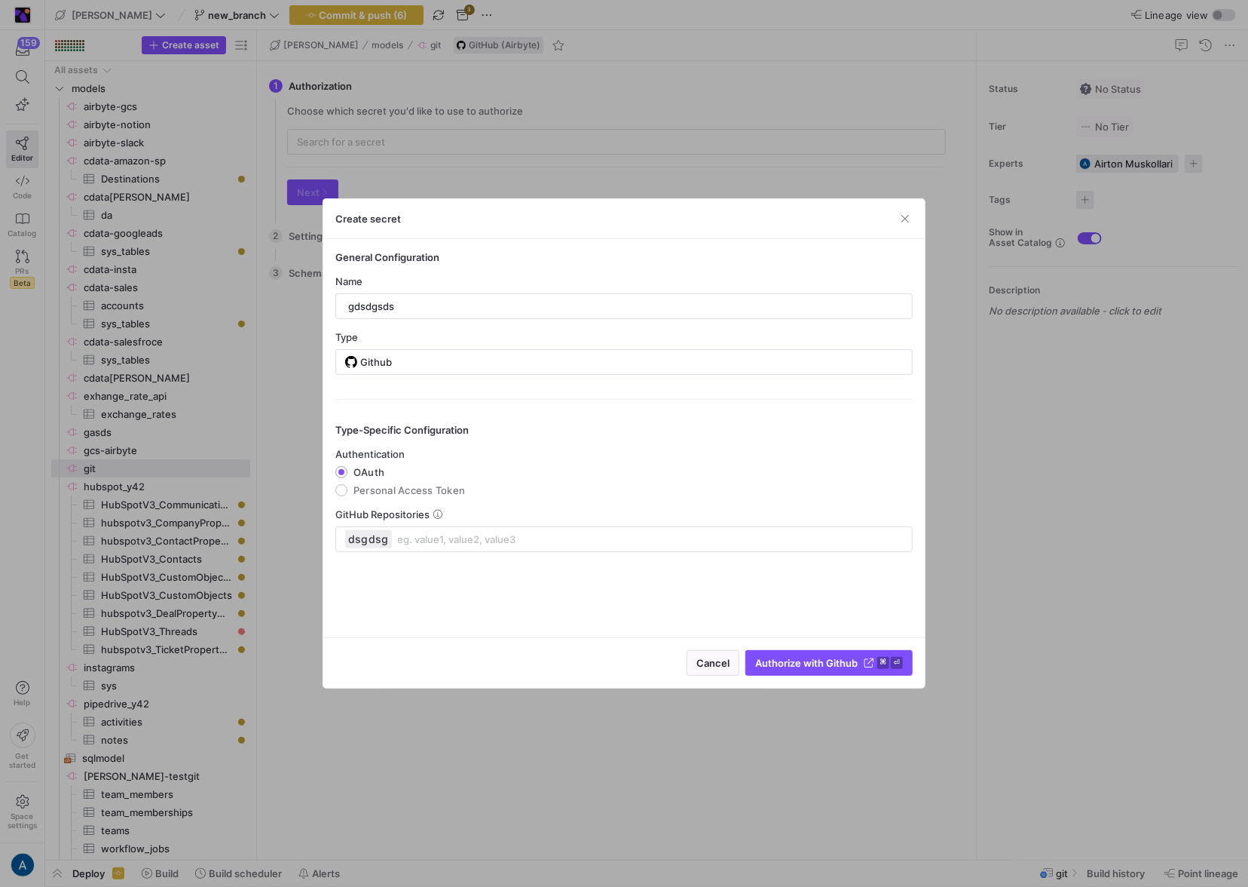
click at [856, 686] on div "Cancel Authorize with Github ⌘ ⏎" at bounding box center [624, 662] width 602 height 51
click at [854, 689] on div at bounding box center [624, 443] width 1248 height 887
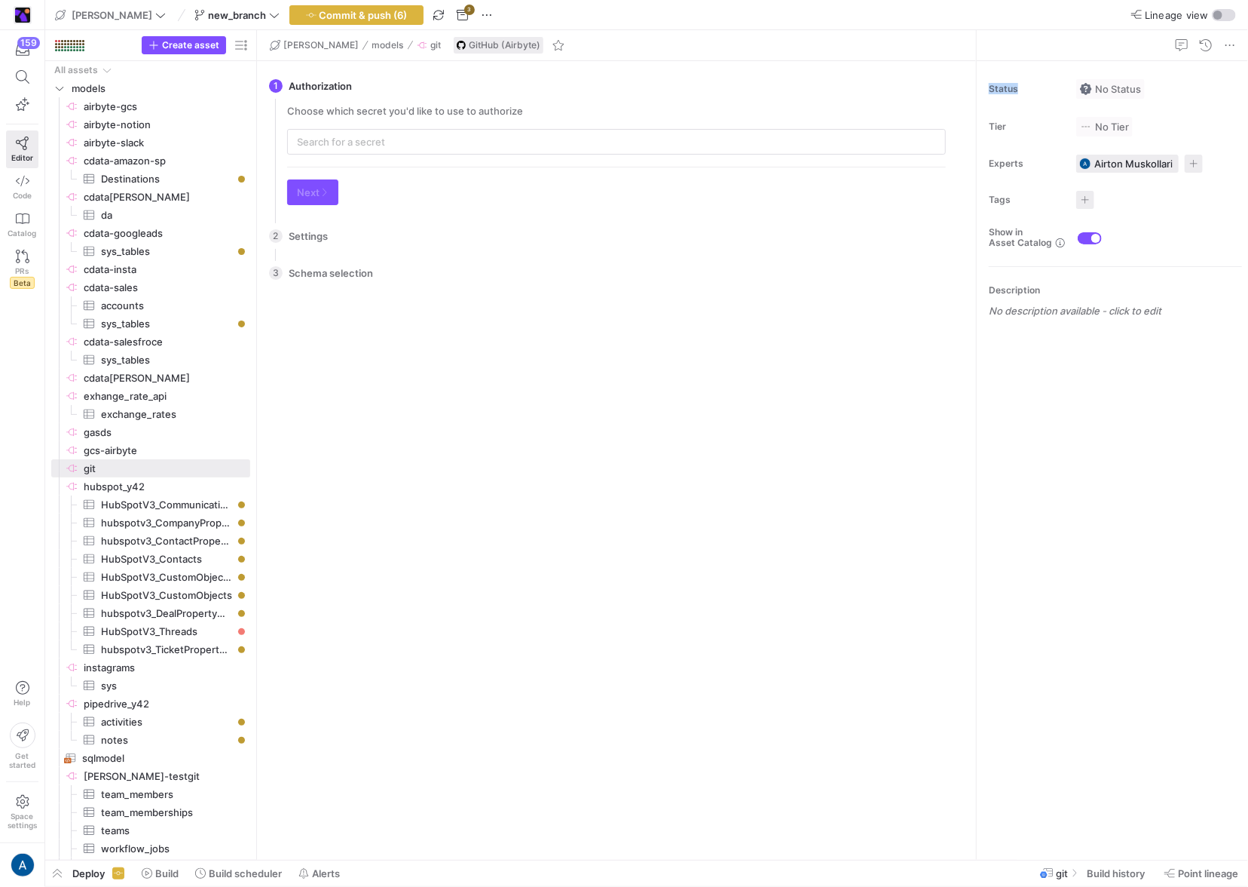
click at [854, 689] on div "There is no data to select from. Please configure the settings first. Go back C…" at bounding box center [616, 570] width 683 height 556
click at [175, 47] on span "Create asset" at bounding box center [190, 45] width 57 height 11
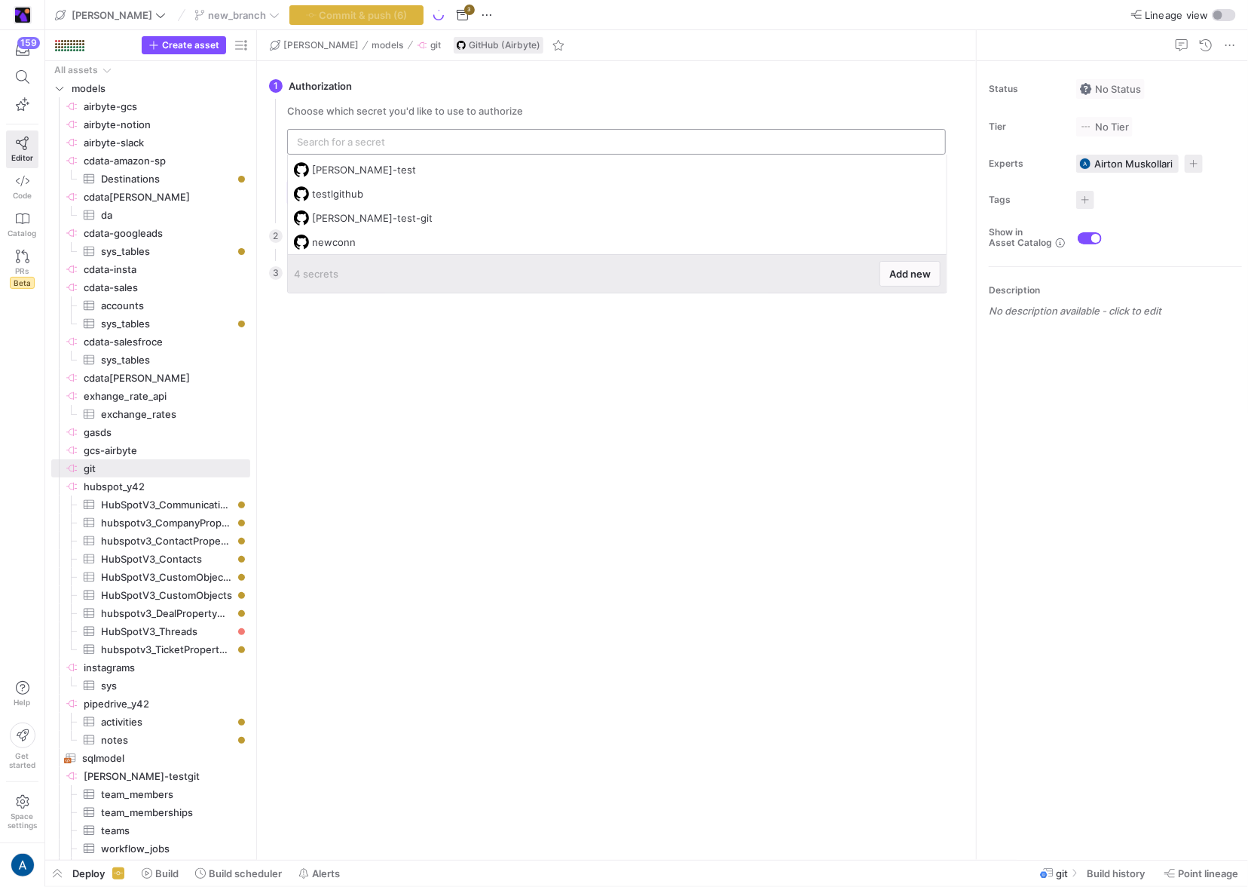
click at [446, 137] on input "text" at bounding box center [616, 142] width 639 height 12
click at [929, 274] on span "Add new" at bounding box center [910, 274] width 41 height 12
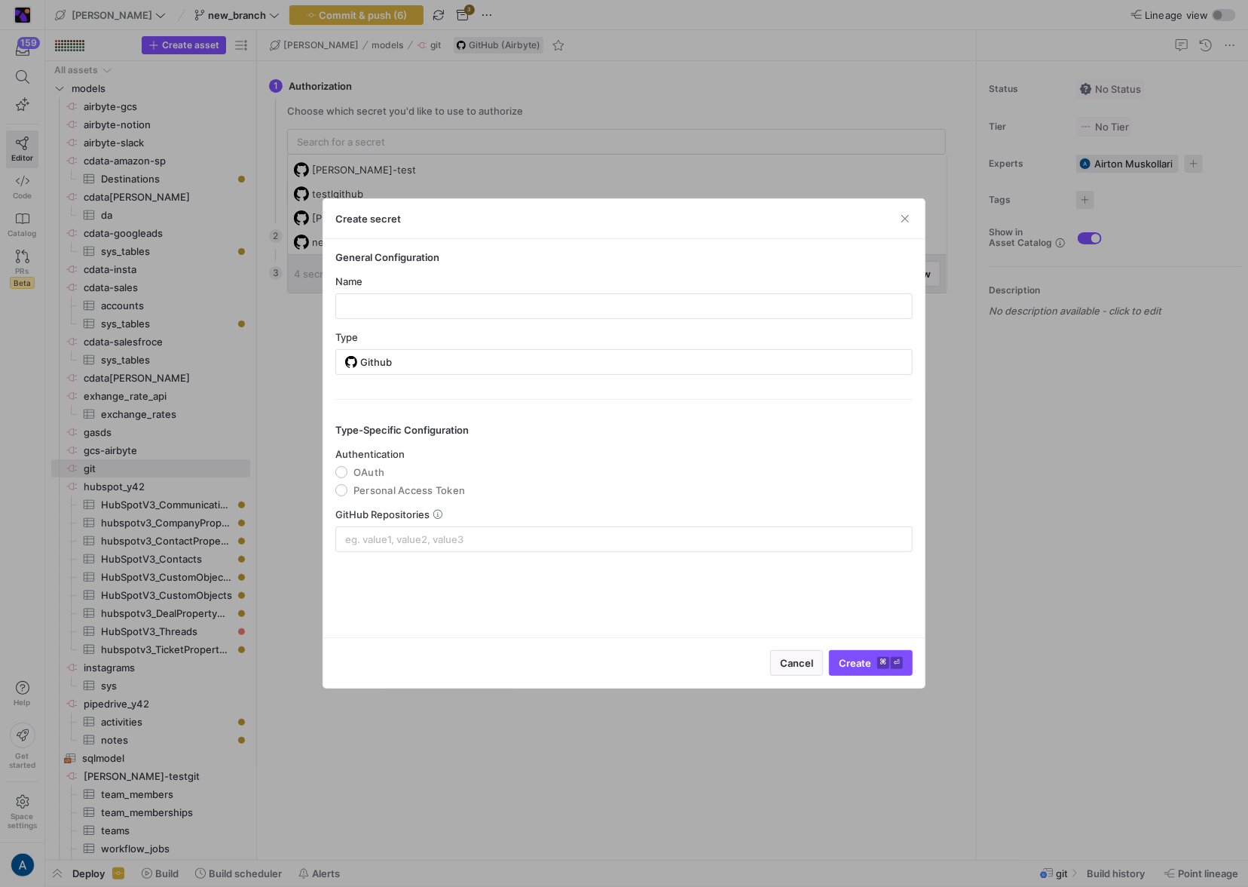
click at [565, 288] on div "Name" at bounding box center [623, 297] width 577 height 44
click at [549, 320] on y42-credential-form "General Configuration Name Type Github Type-Specific Configuration Authenticati…" at bounding box center [623, 401] width 577 height 301
click at [560, 310] on input "text" at bounding box center [624, 306] width 552 height 12
type input "asfsafsa"
click at [369, 464] on mat-radio-group "Authentication [GEOGRAPHIC_DATA] Personal Access Token" at bounding box center [623, 472] width 577 height 48
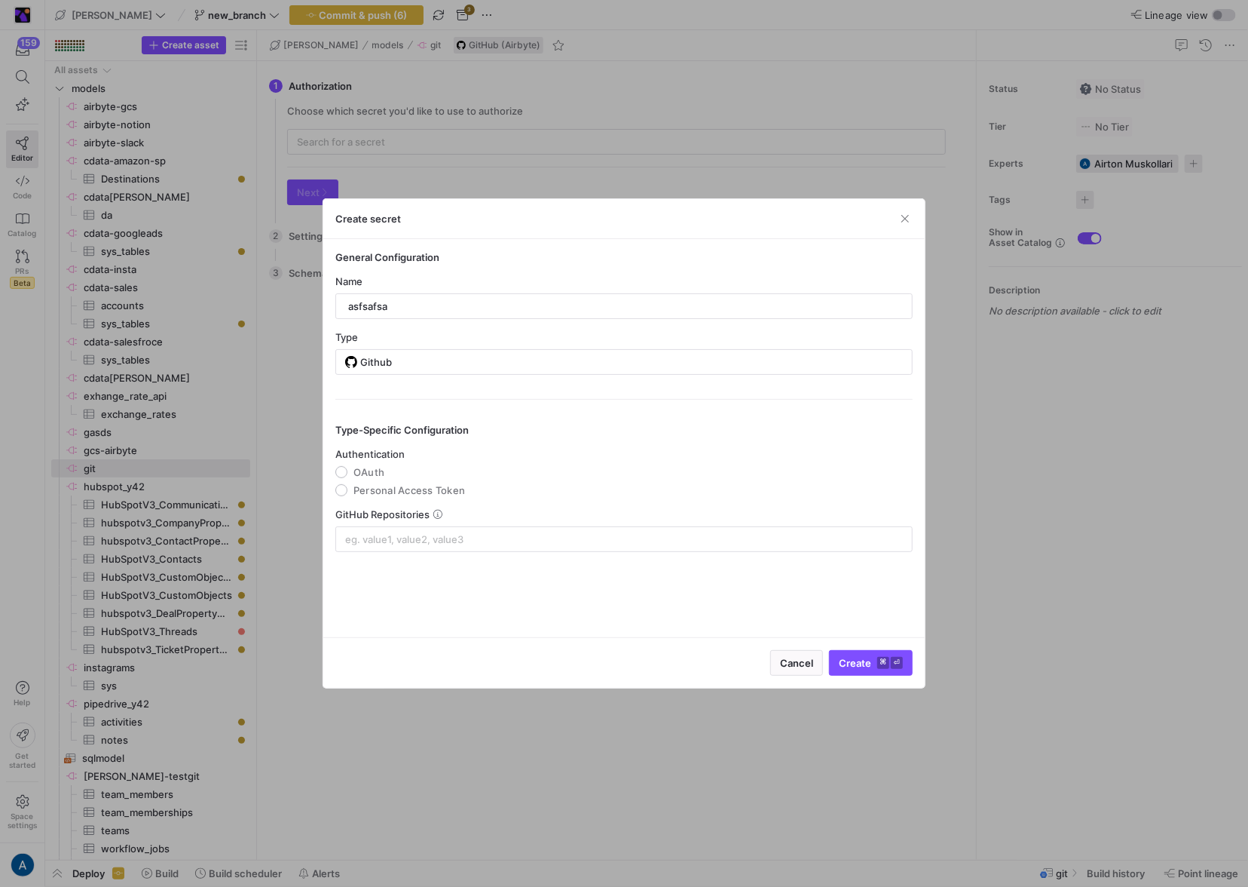
click at [367, 468] on span "OAuth" at bounding box center [369, 472] width 31 height 12
click at [348, 468] on input "OAuth" at bounding box center [341, 472] width 12 height 12
radio input "true"
click at [482, 543] on input at bounding box center [624, 539] width 558 height 12
type input "sdgdsagdsg"
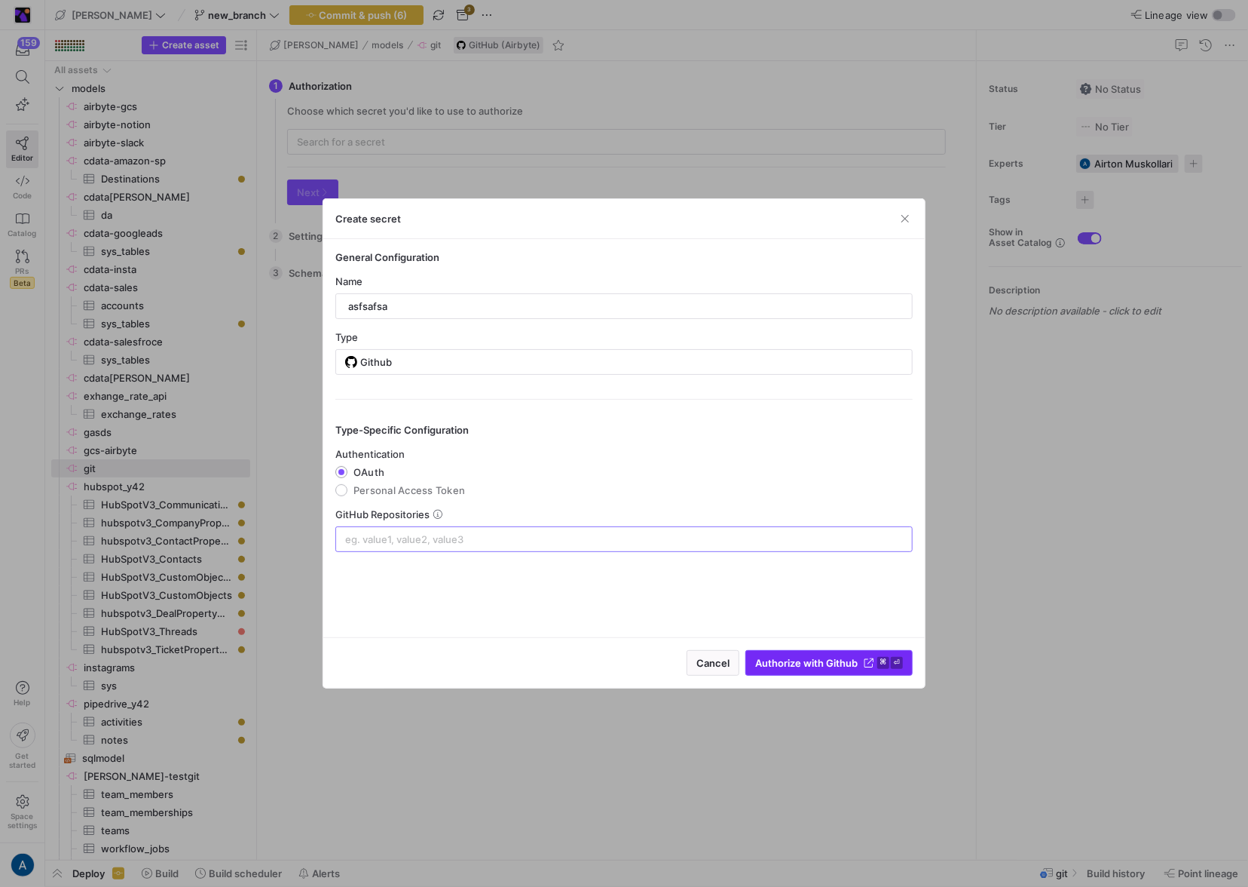
click at [789, 662] on span "Authorize with Github" at bounding box center [806, 663] width 103 height 12
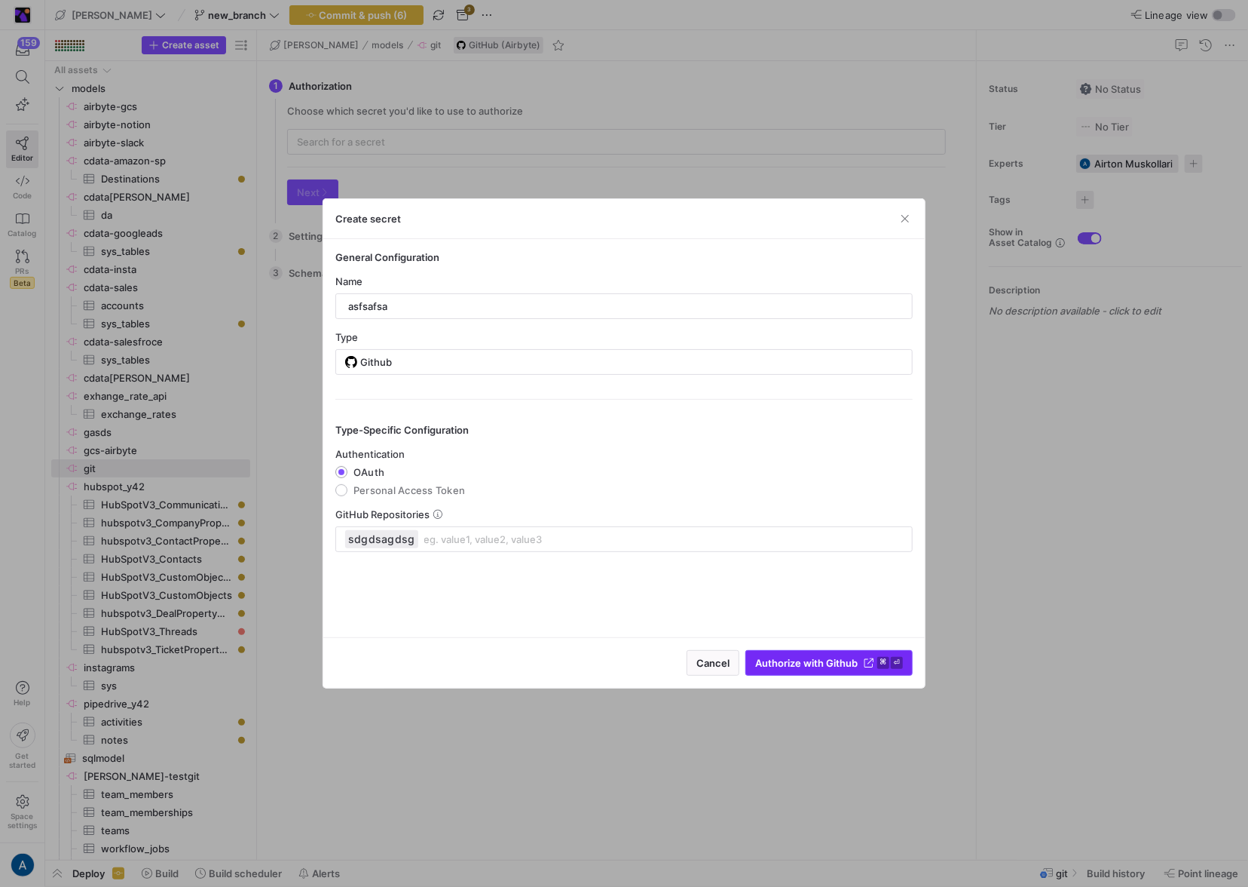
click at [789, 662] on span "Authorize with Github" at bounding box center [806, 663] width 103 height 12
click at [758, 667] on span "Authorize with Github" at bounding box center [806, 663] width 103 height 12
click at [786, 668] on span "Authorize with Github" at bounding box center [806, 663] width 103 height 12
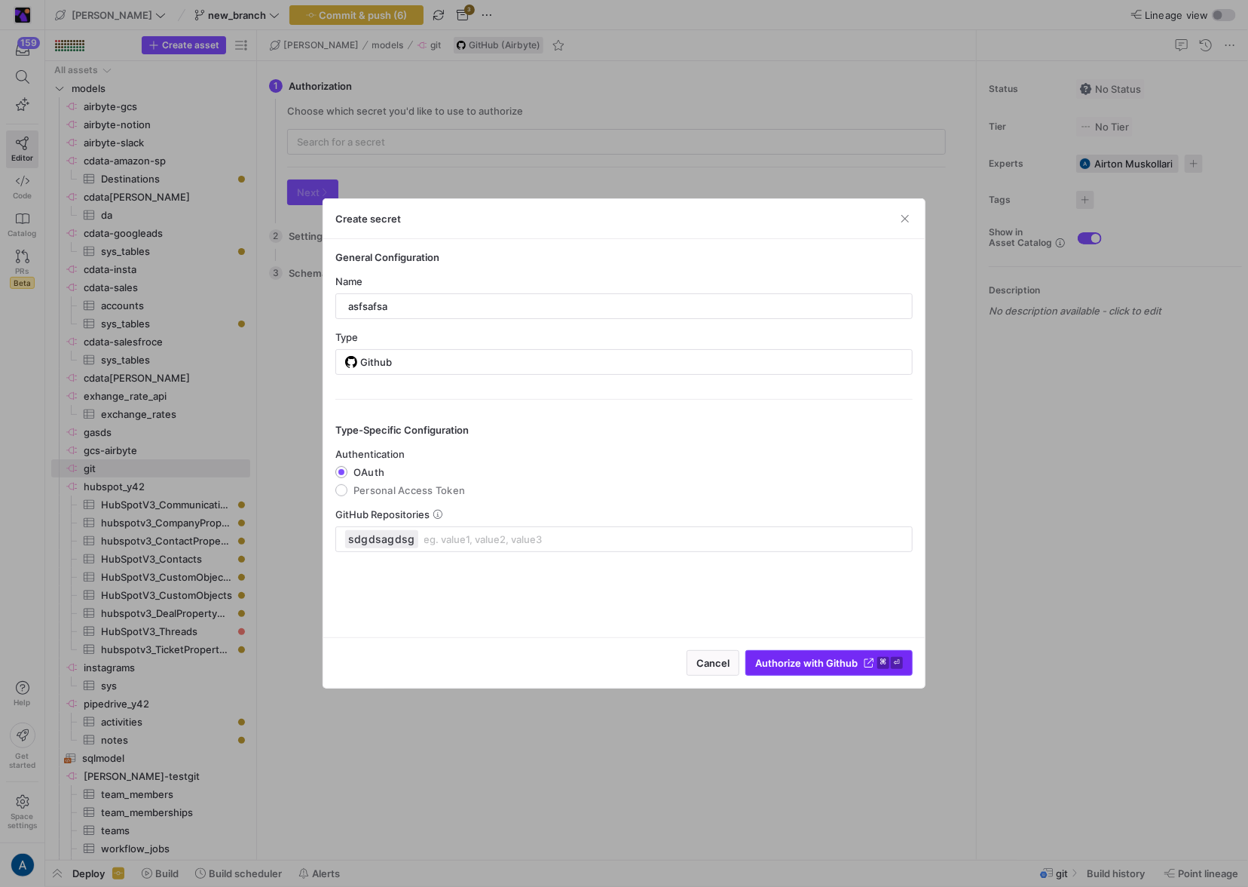
click at [786, 668] on span "Authorize with Github" at bounding box center [806, 663] width 103 height 12
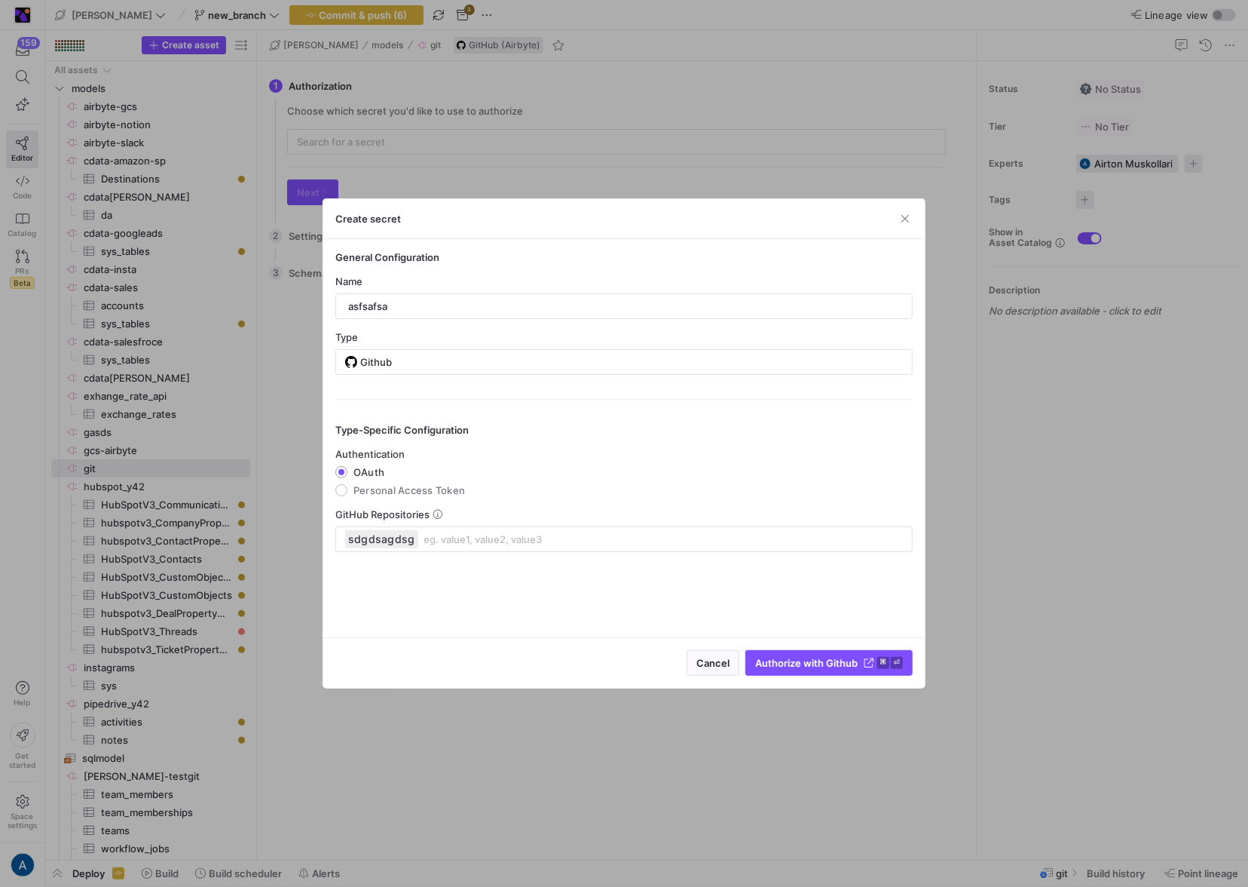
click at [849, 678] on div "Cancel Authorize with Github ⌘ ⏎" at bounding box center [624, 662] width 602 height 51
click at [855, 670] on span "submit" at bounding box center [829, 663] width 166 height 24
click at [920, 666] on div "Cancel Authorize with Github ⌘ ⏎" at bounding box center [624, 662] width 602 height 51
click at [884, 665] on kbd "⌘" at bounding box center [883, 663] width 12 height 12
click at [948, 283] on div at bounding box center [624, 443] width 1248 height 887
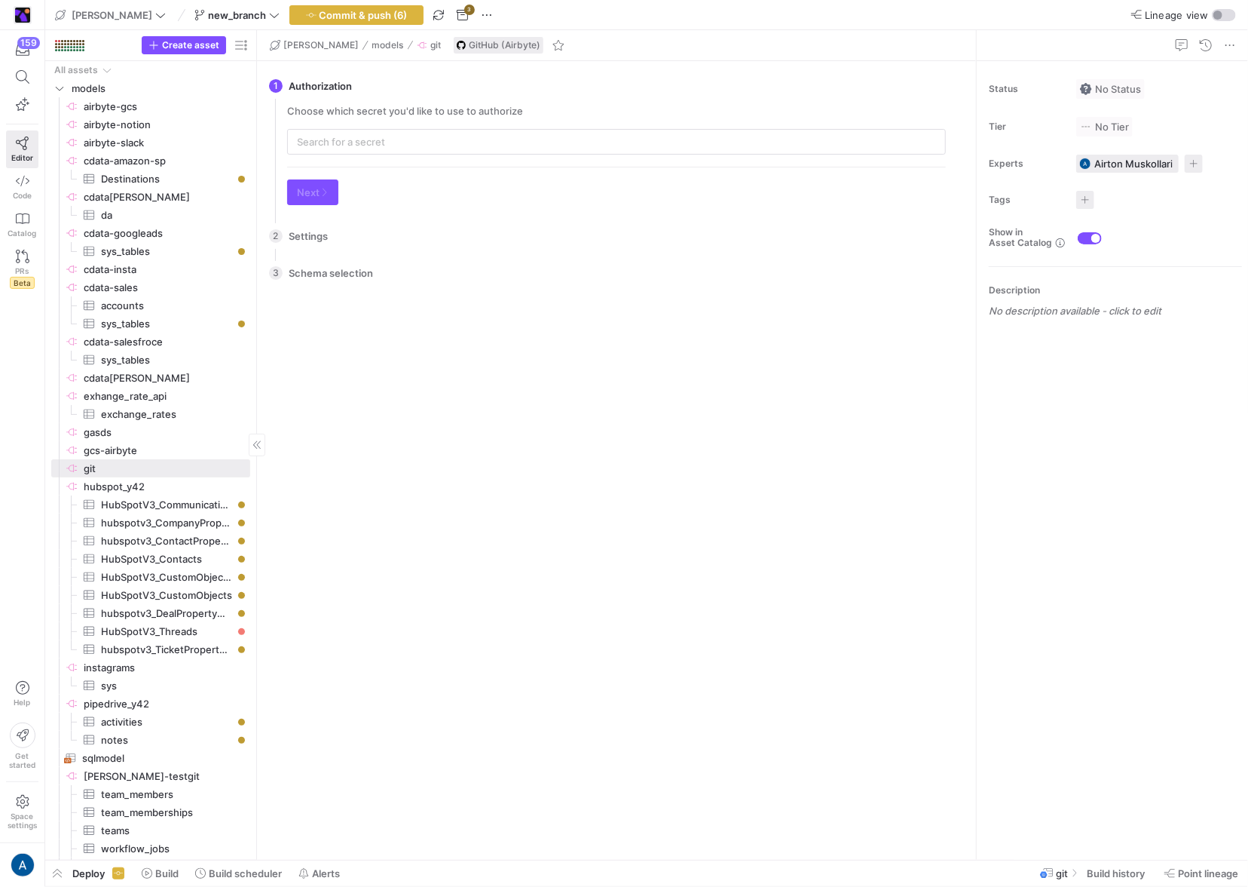
click at [181, 35] on div "Create asset" at bounding box center [150, 45] width 211 height 31
click at [207, 44] on span "Create asset" at bounding box center [190, 45] width 57 height 11
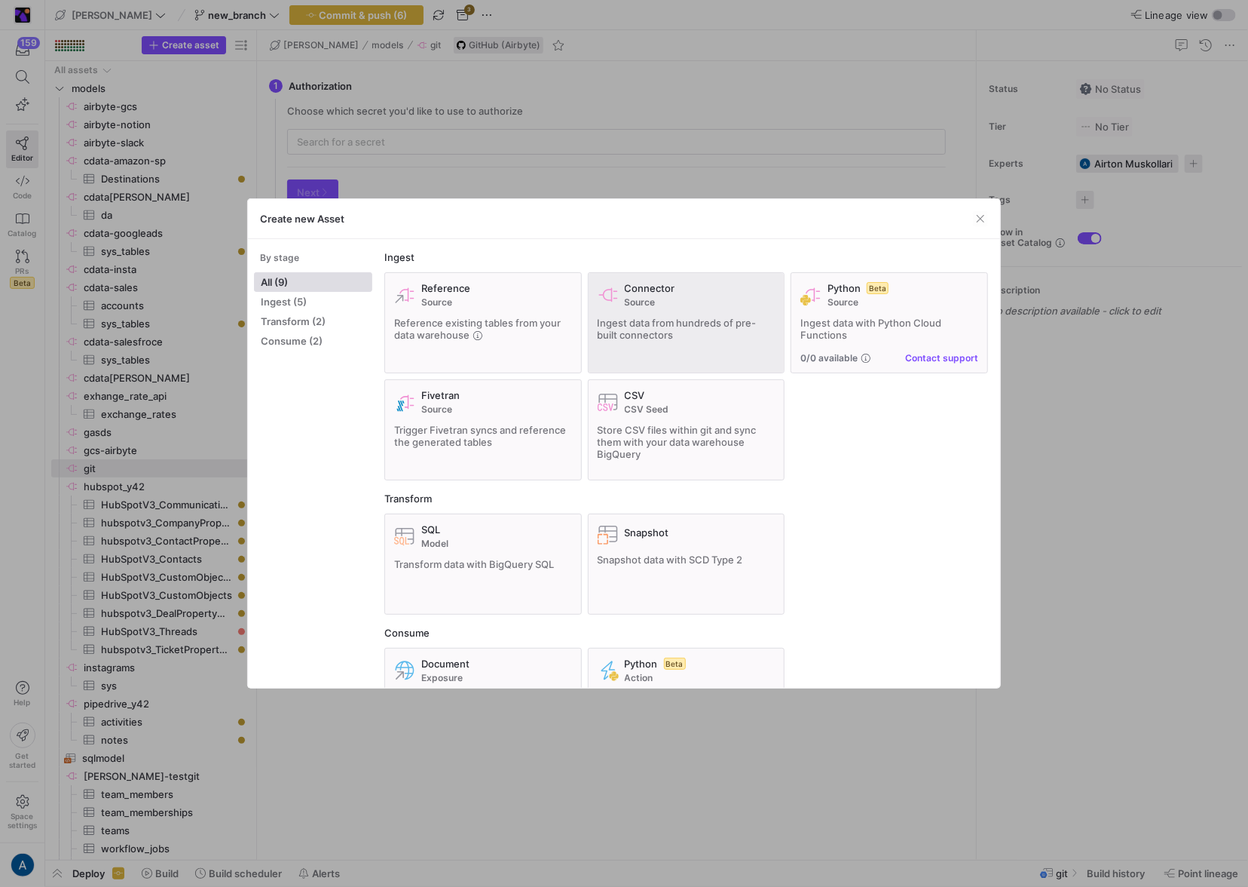
click at [635, 332] on span "Ingest data from hundreds of pre-built connectors" at bounding box center [677, 329] width 159 height 24
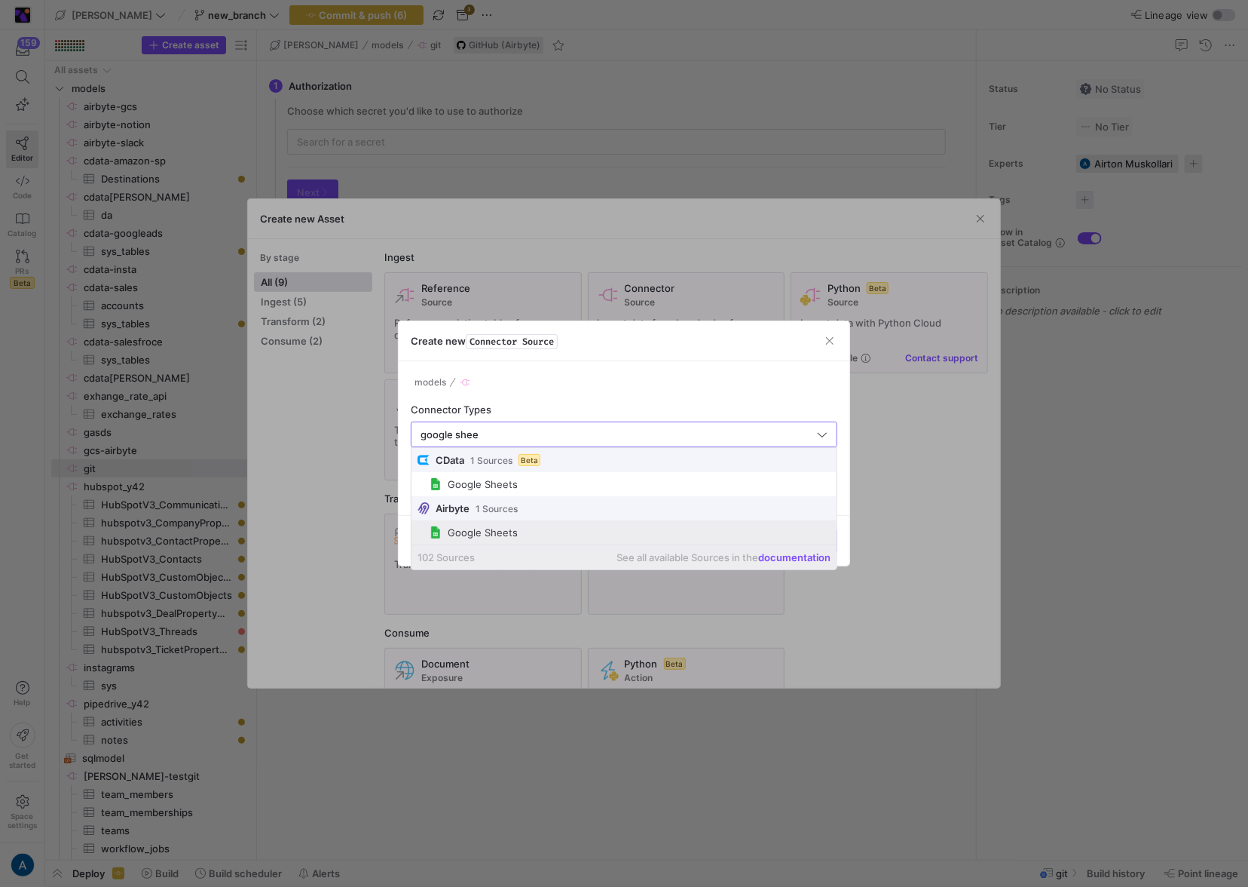
click at [537, 534] on span "Google Sheets" at bounding box center [630, 532] width 401 height 12
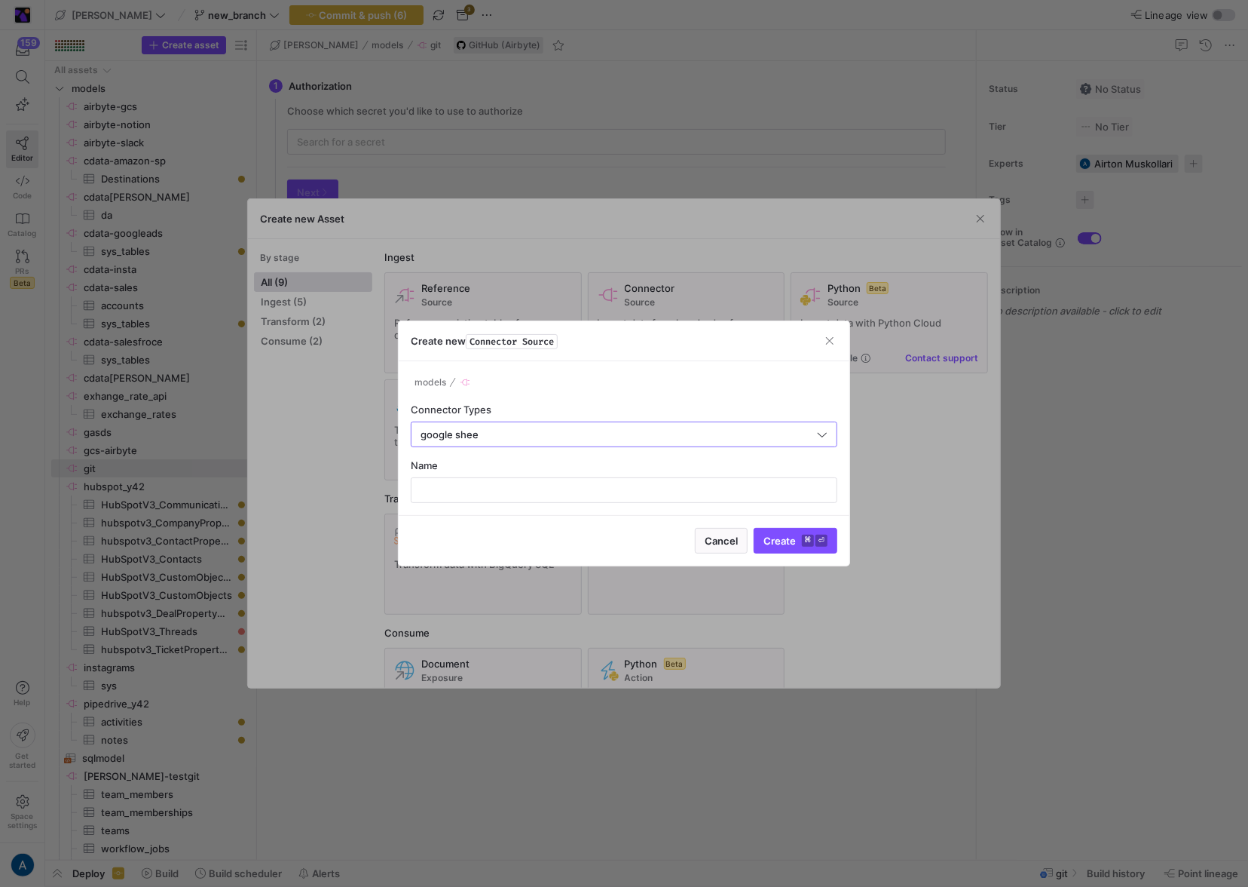
type input "Google Sheets"
click at [544, 495] on input "text" at bounding box center [624, 490] width 401 height 12
type input "google-sheets"
click at [754, 528] on button "Create ⌘ ⏎" at bounding box center [796, 541] width 84 height 26
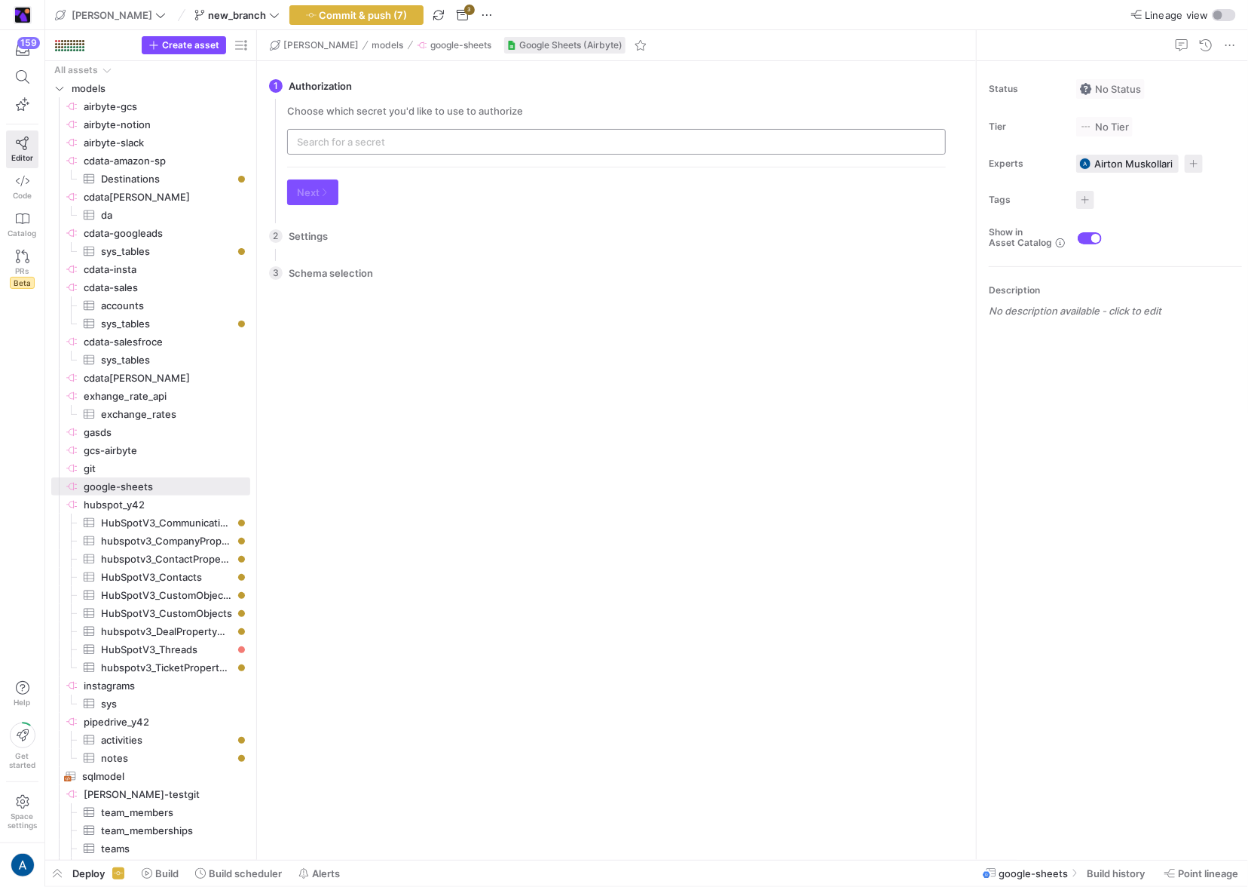
click at [345, 147] on input "text" at bounding box center [616, 142] width 639 height 12
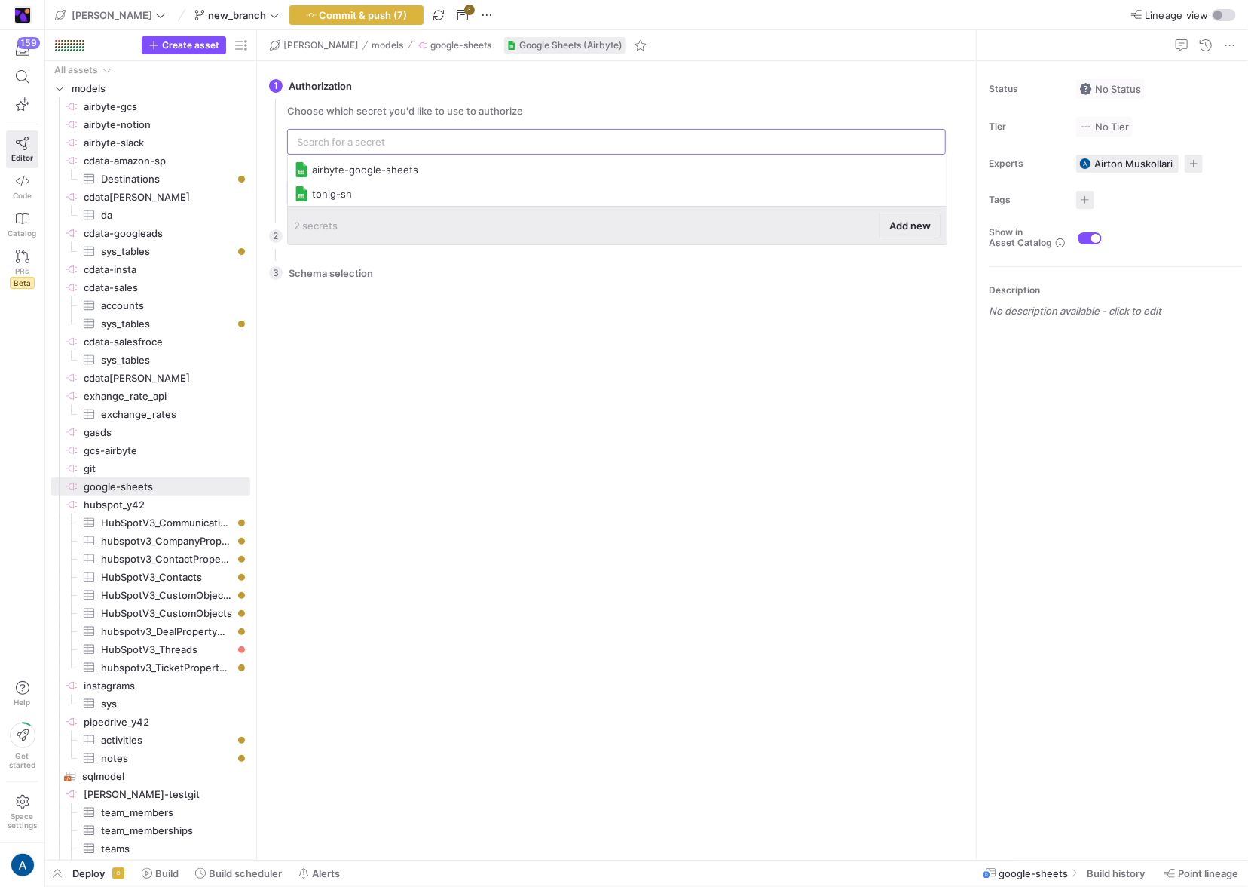
click at [896, 220] on span "Add new" at bounding box center [910, 225] width 41 height 12
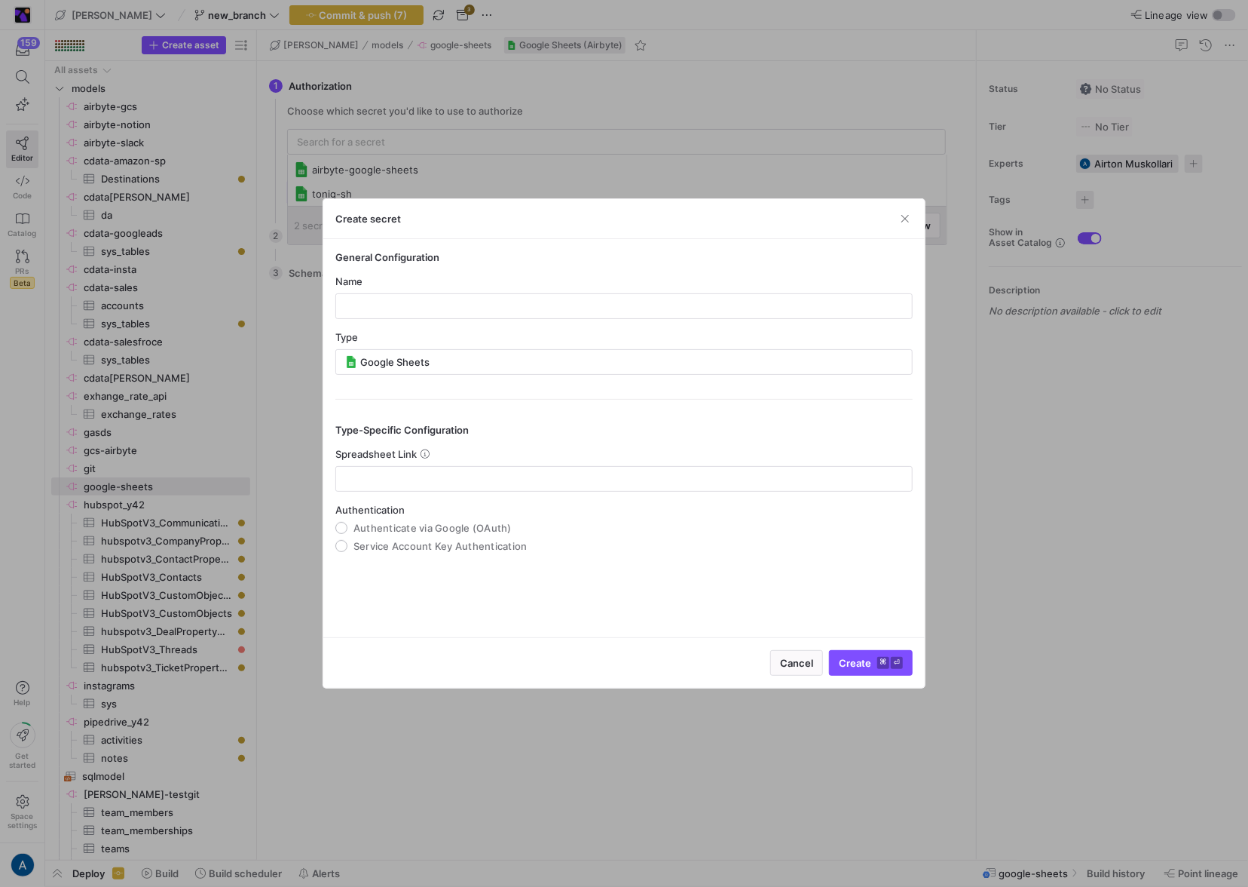
click at [390, 322] on y42-credential-form "General Configuration Name Type Google Sheets Type-Specific Configuration Sprea…" at bounding box center [623, 401] width 577 height 301
click at [398, 312] on div at bounding box center [624, 306] width 552 height 24
type input "asfsaf"
click at [382, 534] on mat-radio-group "Authentication Authenticate via Google (OAuth) Service Account Key Authenticati…" at bounding box center [623, 528] width 577 height 48
click at [410, 529] on span "Authenticate via Google (OAuth)" at bounding box center [433, 528] width 158 height 12
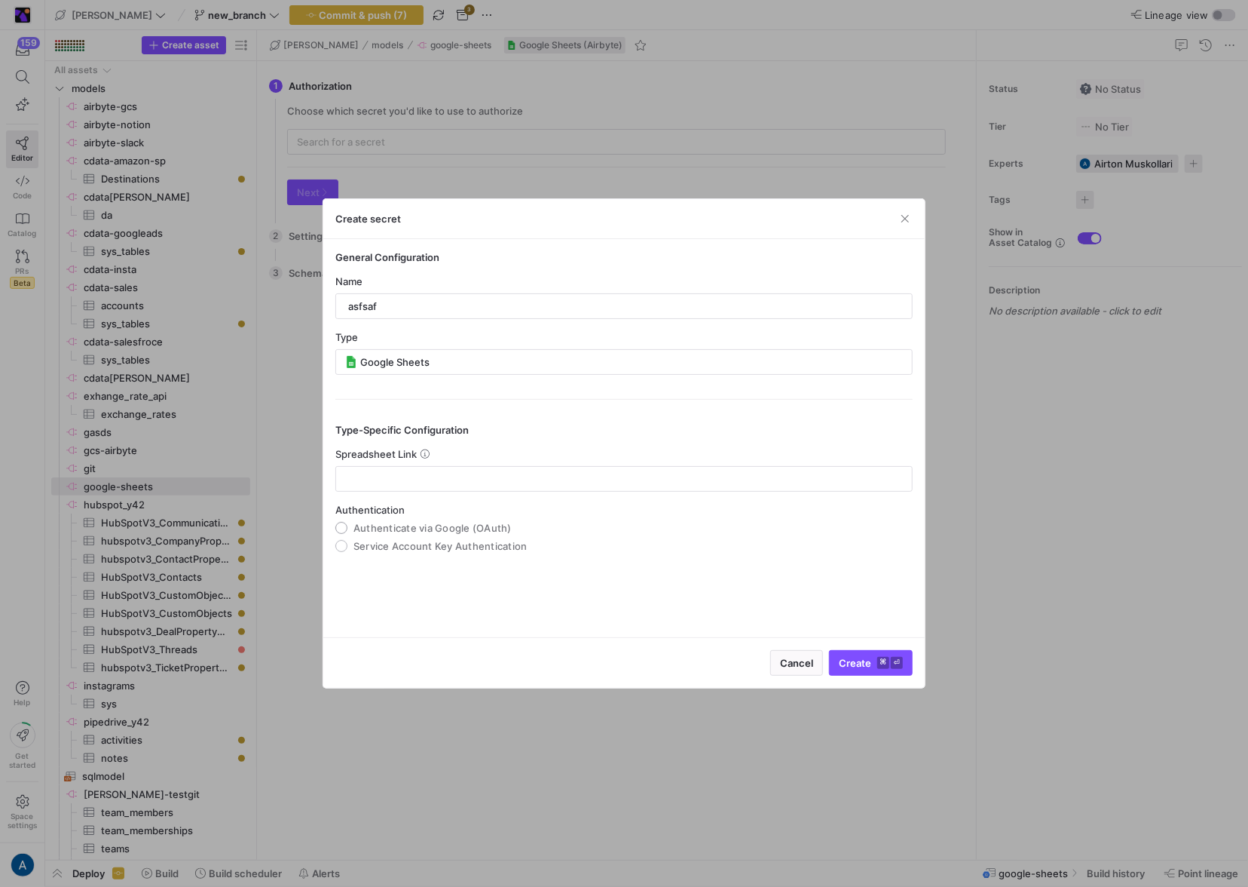
click at [348, 529] on input "Authenticate via Google (OAuth)" at bounding box center [341, 528] width 12 height 12
radio input "true"
click at [434, 495] on y42-json-schema-form-fields "Spreadsheet Link Authentication Authenticate via Google (OAuth) Service Account…" at bounding box center [623, 500] width 577 height 104
click at [446, 479] on input "text" at bounding box center [624, 479] width 552 height 12
type input "fsafsa"
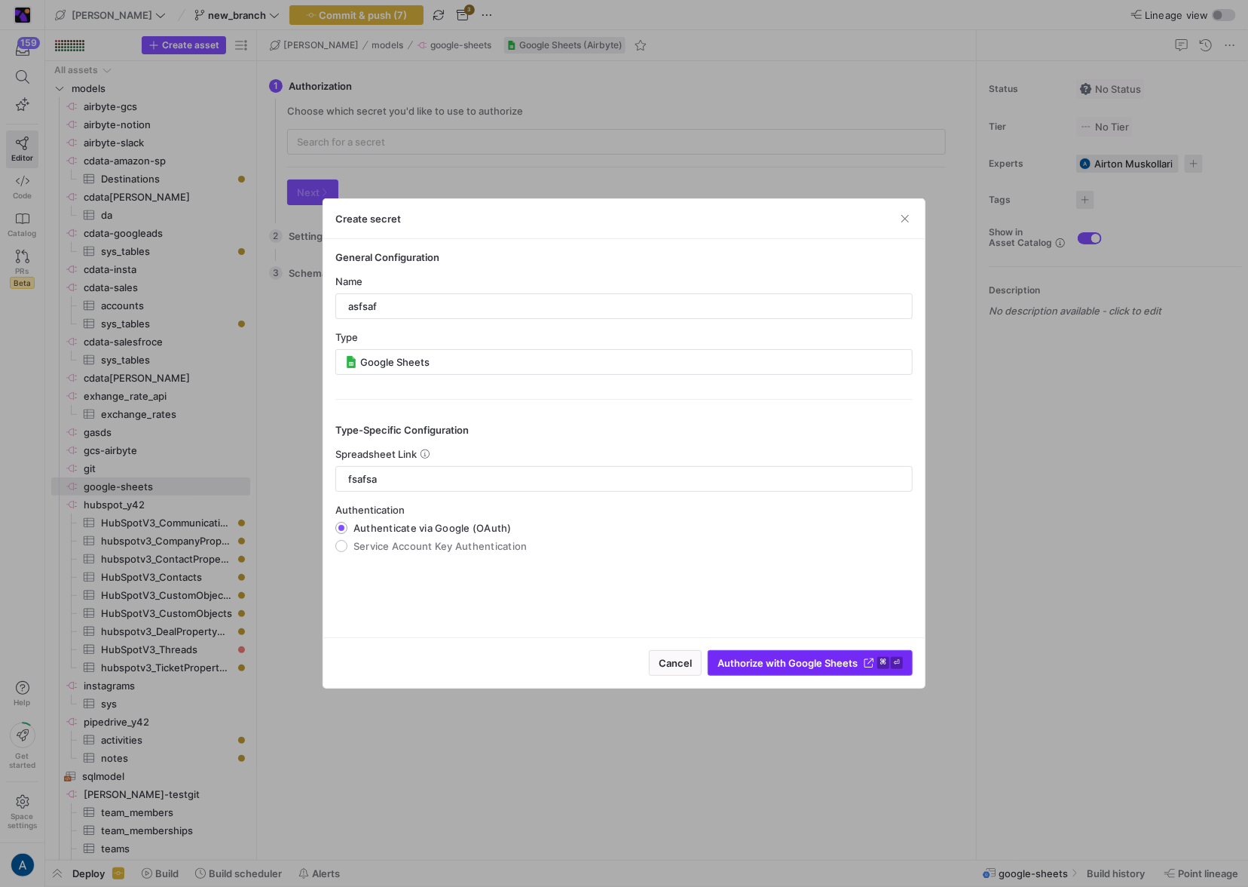
click at [801, 668] on span "Authorize with Google Sheets" at bounding box center [788, 663] width 140 height 12
type input "asfsaf"
